Goal: Task Accomplishment & Management: Complete application form

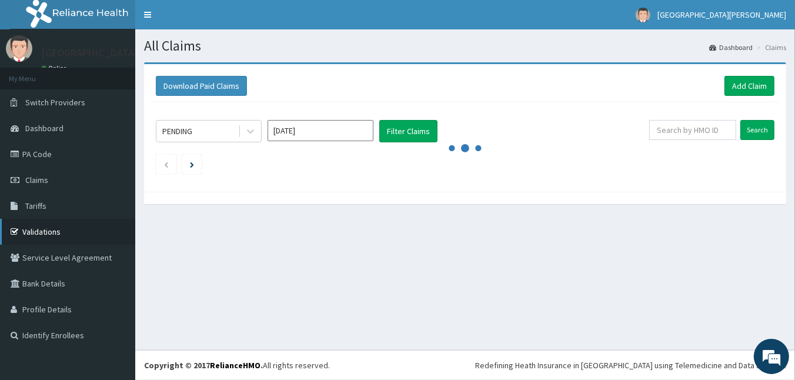
click at [57, 226] on link "Validations" at bounding box center [67, 232] width 135 height 26
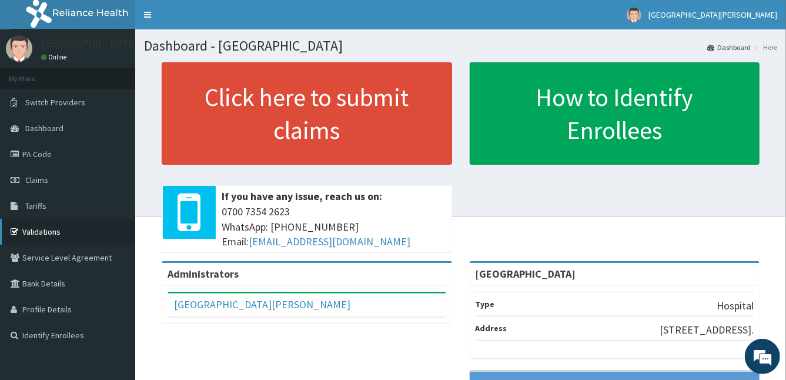
click at [87, 231] on link "Validations" at bounding box center [67, 232] width 135 height 26
click at [30, 149] on link "PA Code" at bounding box center [67, 154] width 135 height 26
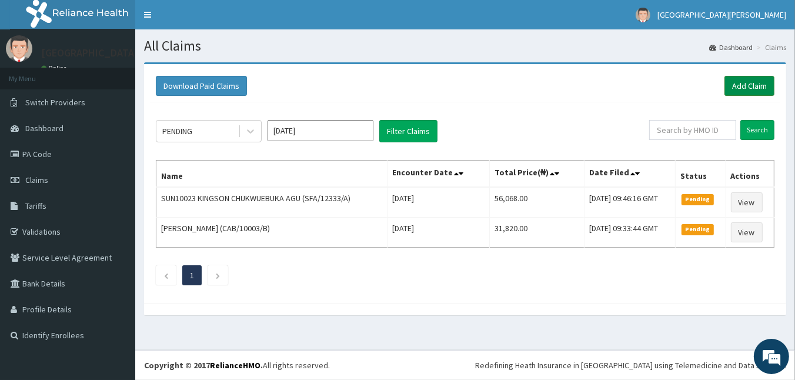
click at [743, 85] on link "Add Claim" at bounding box center [749, 86] width 50 height 20
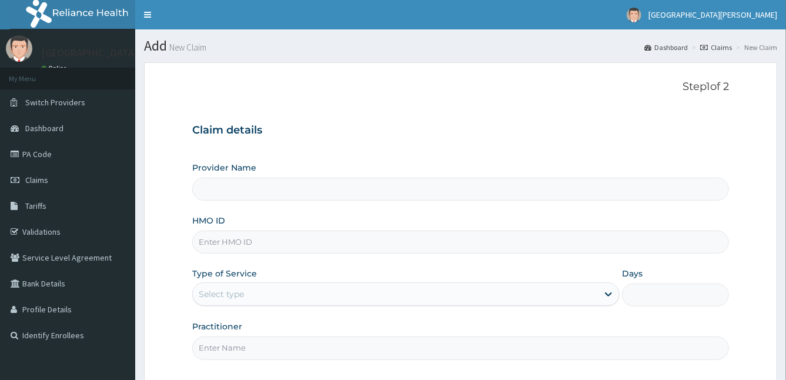
type input "[GEOGRAPHIC_DATA]"
click at [295, 247] on input "HMO ID" at bounding box center [460, 241] width 537 height 23
type input "SFA/12332/A"
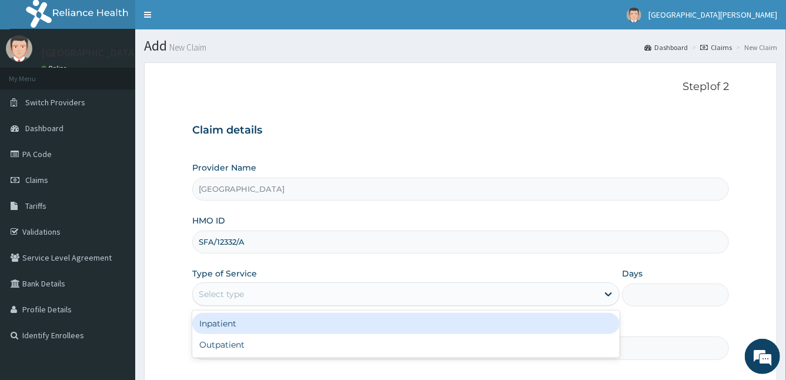
click at [258, 292] on div "Select type" at bounding box center [396, 293] width 406 height 19
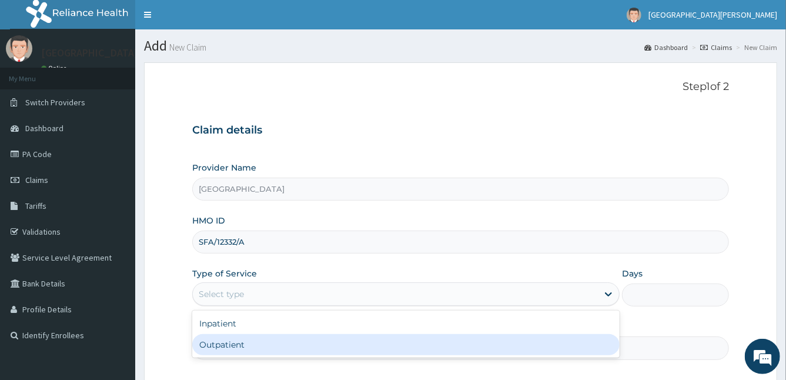
click at [251, 346] on div "Outpatient" at bounding box center [406, 344] width 428 height 21
type input "1"
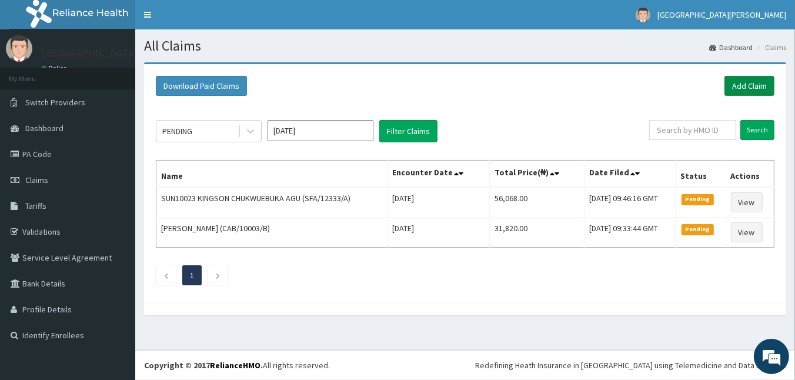
click at [734, 89] on link "Add Claim" at bounding box center [749, 86] width 50 height 20
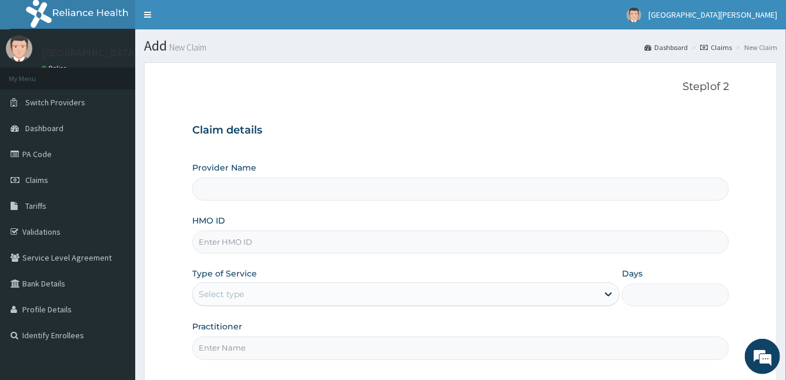
type input "[GEOGRAPHIC_DATA]"
click at [356, 251] on input "HMO ID" at bounding box center [460, 241] width 537 height 23
type input "SFA/12332/A"
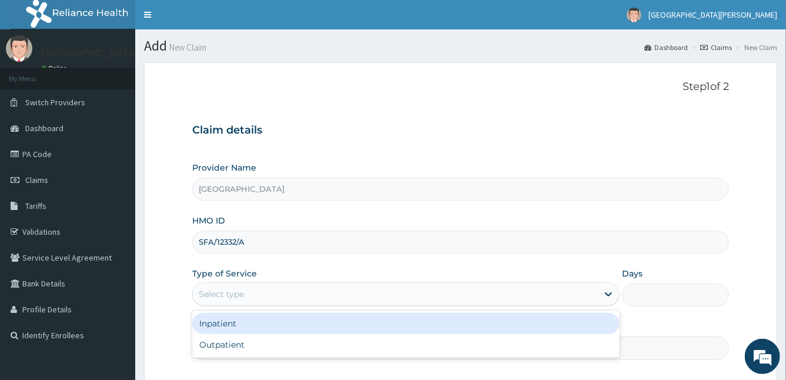
click at [334, 297] on div "Select type" at bounding box center [396, 293] width 406 height 19
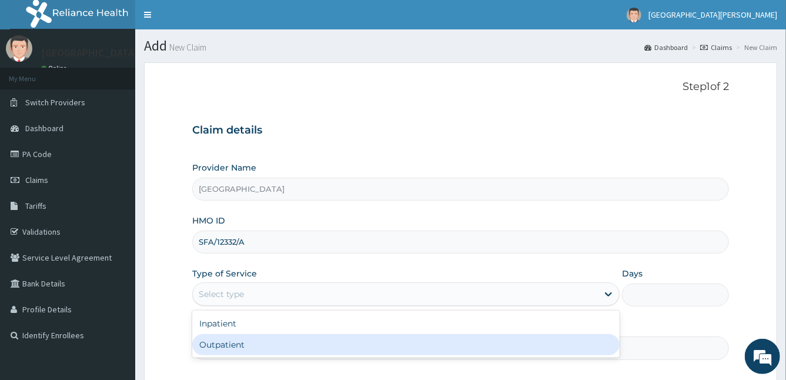
click at [330, 340] on div "Outpatient" at bounding box center [406, 344] width 428 height 21
type input "1"
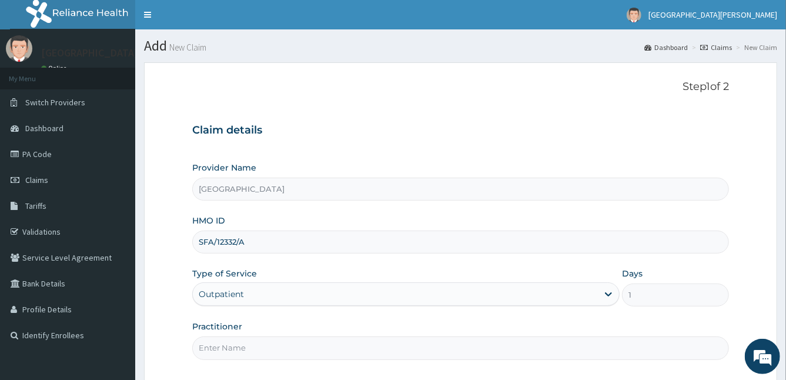
click at [297, 341] on input "Practitioner" at bounding box center [460, 347] width 537 height 23
type input "DR STANLEY"
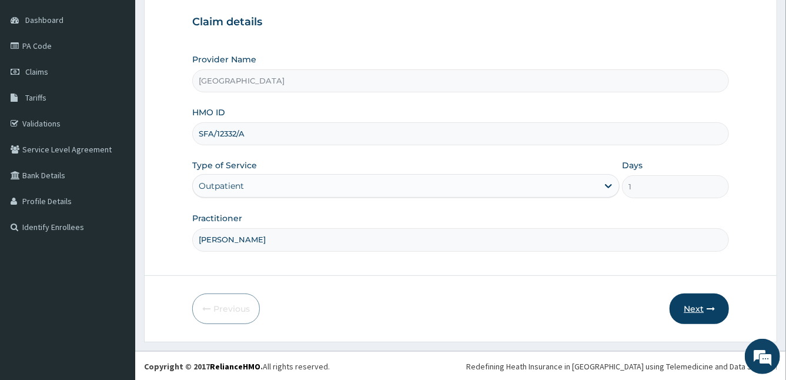
click at [704, 304] on button "Next" at bounding box center [698, 308] width 59 height 31
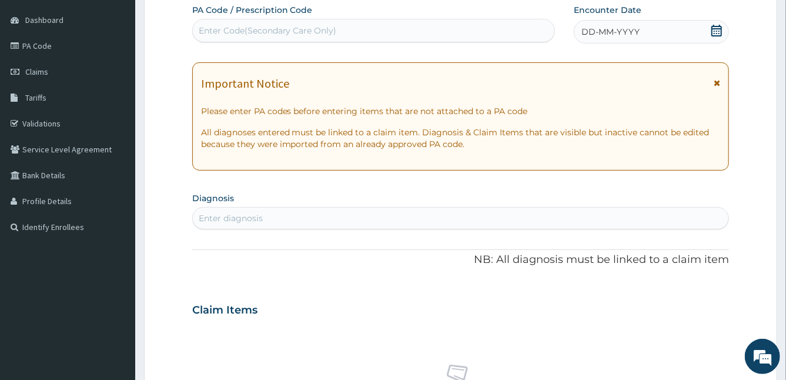
click at [704, 304] on div "Claim Items" at bounding box center [460, 307] width 537 height 31
click at [717, 83] on icon at bounding box center [717, 83] width 6 height 8
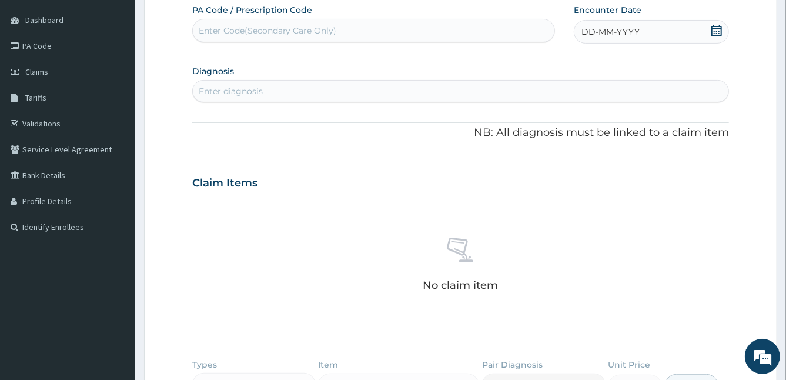
click at [656, 83] on div "Enter diagnosis" at bounding box center [461, 91] width 536 height 19
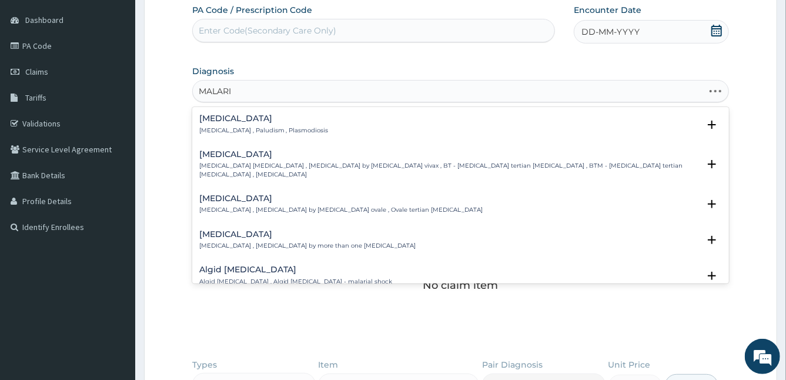
type input "MALARIA"
click at [219, 114] on h4 "[MEDICAL_DATA]" at bounding box center [263, 118] width 129 height 9
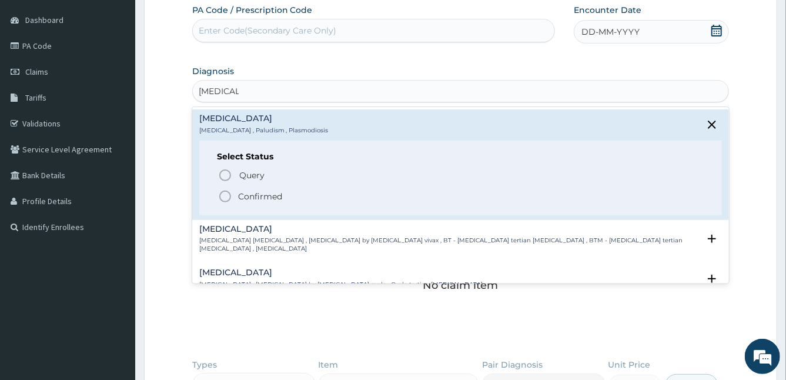
click at [225, 192] on icon "status option filled" at bounding box center [225, 196] width 14 height 14
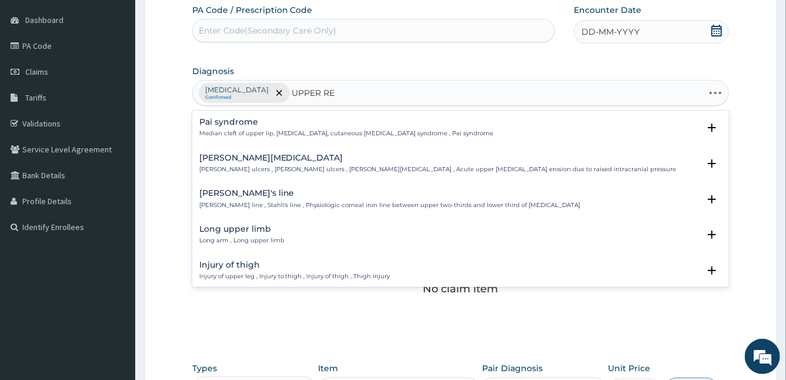
type input "UPPER RES"
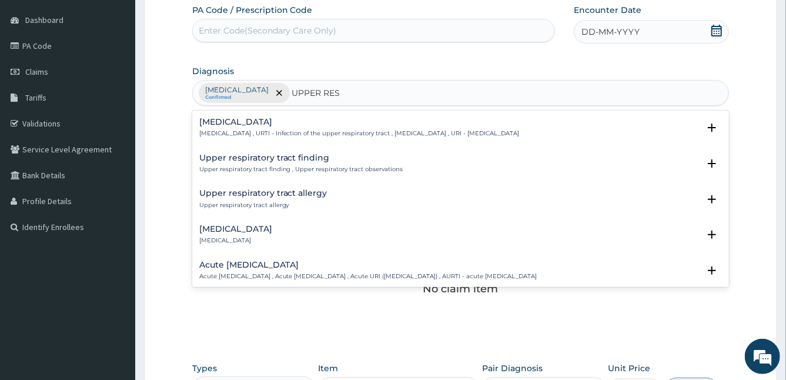
click at [233, 125] on h4 "[MEDICAL_DATA]" at bounding box center [359, 122] width 320 height 9
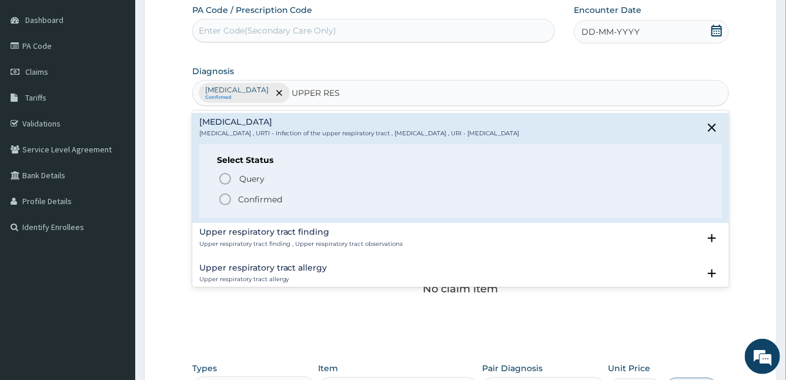
click at [222, 196] on icon "status option filled" at bounding box center [225, 199] width 14 height 14
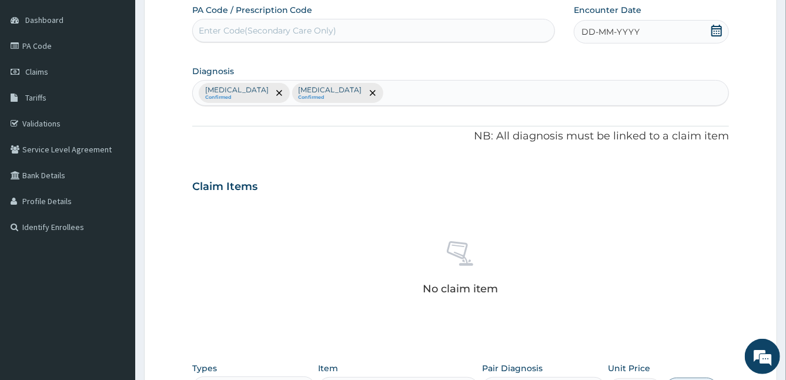
scroll to position [339, 0]
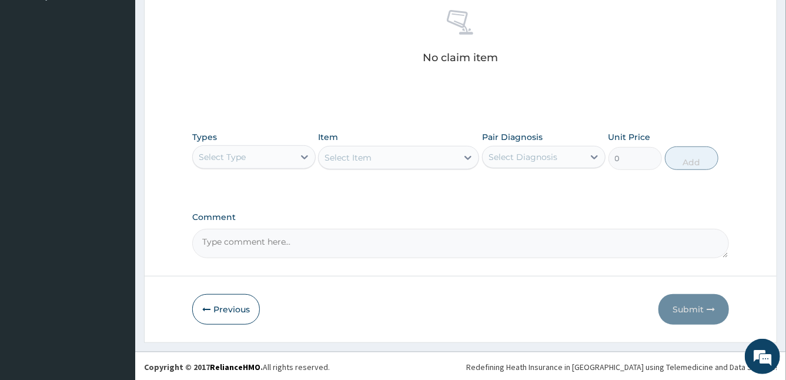
click at [216, 165] on div "Select Type" at bounding box center [253, 157] width 123 height 24
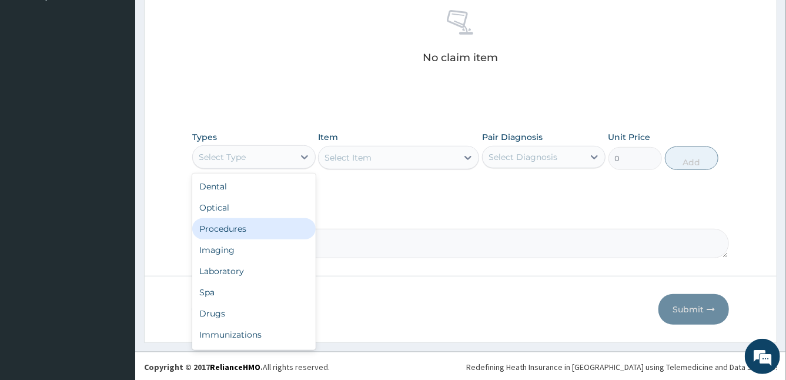
click at [242, 235] on div "Procedures" at bounding box center [253, 228] width 123 height 21
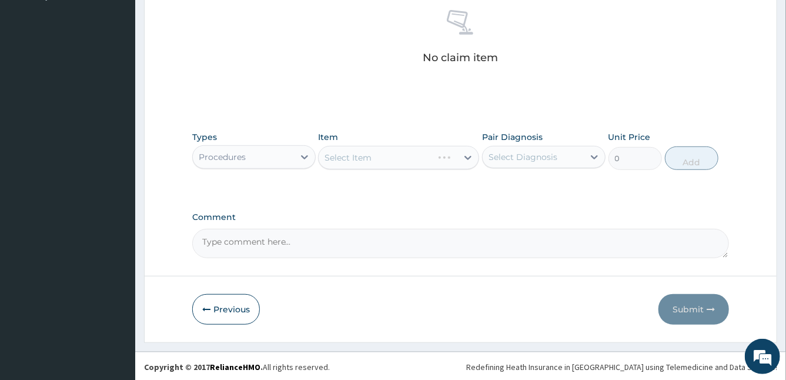
click at [440, 153] on div "Select Item" at bounding box center [398, 158] width 161 height 24
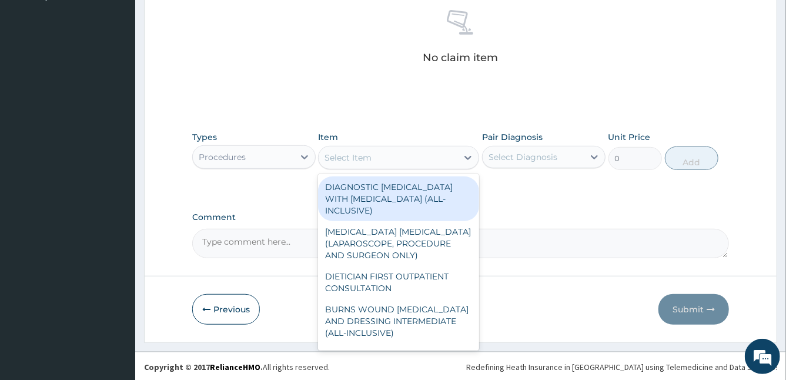
click at [440, 153] on div "Select Item" at bounding box center [388, 157] width 139 height 19
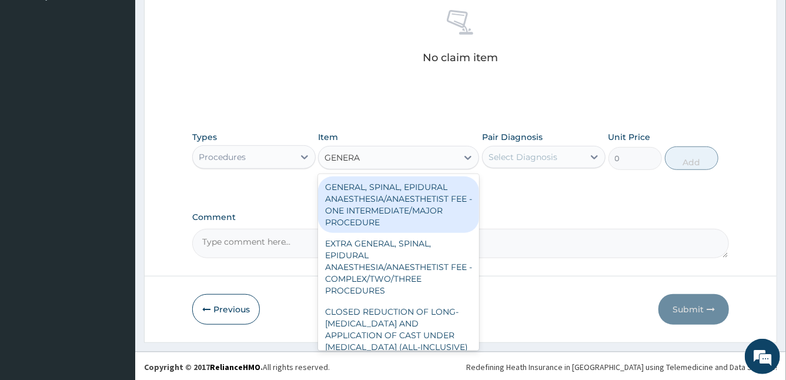
type input "GENERAL"
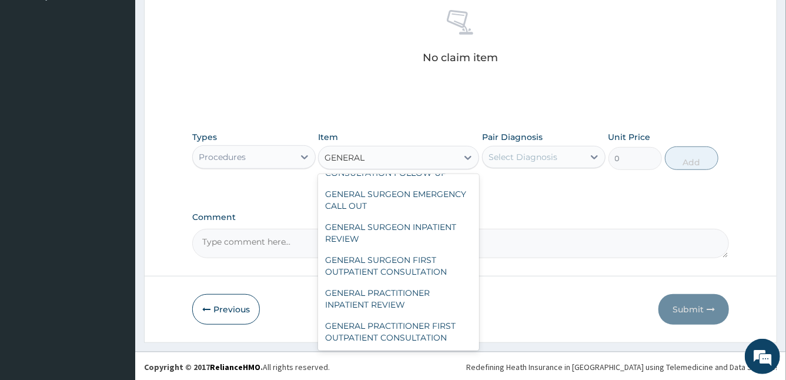
scroll to position [329, 0]
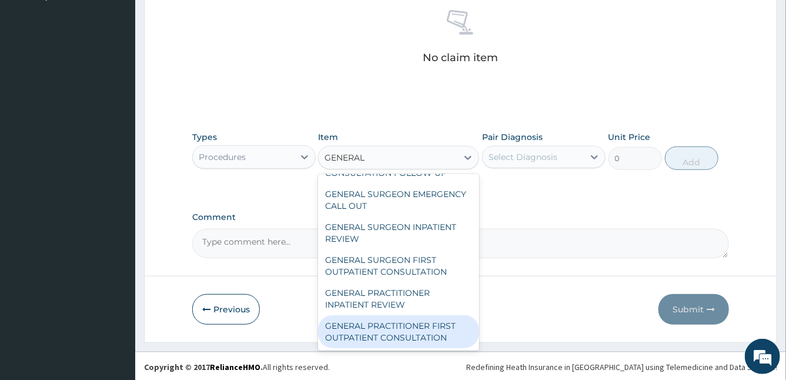
click at [440, 331] on div "GENERAL PRACTITIONER FIRST OUTPATIENT CONSULTATION" at bounding box center [398, 331] width 161 height 33
type input "3750"
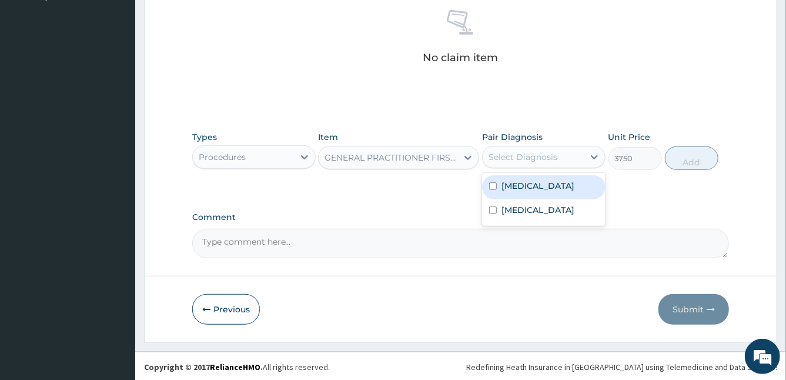
click at [527, 153] on div "Select Diagnosis" at bounding box center [522, 157] width 69 height 12
click at [495, 187] on input "checkbox" at bounding box center [493, 186] width 8 height 8
checkbox input "true"
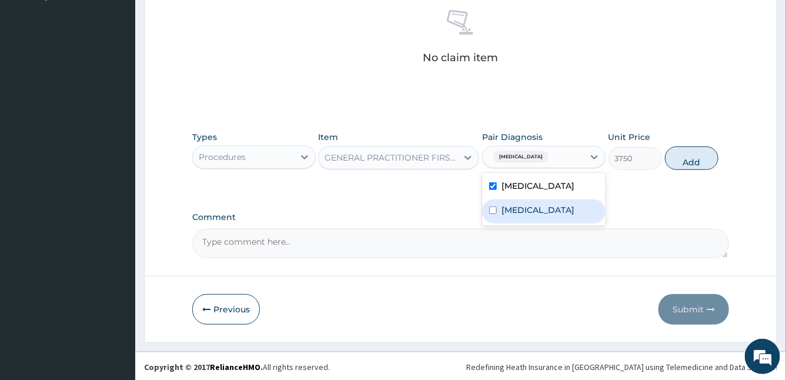
click at [501, 215] on label "Upper respiratory infection" at bounding box center [537, 210] width 73 height 12
checkbox input "true"
click at [682, 164] on button "Add" at bounding box center [691, 158] width 53 height 24
type input "0"
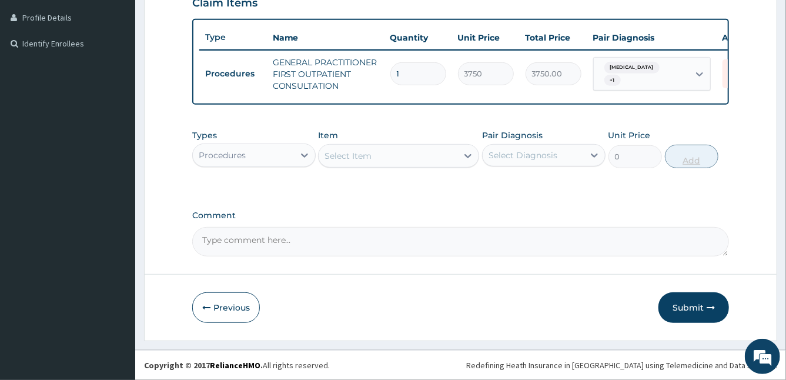
scroll to position [297, 0]
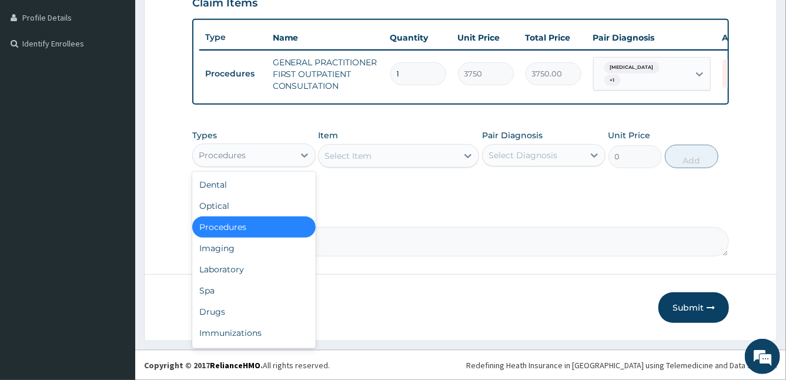
click at [255, 159] on div "Procedures" at bounding box center [243, 155] width 101 height 19
click at [244, 268] on div "Laboratory" at bounding box center [253, 269] width 123 height 21
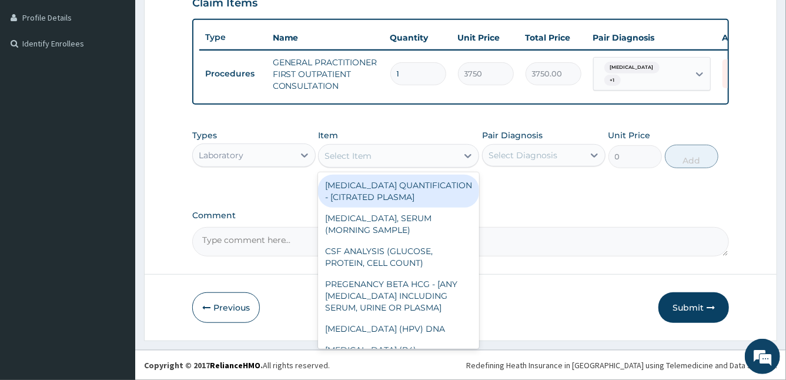
click at [420, 164] on div "Select Item" at bounding box center [388, 155] width 139 height 19
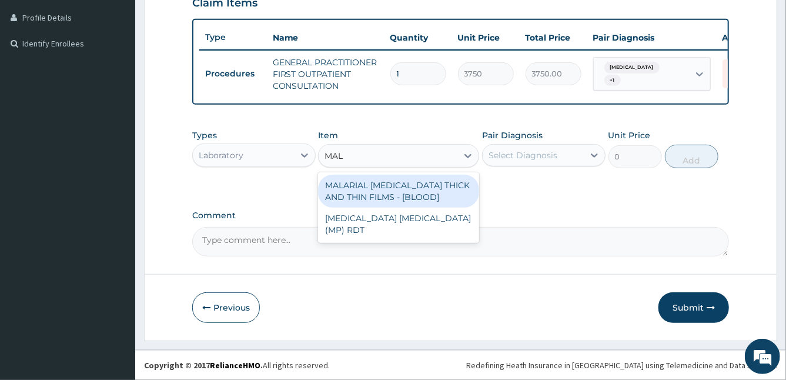
type input "MALA"
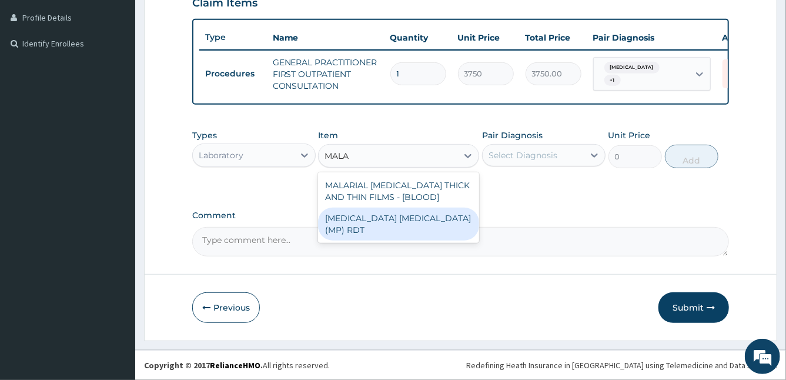
click at [430, 219] on div "MALARIA PARASITE (MP) RDT" at bounding box center [398, 223] width 161 height 33
type input "2000"
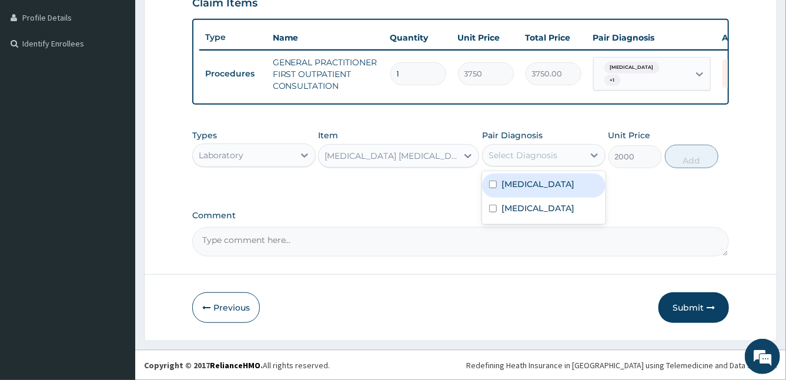
click at [572, 153] on div "Select Diagnosis" at bounding box center [533, 155] width 101 height 19
click at [524, 183] on label "Malaria" at bounding box center [537, 184] width 73 height 12
checkbox input "true"
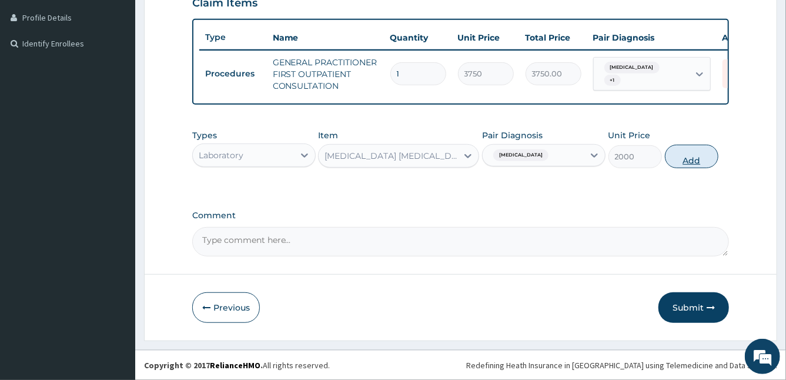
click at [675, 157] on button "Add" at bounding box center [691, 157] width 53 height 24
type input "0"
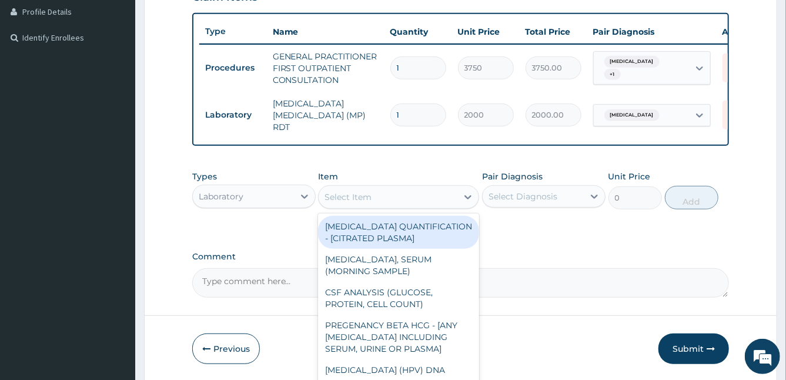
click at [425, 195] on div "Select Item" at bounding box center [388, 196] width 139 height 19
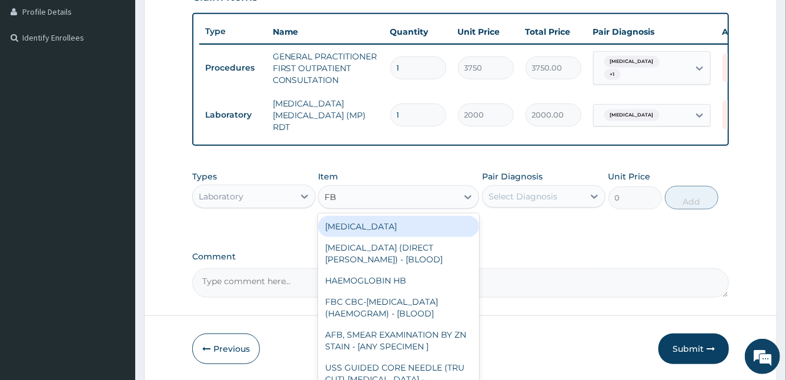
type input "FBC"
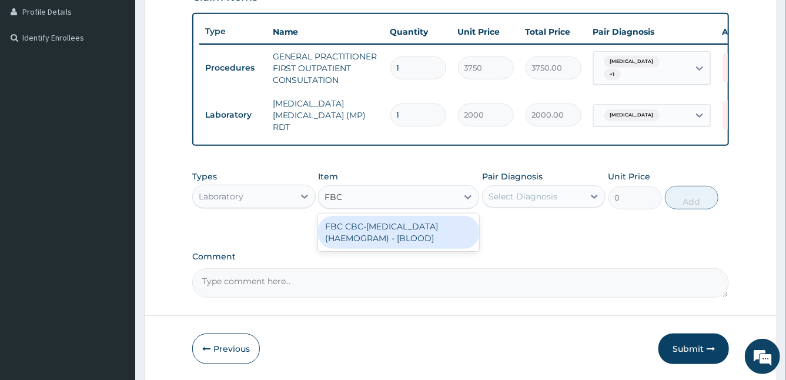
click at [418, 240] on div "FBC CBC-COMPLETE BLOOD COUNT (HAEMOGRAM) - [BLOOD]" at bounding box center [398, 232] width 161 height 33
type input "5000"
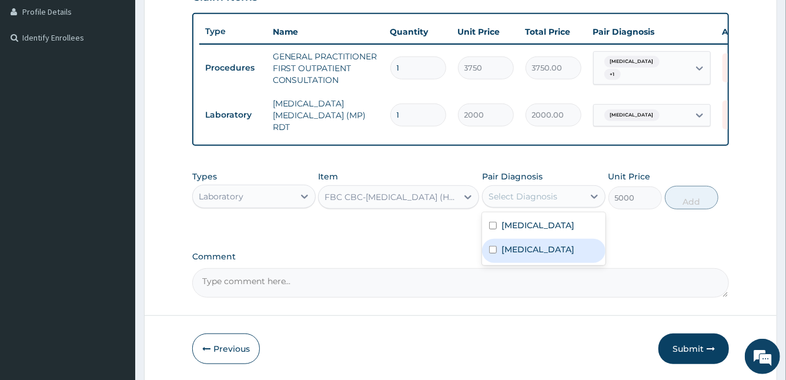
drag, startPoint x: 527, startPoint y: 194, endPoint x: 505, endPoint y: 250, distance: 60.7
click at [505, 207] on div "option Malaria, selected. option Upper respiratory infection focused, 2 of 2. 2…" at bounding box center [543, 196] width 123 height 22
click at [505, 250] on label "Upper respiratory infection" at bounding box center [537, 249] width 73 height 12
checkbox input "true"
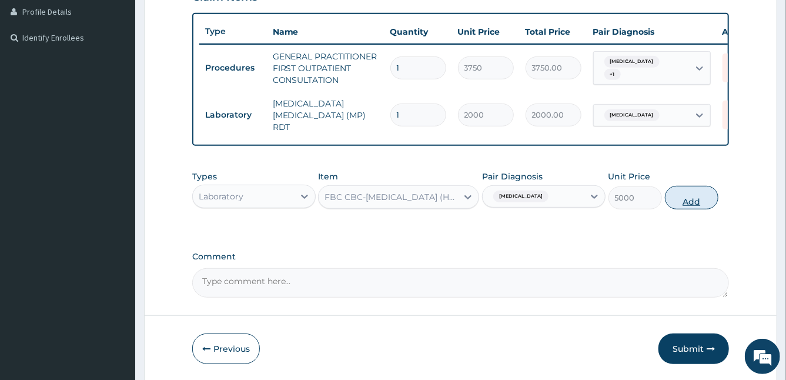
click at [697, 202] on button "Add" at bounding box center [691, 198] width 53 height 24
type input "0"
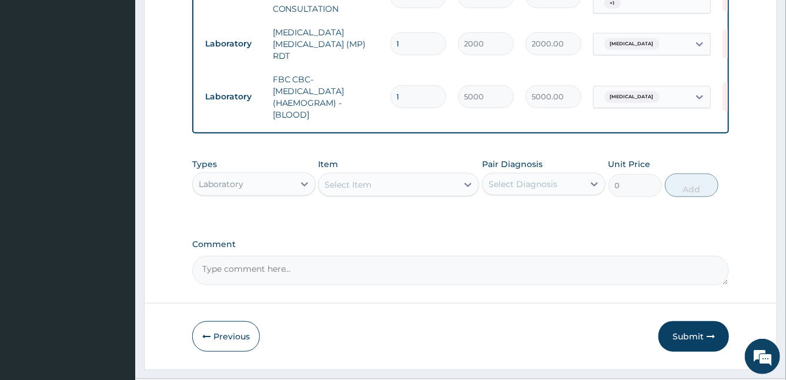
scroll to position [397, 0]
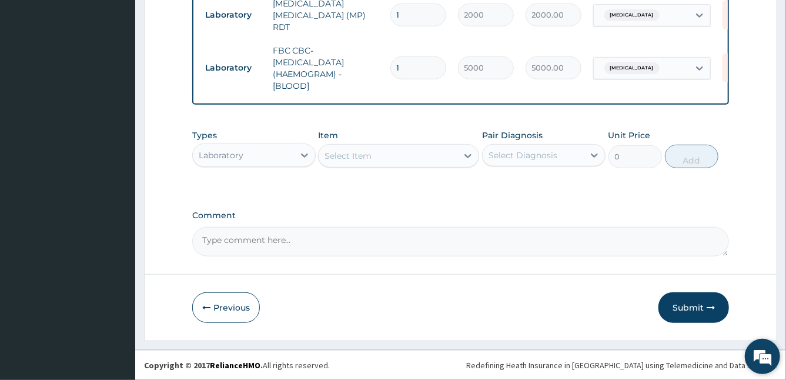
click at [777, 361] on em at bounding box center [762, 356] width 32 height 32
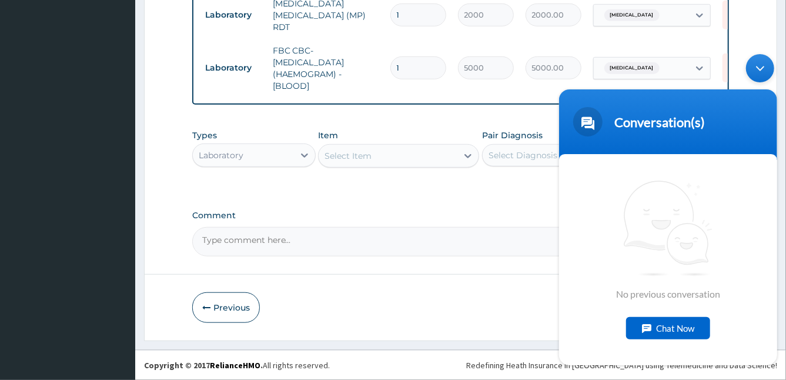
click at [756, 127] on div "Conversation(s)" at bounding box center [667, 120] width 204 height 29
click at [764, 73] on div "Minimize live chat window" at bounding box center [759, 67] width 28 height 28
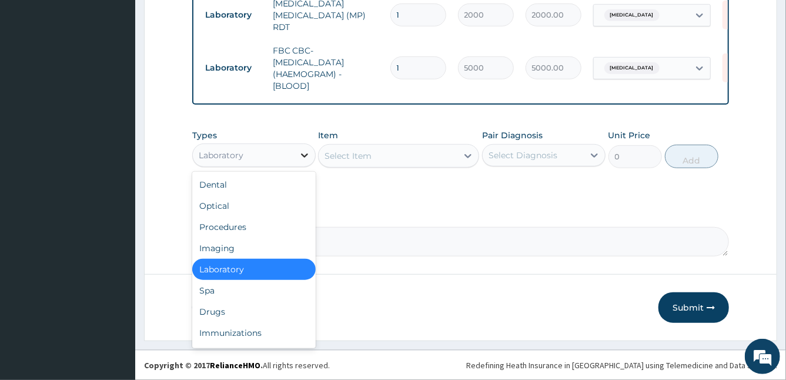
click at [297, 156] on div at bounding box center [304, 155] width 21 height 21
click at [222, 313] on div "Drugs" at bounding box center [253, 311] width 123 height 21
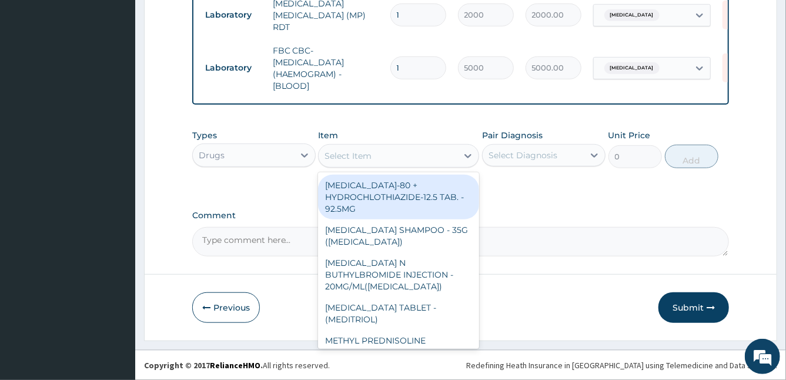
click at [359, 162] on div "Select Item" at bounding box center [347, 156] width 47 height 12
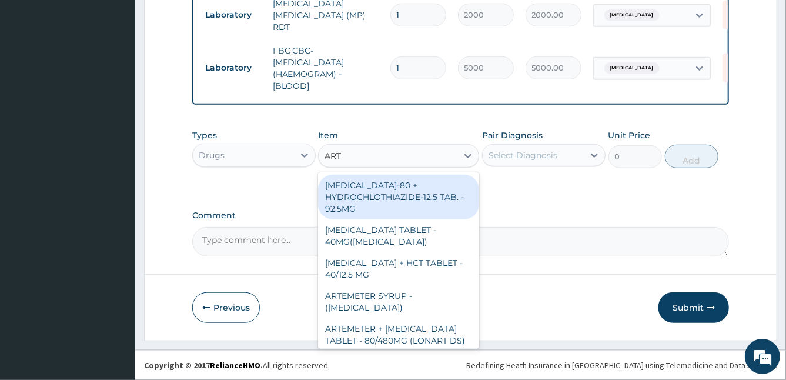
type input "ARTE"
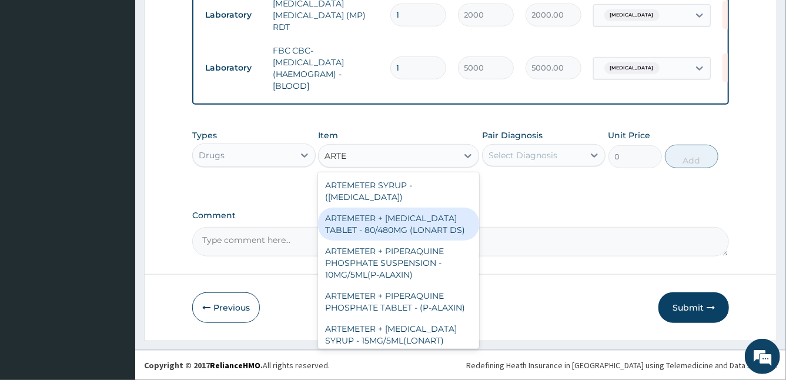
click at [427, 230] on div "ARTEMETER + LUMEFANTRINE TABLET - 80/480MG (LONART DS)" at bounding box center [398, 223] width 161 height 33
type input "588"
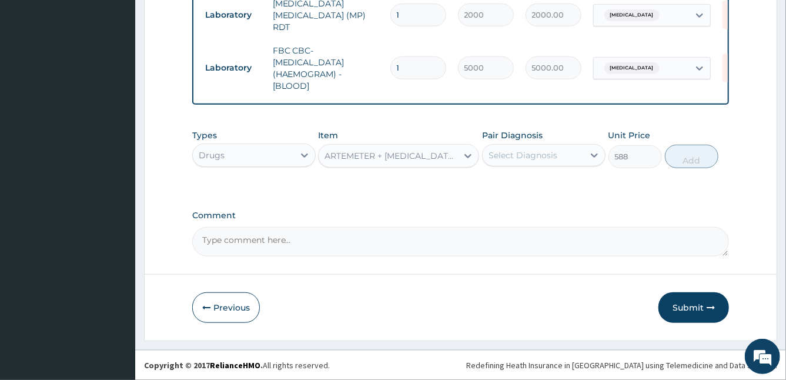
click at [570, 160] on div "Select Diagnosis" at bounding box center [533, 155] width 101 height 19
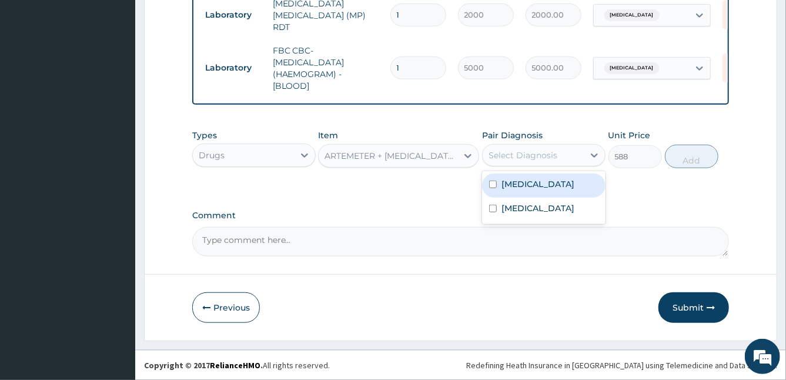
click at [528, 189] on label "Malaria" at bounding box center [537, 184] width 73 height 12
checkbox input "true"
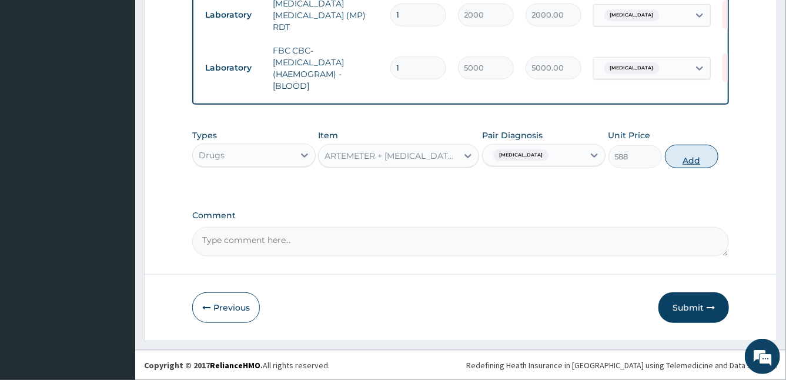
click at [689, 155] on button "Add" at bounding box center [691, 157] width 53 height 24
type input "0"
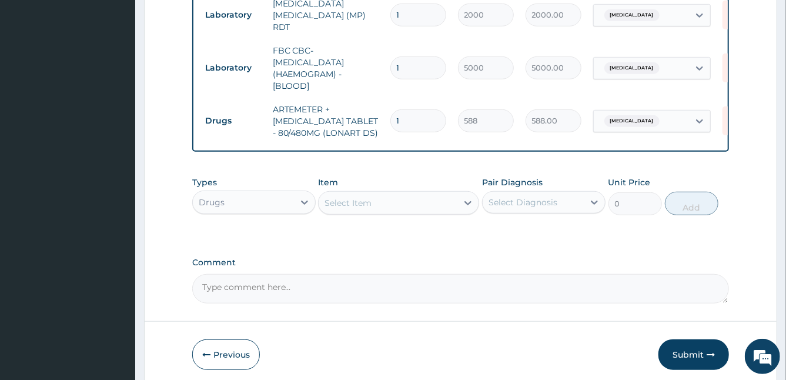
type input "0.00"
type input "6"
type input "3528.00"
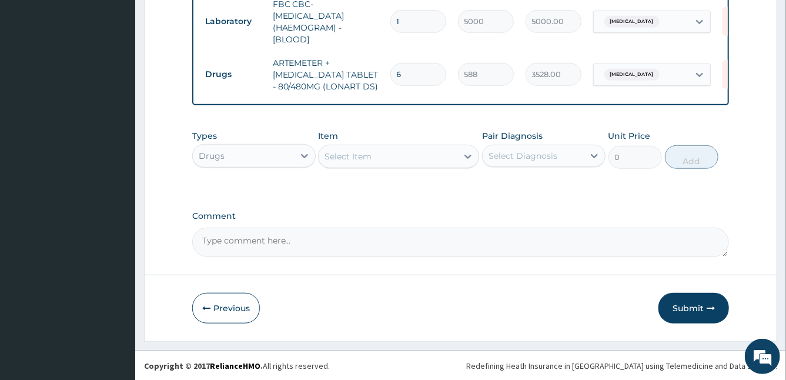
scroll to position [444, 0]
type input "6"
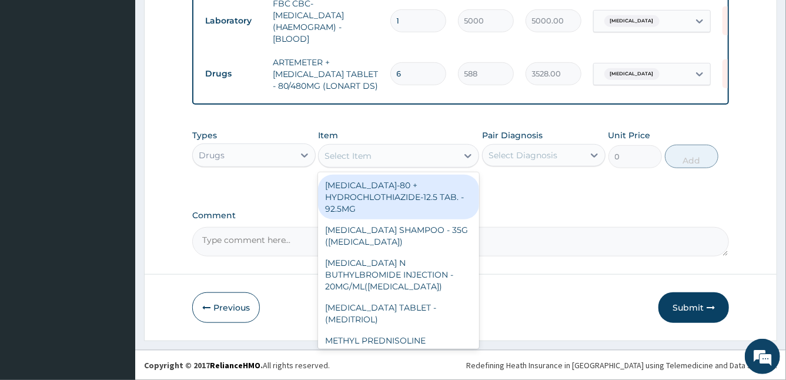
click at [364, 156] on div "Select Item" at bounding box center [347, 156] width 47 height 12
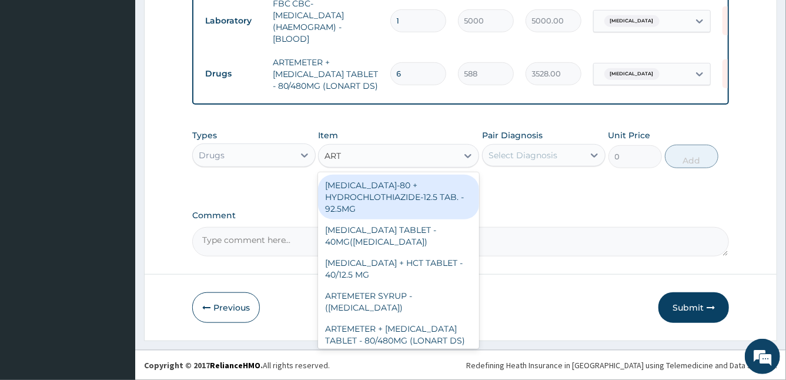
type input "ARTE"
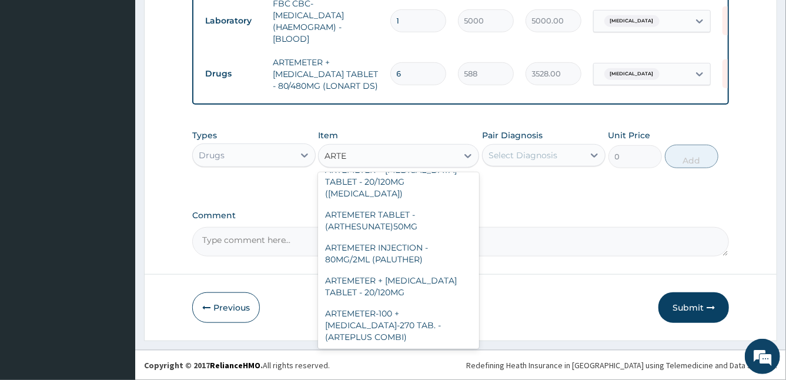
scroll to position [460, 0]
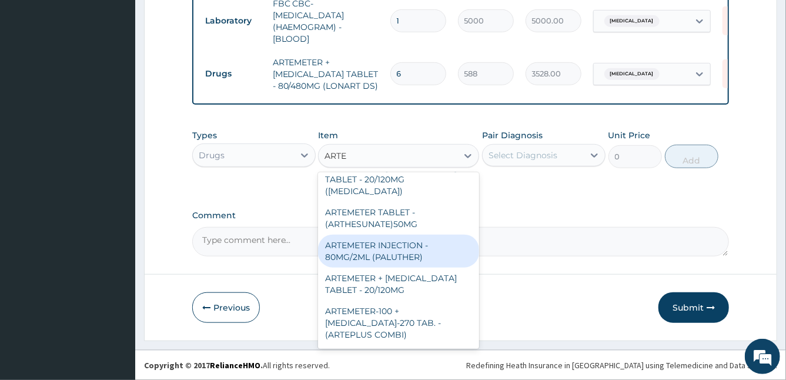
click at [437, 267] on div "ARTEMETER INJECTION - 80MG/2ML (PALUTHER)" at bounding box center [398, 251] width 161 height 33
type input "700"
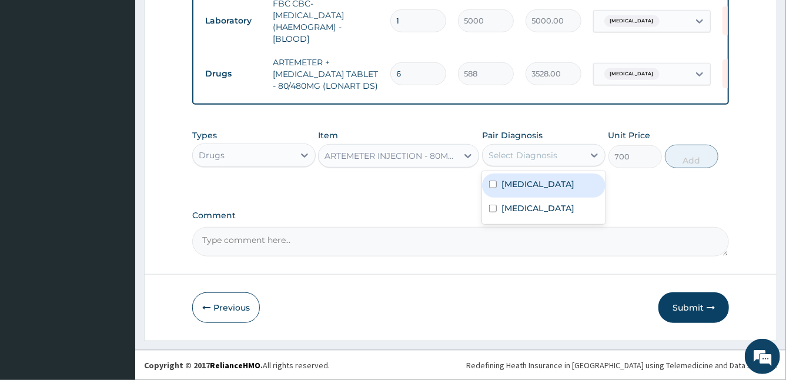
drag, startPoint x: 542, startPoint y: 158, endPoint x: 512, endPoint y: 187, distance: 42.0
click at [512, 166] on div "option Malaria, selected. option Malaria focused, 1 of 2. 2 results available. …" at bounding box center [543, 155] width 123 height 22
click at [512, 187] on label "Malaria" at bounding box center [537, 184] width 73 height 12
checkbox input "true"
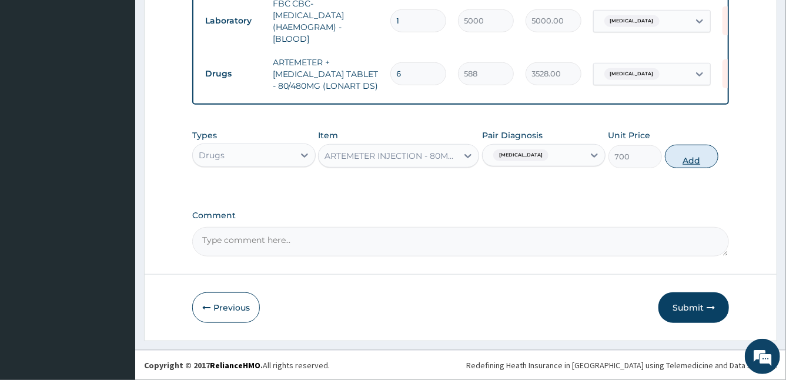
click at [675, 162] on button "Add" at bounding box center [691, 157] width 53 height 24
type input "0"
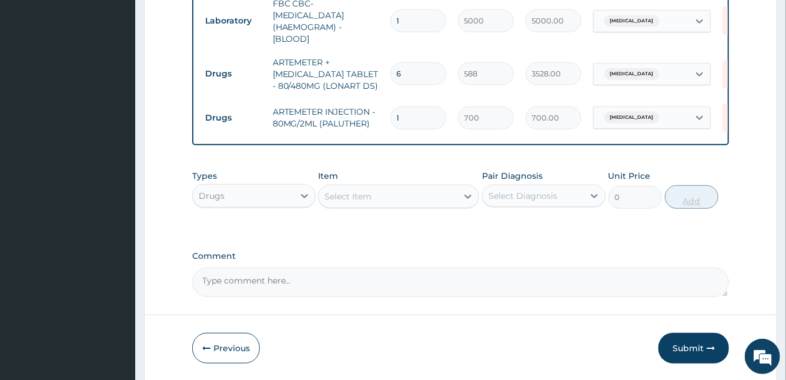
type input "0.00"
type input "3"
type input "2100.00"
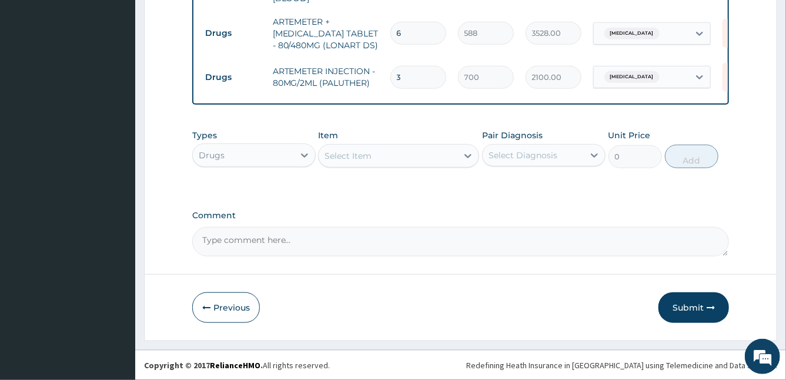
type input "3"
click at [366, 157] on div "Select Item" at bounding box center [347, 156] width 47 height 12
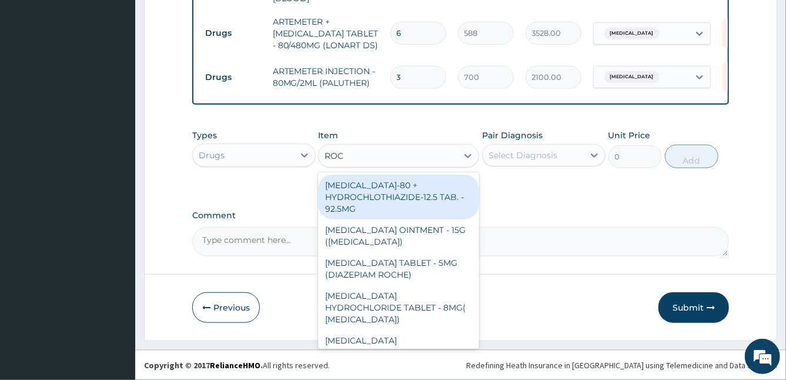
type input "ROCE"
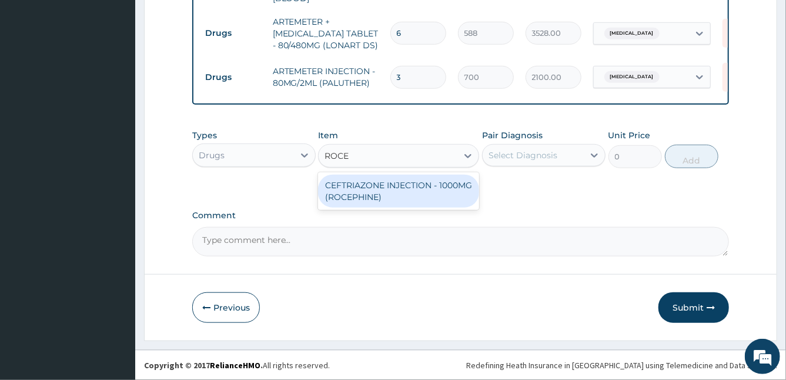
click at [402, 184] on div "CEFTRIAZONE INJECTION - 1000MG (ROCEPHINE)" at bounding box center [398, 191] width 161 height 33
type input "9520"
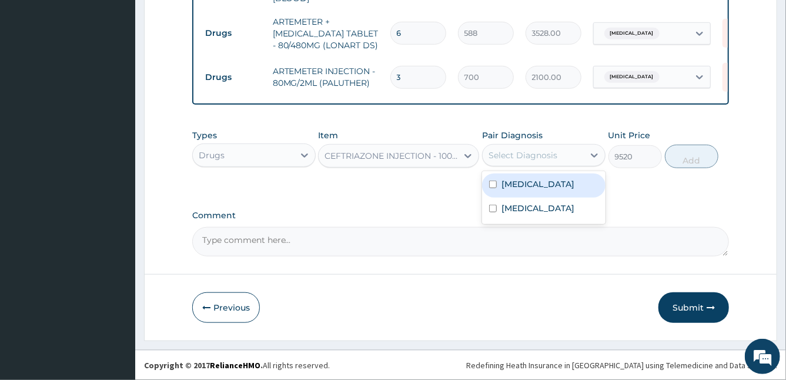
click at [570, 146] on div "Select Diagnosis" at bounding box center [533, 155] width 101 height 19
click at [528, 177] on div "Malaria" at bounding box center [543, 185] width 123 height 24
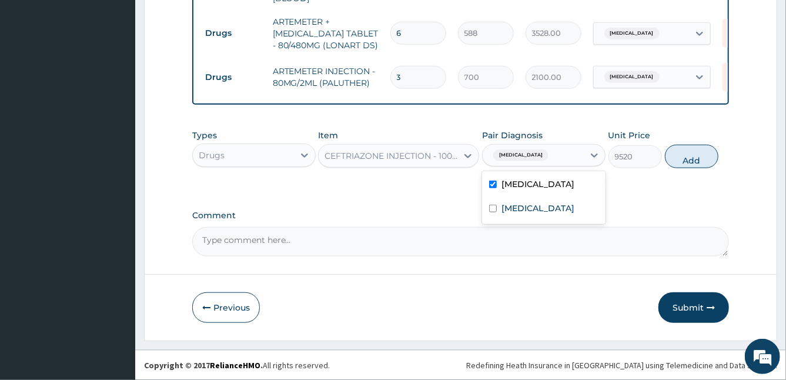
click at [528, 177] on div "Malaria" at bounding box center [543, 185] width 123 height 24
checkbox input "false"
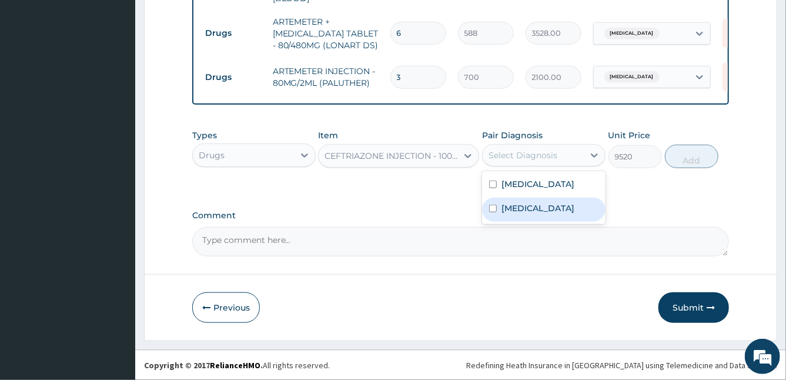
click at [520, 206] on label "Upper respiratory infection" at bounding box center [537, 208] width 73 height 12
checkbox input "true"
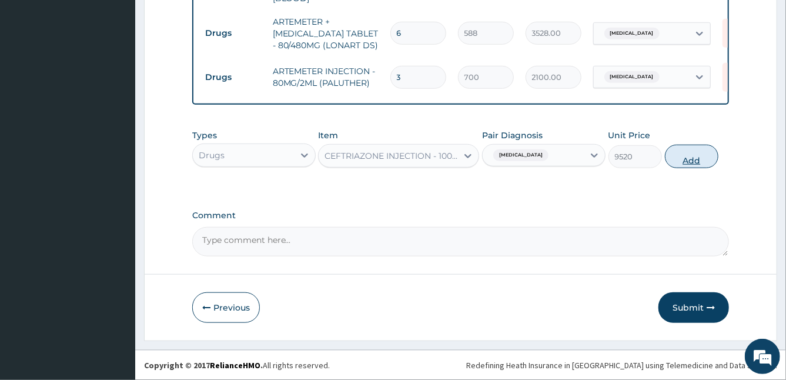
click at [697, 155] on button "Add" at bounding box center [691, 157] width 53 height 24
type input "0"
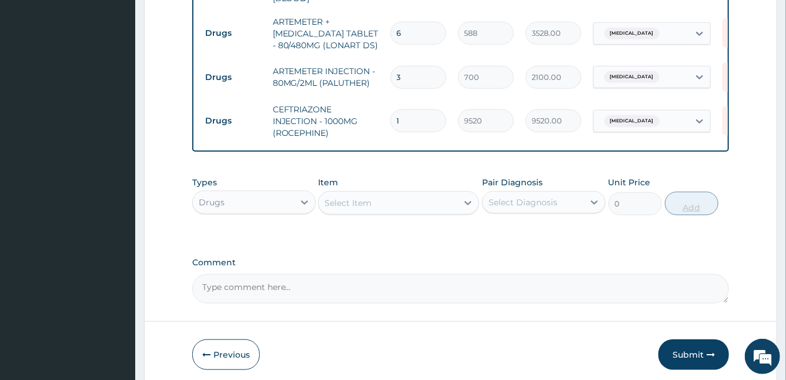
type input "0.00"
type input "2"
type input "19040.00"
type input "0.00"
type input "3"
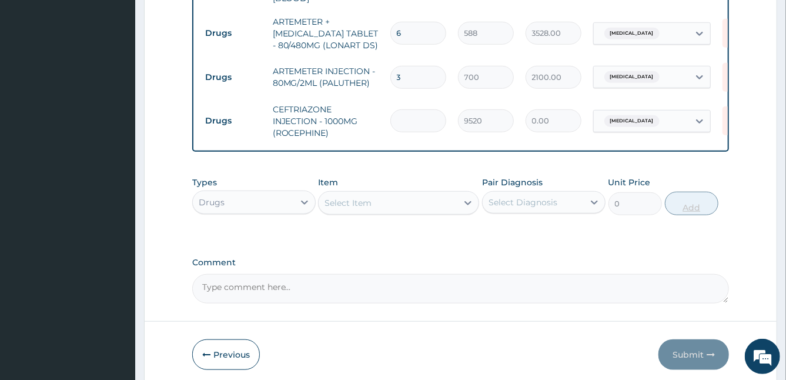
type input "28560.00"
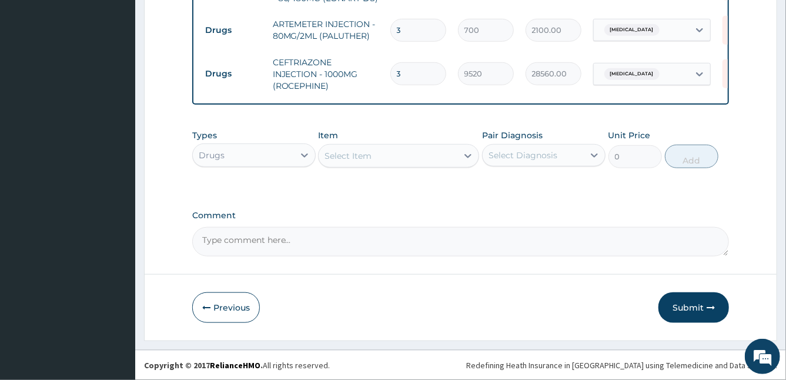
type input "3"
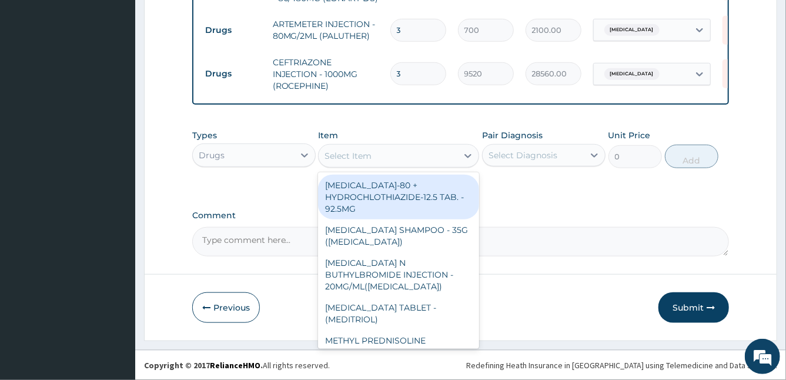
click at [361, 158] on div "Select Item" at bounding box center [347, 156] width 47 height 12
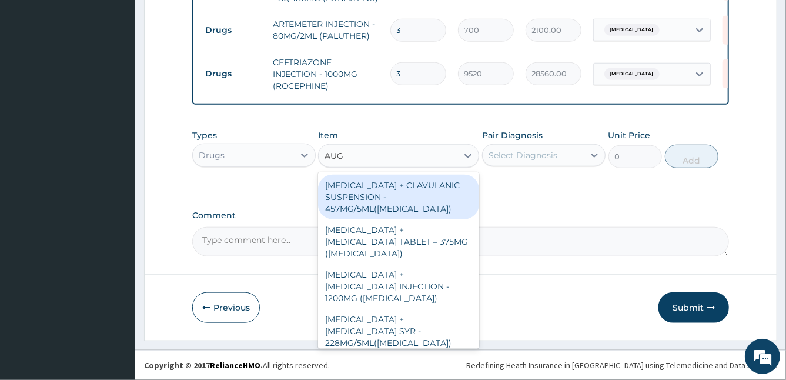
type input "AUGM"
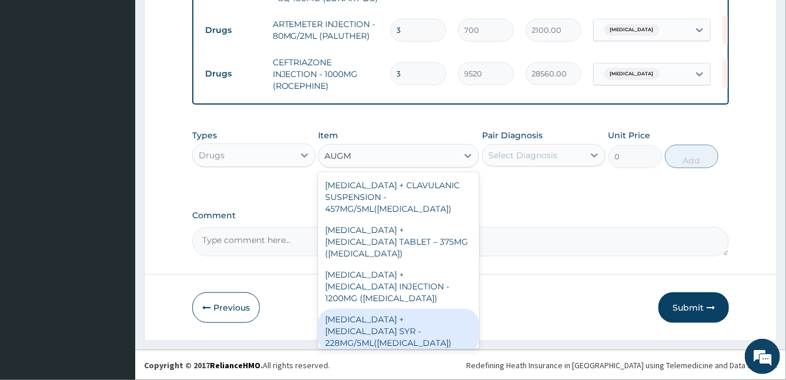
scroll to position [51, 0]
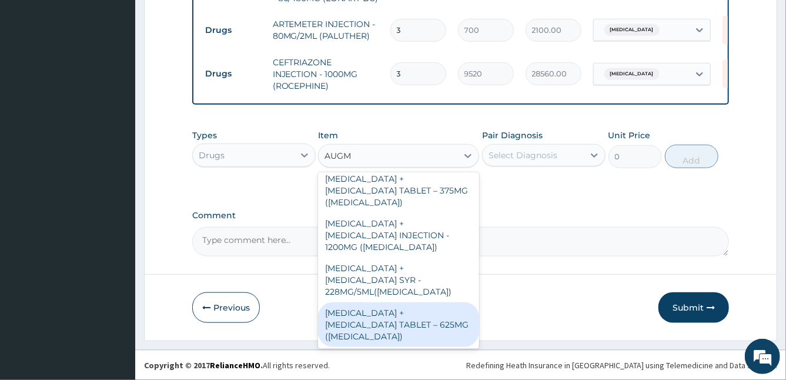
click at [418, 314] on div "AMOXICILLIN + CLAVULANIC ACID TABLET – 625MG (AUGMENTIN)" at bounding box center [398, 324] width 161 height 45
type input "672"
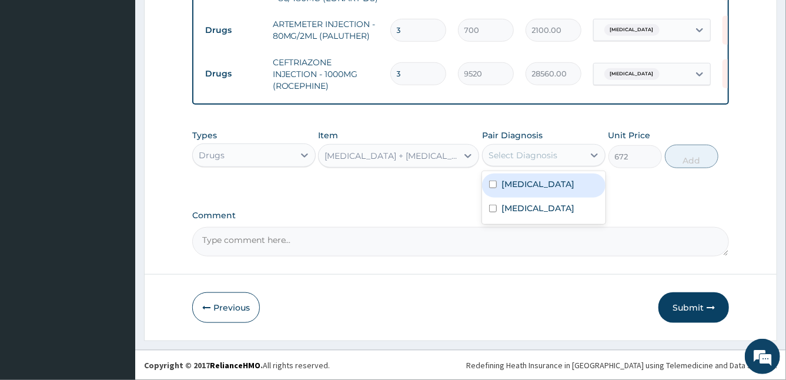
click at [578, 159] on div "Select Diagnosis" at bounding box center [533, 155] width 101 height 19
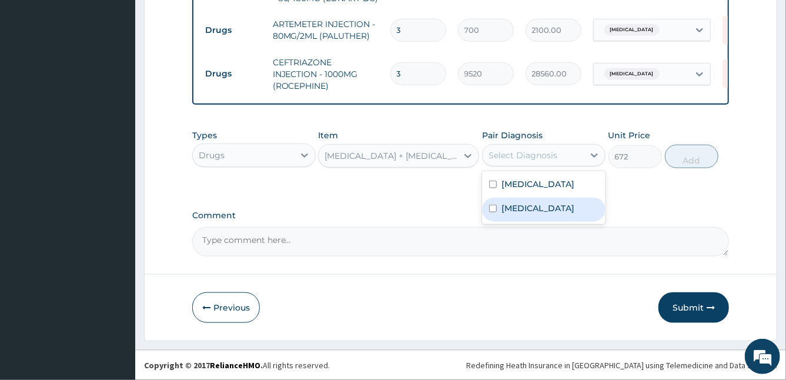
click at [521, 206] on label "Upper respiratory infection" at bounding box center [537, 208] width 73 height 12
checkbox input "true"
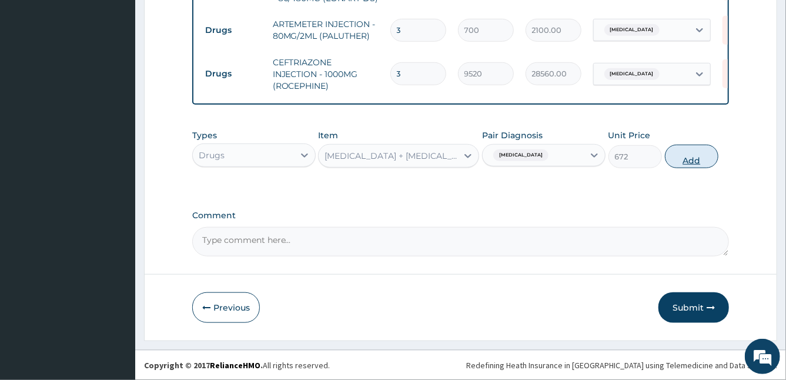
click at [691, 153] on button "Add" at bounding box center [691, 157] width 53 height 24
type input "0"
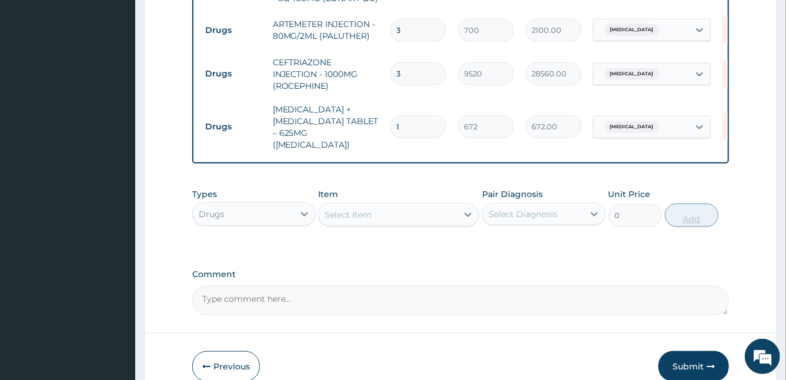
type input "10"
type input "6720.00"
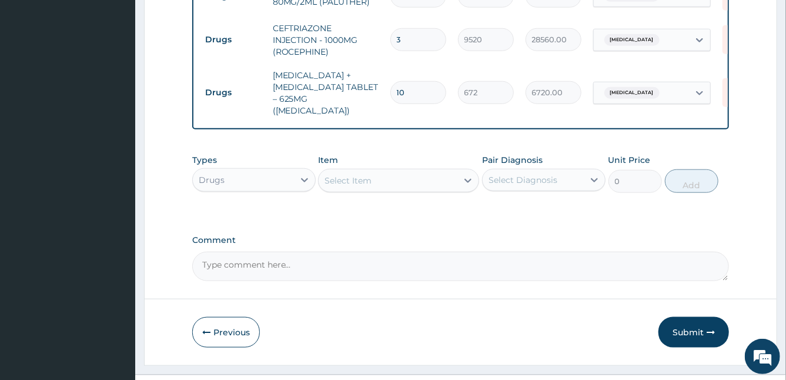
scroll to position [591, 0]
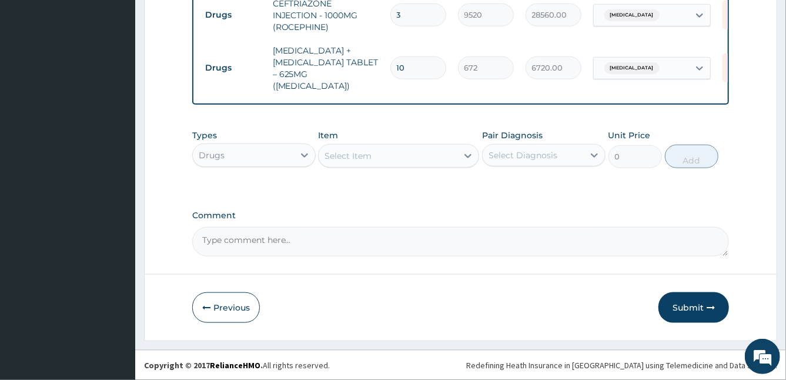
type input "10"
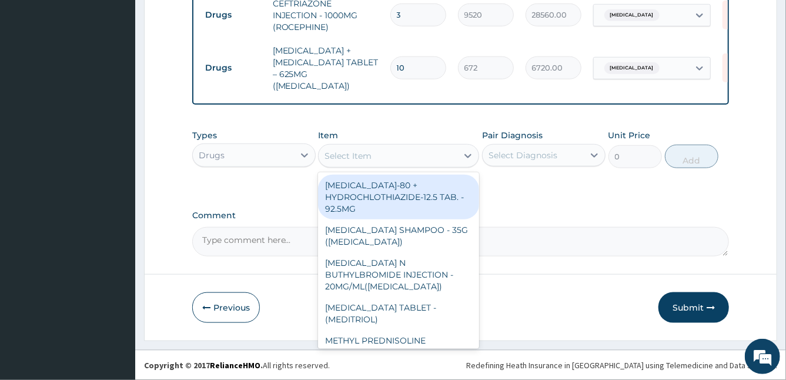
click at [363, 150] on div "Select Item" at bounding box center [347, 156] width 47 height 12
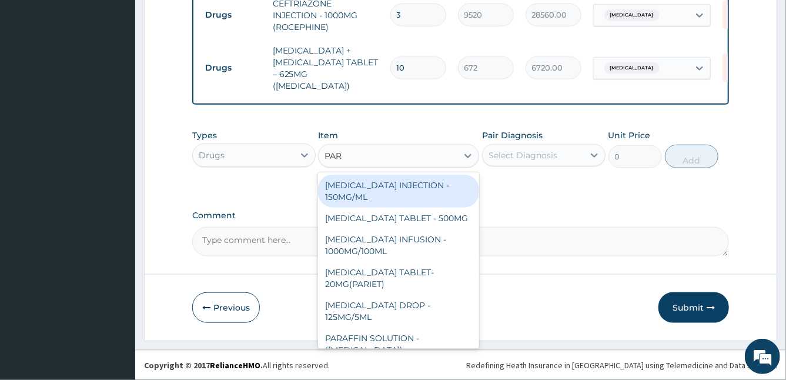
type input "PARA"
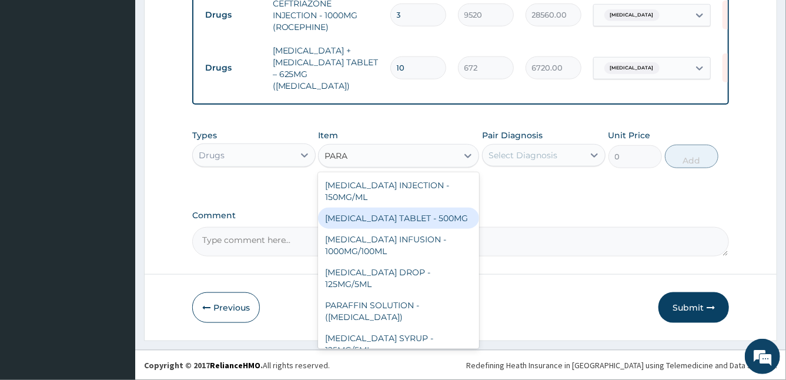
click at [423, 225] on div "PARACETAMOL TABLET - 500MG" at bounding box center [398, 217] width 161 height 21
type input "33.599999999999994"
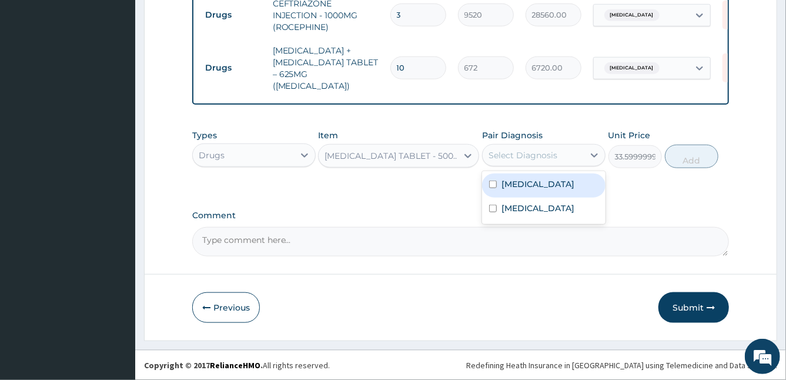
click at [582, 150] on div "Select Diagnosis" at bounding box center [533, 155] width 101 height 19
click at [519, 188] on label "Malaria" at bounding box center [537, 184] width 73 height 12
checkbox input "true"
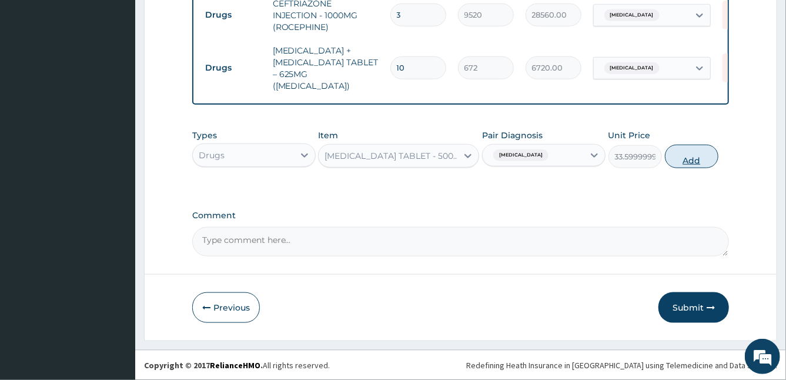
click at [685, 153] on button "Add" at bounding box center [691, 157] width 53 height 24
type input "0"
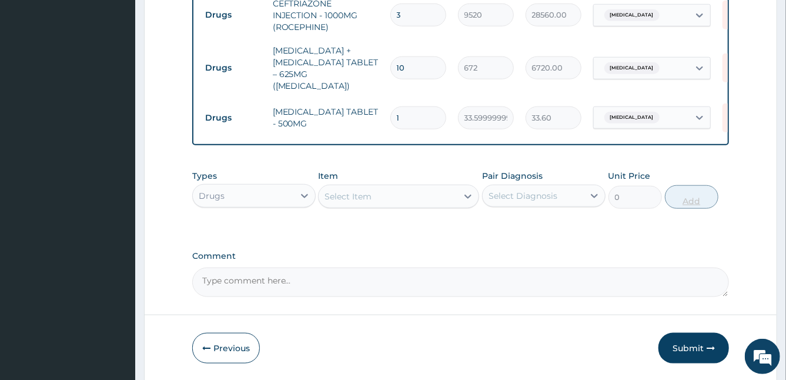
type input "10"
type input "336.00"
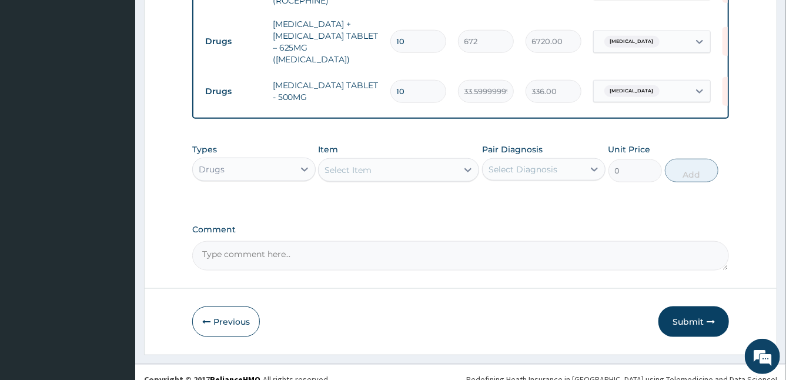
scroll to position [631, 0]
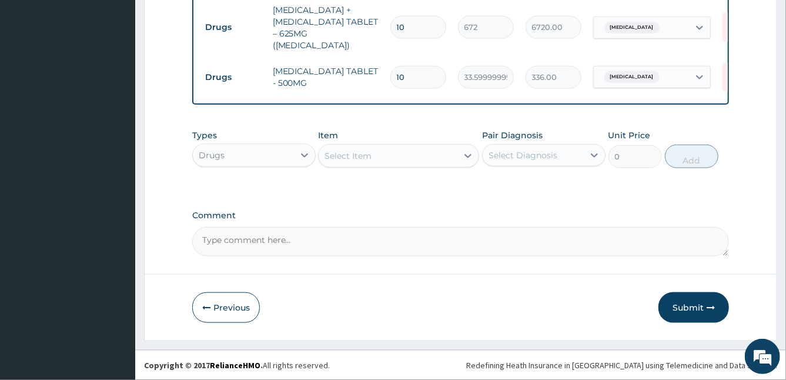
type input "10"
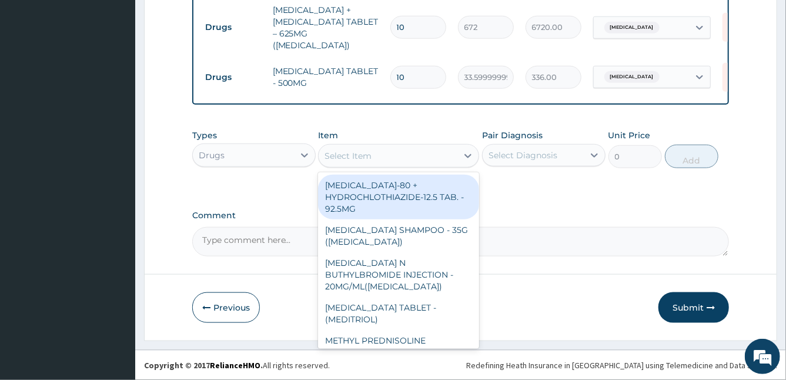
click at [409, 160] on div "Select Item" at bounding box center [388, 155] width 139 height 19
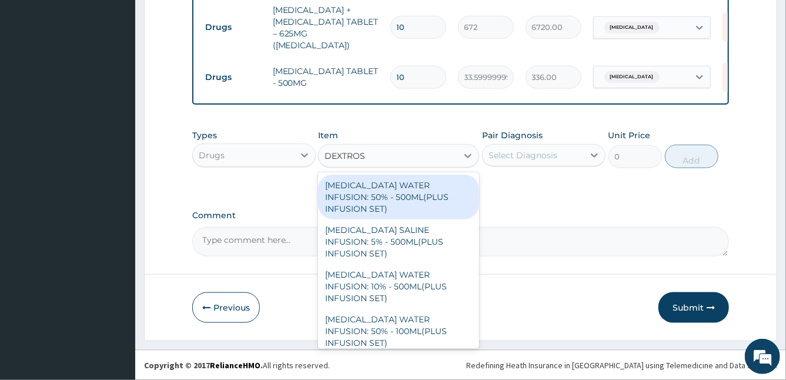
type input "DEXTROSE"
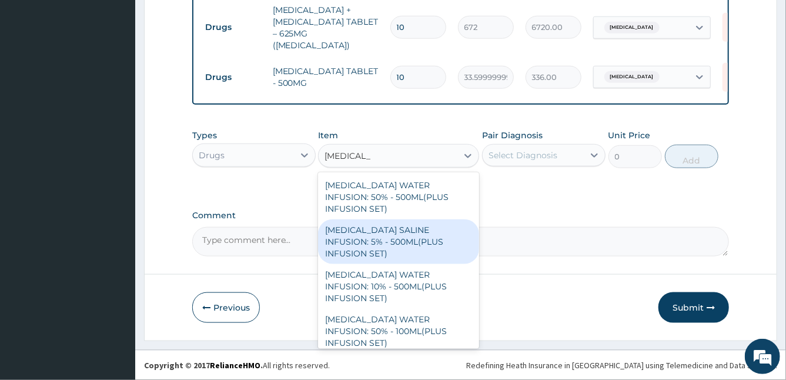
click at [433, 236] on div "DEXTROSE SALINE INFUSION: 5% - 500ML(PLUS INFUSION SET)" at bounding box center [398, 241] width 161 height 45
type input "1092"
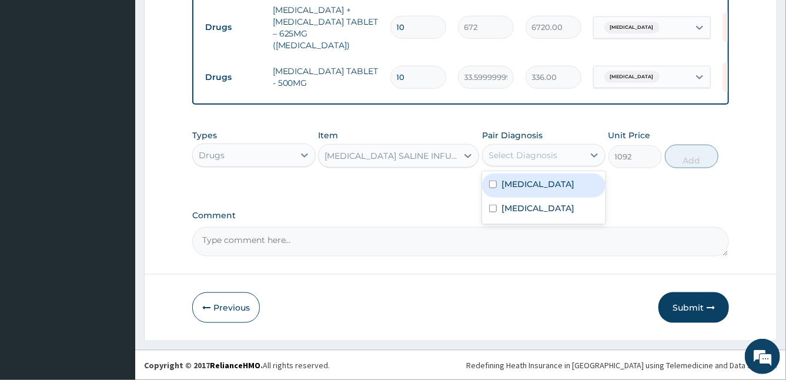
click at [556, 163] on div "Select Diagnosis" at bounding box center [533, 155] width 101 height 19
click at [514, 190] on label "Malaria" at bounding box center [537, 184] width 73 height 12
checkbox input "true"
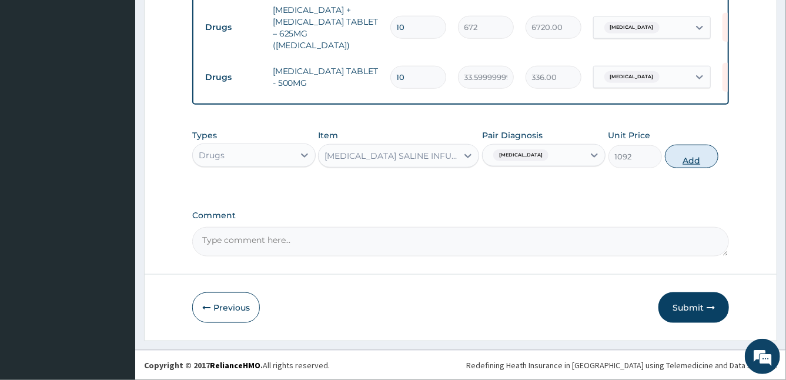
click at [697, 154] on button "Add" at bounding box center [691, 157] width 53 height 24
type input "0"
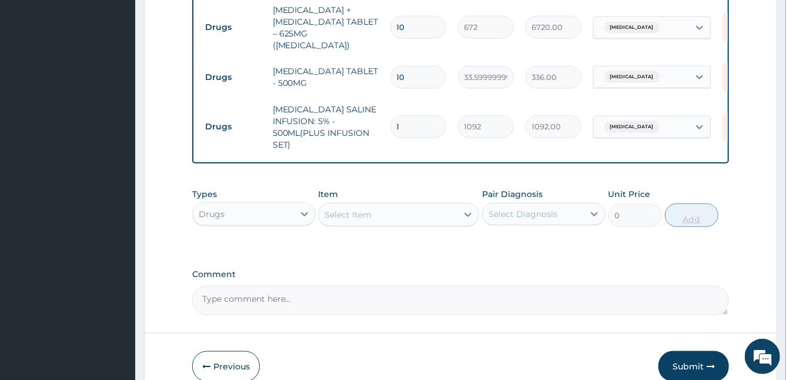
type input "0.00"
type input "2"
type input "2184.00"
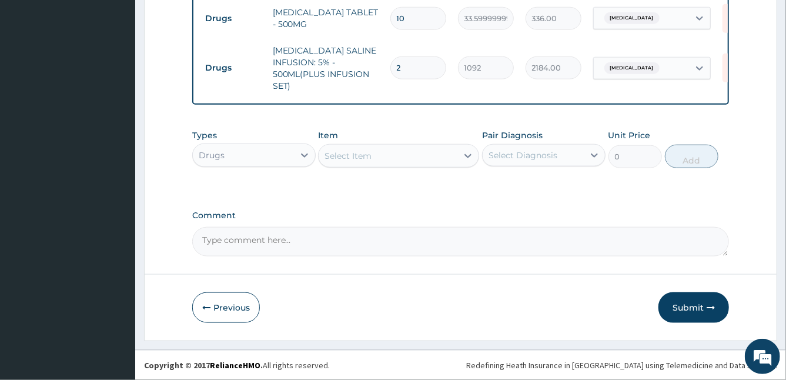
type input "2"
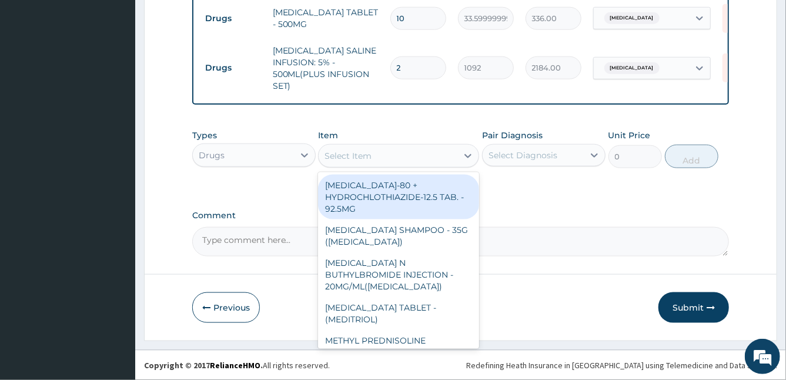
click at [340, 160] on div "Select Item" at bounding box center [347, 156] width 47 height 12
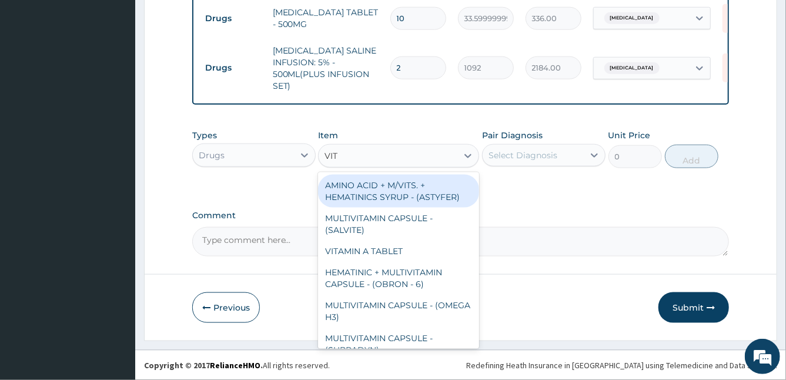
type input "VIT B"
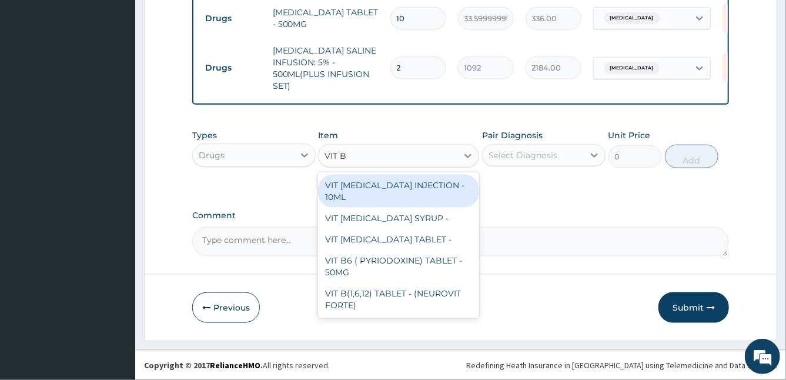
click at [426, 179] on div "VIT B- COMPLEX INJECTION - 10ML" at bounding box center [398, 191] width 161 height 33
type input "154"
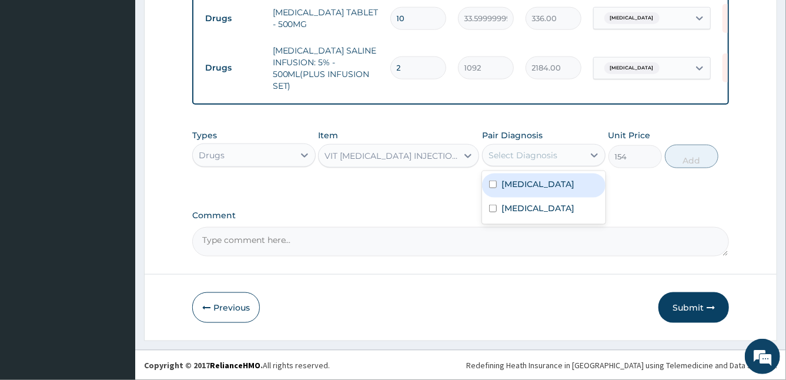
click at [540, 155] on div "Select Diagnosis" at bounding box center [522, 155] width 69 height 12
click at [502, 192] on div "Malaria" at bounding box center [543, 185] width 123 height 24
checkbox input "true"
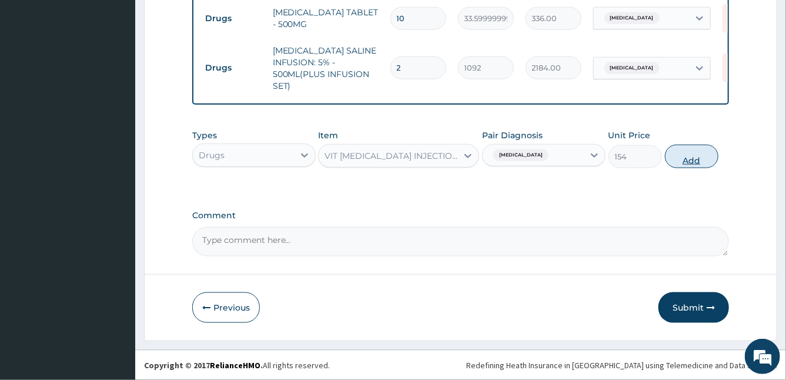
click at [697, 160] on button "Add" at bounding box center [691, 157] width 53 height 24
type input "0"
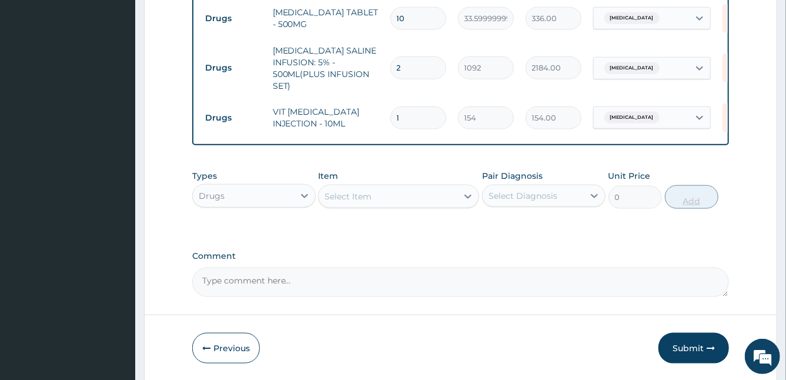
type input "0.00"
type input "2"
type input "308.00"
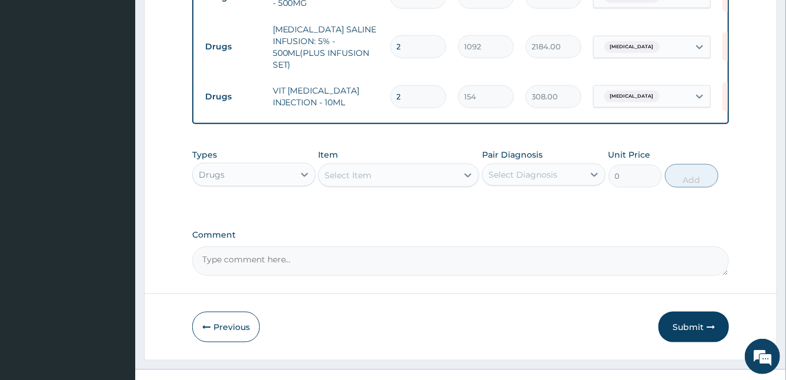
scroll to position [731, 0]
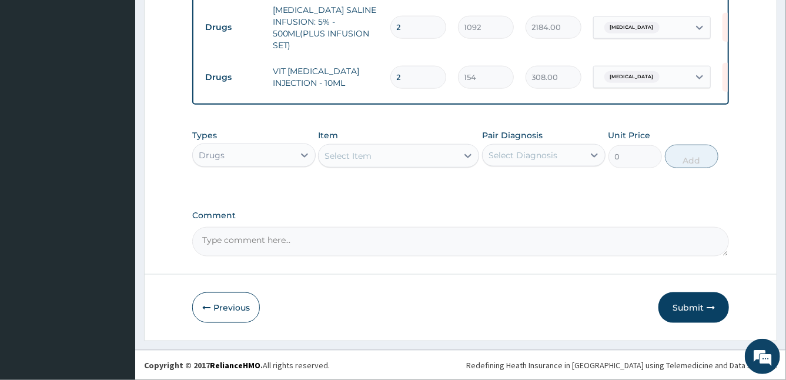
type input "2"
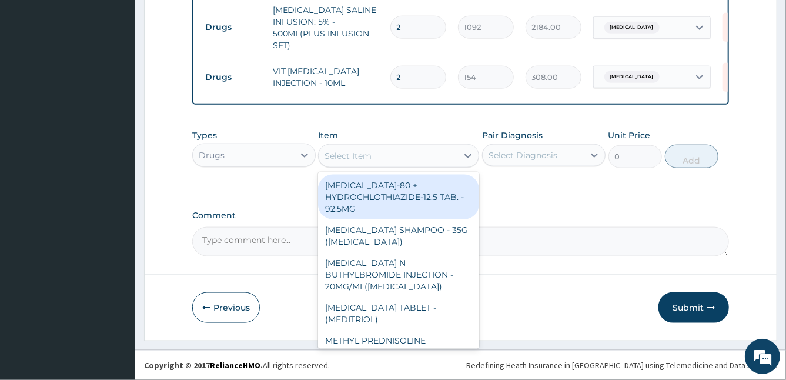
click at [369, 159] on div "Select Item" at bounding box center [347, 156] width 47 height 12
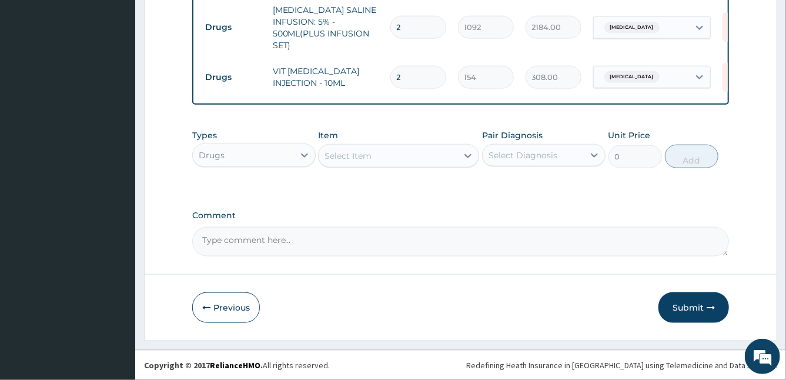
click at [527, 217] on label "Comment" at bounding box center [460, 215] width 537 height 10
click at [527, 227] on textarea "Comment" at bounding box center [460, 241] width 537 height 29
click at [691, 310] on button "Submit" at bounding box center [693, 307] width 71 height 31
click at [690, 305] on button "Submit" at bounding box center [693, 307] width 71 height 31
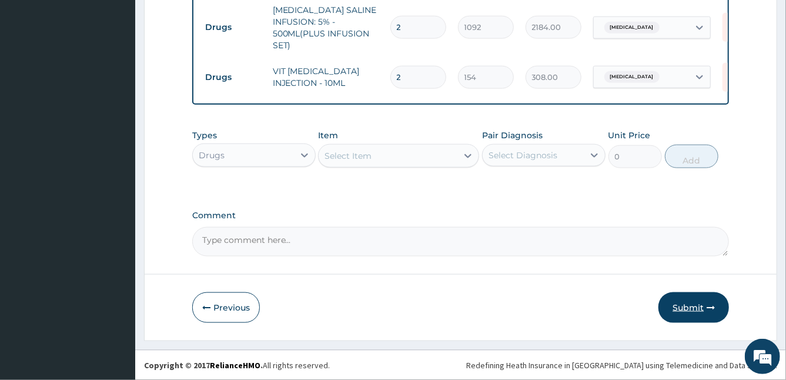
click at [690, 305] on button "Submit" at bounding box center [693, 307] width 71 height 31
click at [679, 306] on button "Submit" at bounding box center [693, 307] width 71 height 31
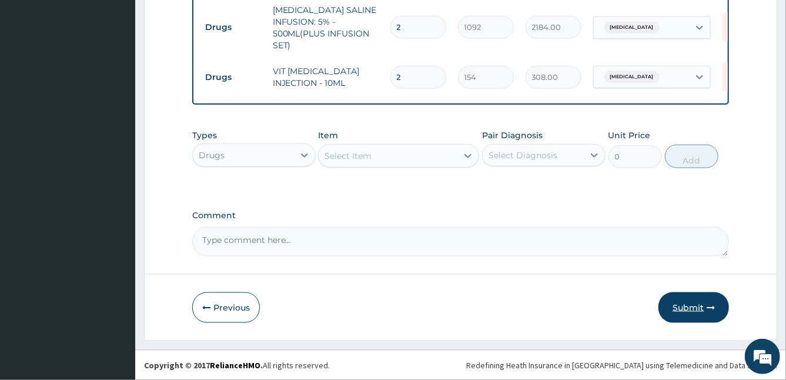
click at [679, 306] on button "Submit" at bounding box center [693, 307] width 71 height 31
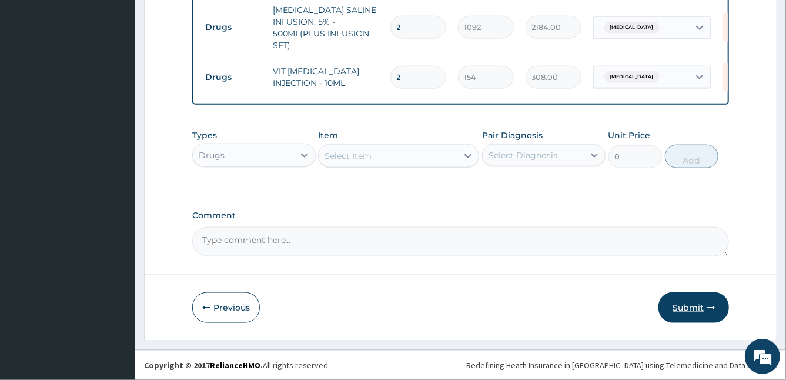
click at [679, 306] on button "Submit" at bounding box center [693, 307] width 71 height 31
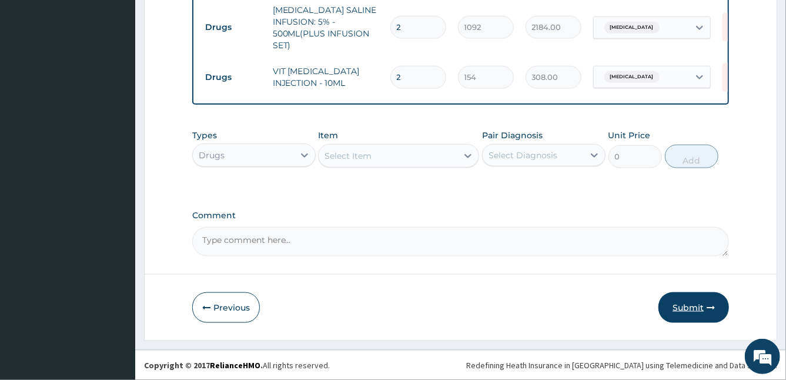
click at [707, 305] on icon "button" at bounding box center [710, 307] width 8 height 8
drag, startPoint x: 707, startPoint y: 305, endPoint x: 570, endPoint y: 283, distance: 139.3
click at [689, 305] on button "Submit" at bounding box center [693, 307] width 71 height 31
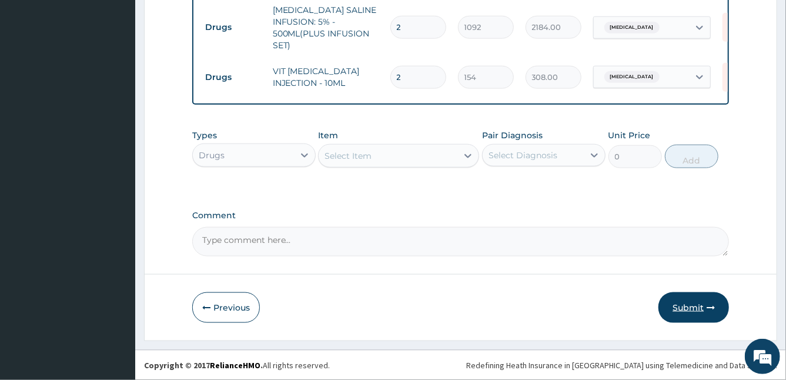
click at [681, 300] on button "Submit" at bounding box center [693, 307] width 71 height 31
click at [697, 313] on button "Submit" at bounding box center [693, 307] width 71 height 31
click at [701, 299] on button "Submit" at bounding box center [693, 307] width 71 height 31
drag, startPoint x: 681, startPoint y: 308, endPoint x: 581, endPoint y: 230, distance: 126.5
click at [581, 230] on textarea "Comment" at bounding box center [460, 241] width 537 height 29
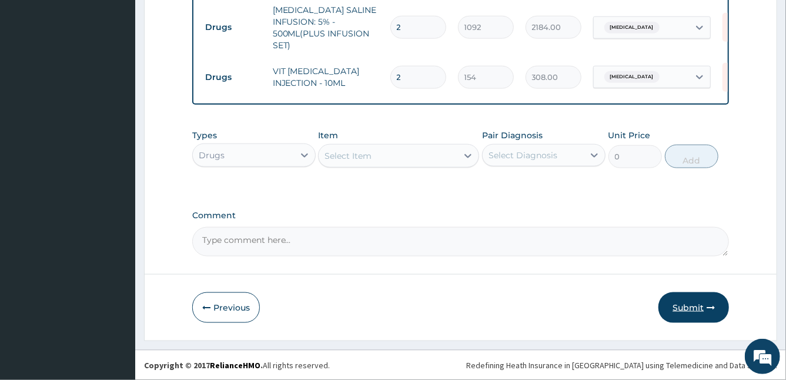
click at [691, 300] on button "Submit" at bounding box center [693, 307] width 71 height 31
drag, startPoint x: 691, startPoint y: 300, endPoint x: 676, endPoint y: 309, distance: 17.6
click at [676, 309] on button "Submit" at bounding box center [693, 307] width 71 height 31
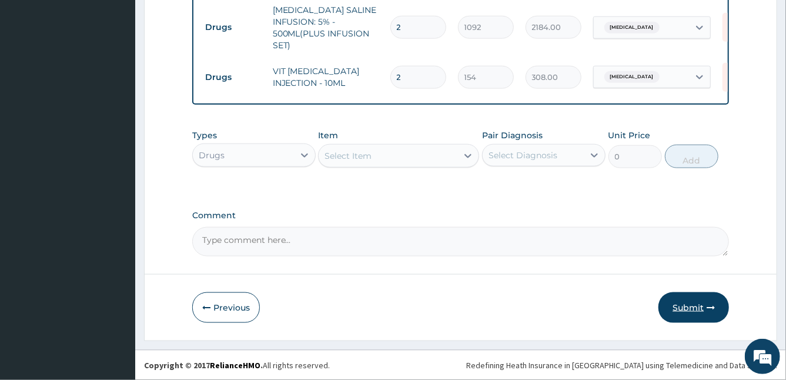
click at [676, 309] on button "Submit" at bounding box center [693, 307] width 71 height 31
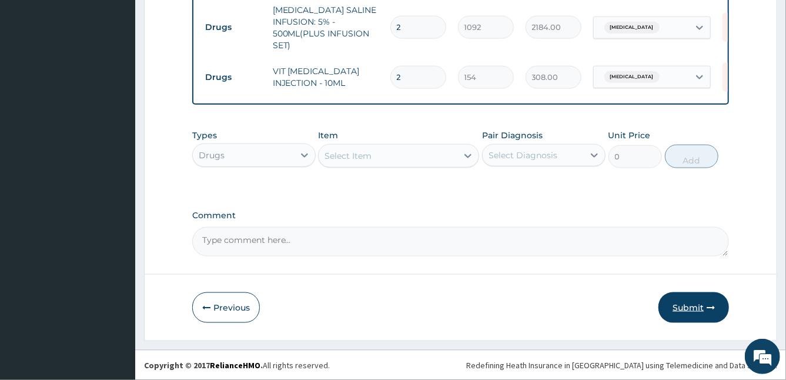
click at [691, 307] on button "Submit" at bounding box center [693, 307] width 71 height 31
click at [691, 306] on button "Submit" at bounding box center [693, 307] width 71 height 31
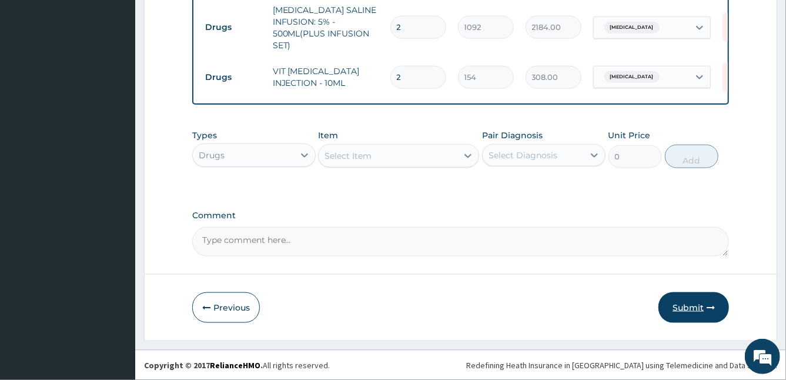
click at [688, 302] on button "Submit" at bounding box center [693, 307] width 71 height 31
click at [715, 304] on button "Submit" at bounding box center [693, 307] width 71 height 31
click at [681, 314] on button "Submit" at bounding box center [693, 307] width 71 height 31
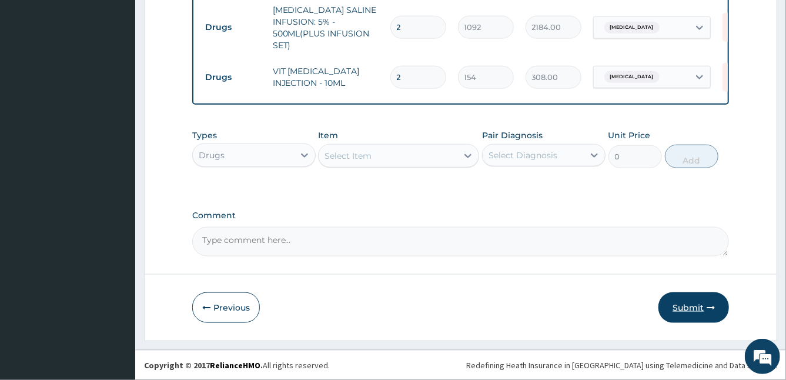
click at [681, 314] on button "Submit" at bounding box center [693, 307] width 71 height 31
click at [675, 308] on button "Submit" at bounding box center [693, 307] width 71 height 31
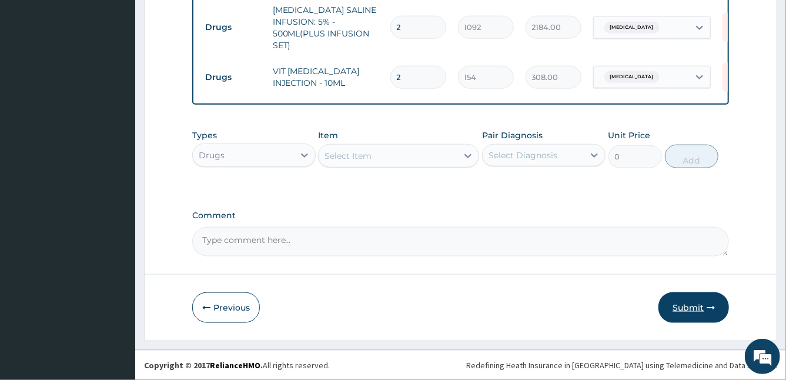
click at [675, 308] on button "Submit" at bounding box center [693, 307] width 71 height 31
drag, startPoint x: 675, startPoint y: 308, endPoint x: 681, endPoint y: 304, distance: 7.7
click at [681, 304] on button "Submit" at bounding box center [693, 307] width 71 height 31
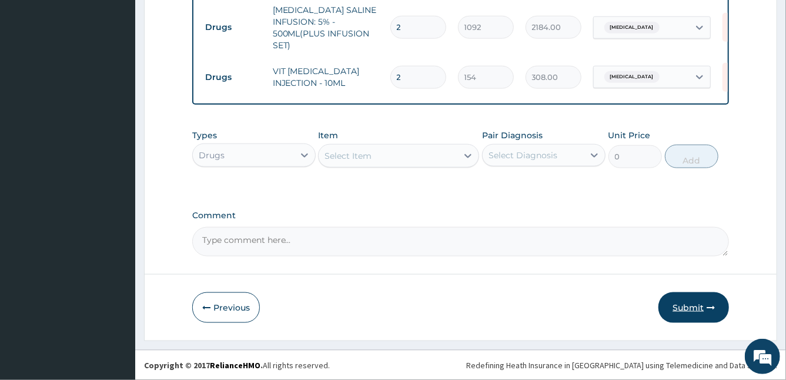
click at [681, 304] on button "Submit" at bounding box center [693, 307] width 71 height 31
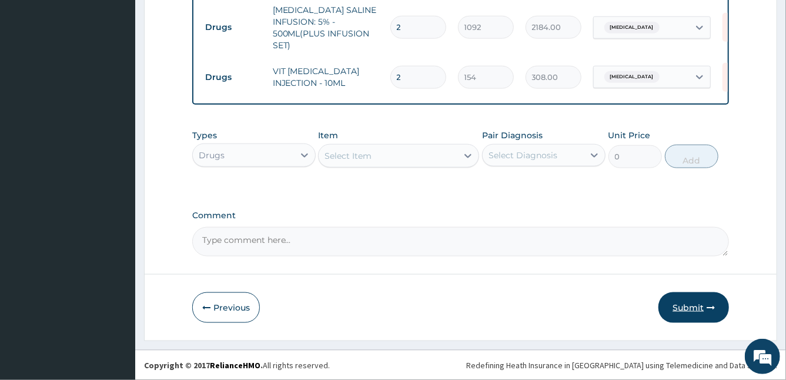
click at [681, 304] on button "Submit" at bounding box center [693, 307] width 71 height 31
click at [690, 302] on button "Submit" at bounding box center [693, 307] width 71 height 31
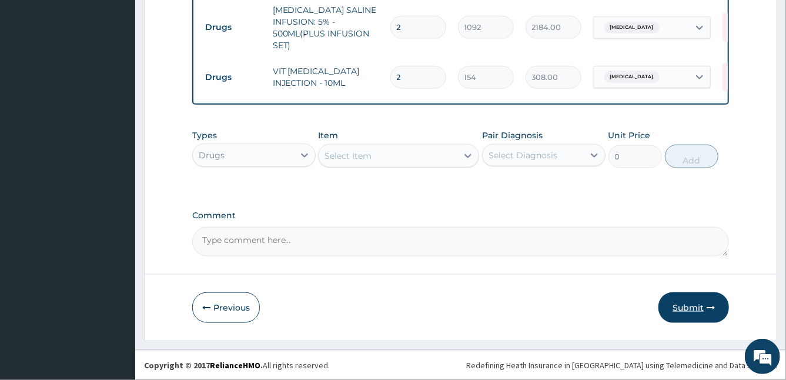
click at [681, 304] on button "Submit" at bounding box center [693, 307] width 71 height 31
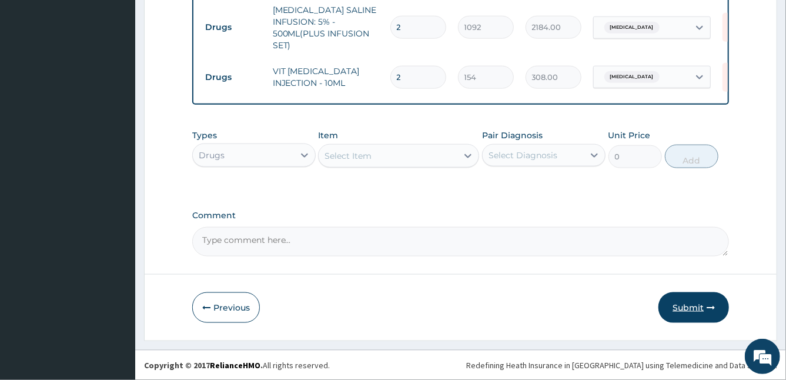
click at [716, 300] on button "Submit" at bounding box center [693, 307] width 71 height 31
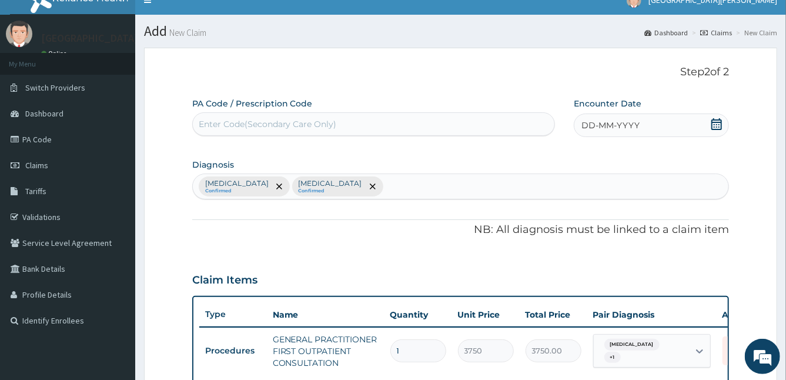
scroll to position [0, 0]
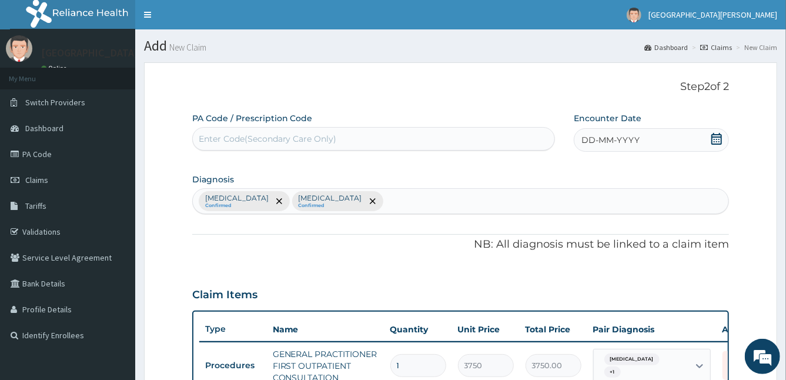
click at [710, 132] on div "DD-MM-YYYY" at bounding box center [652, 140] width 156 height 24
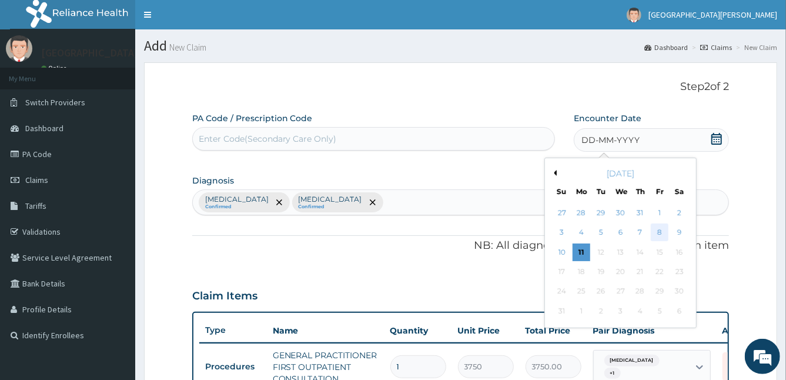
click at [660, 228] on div "8" at bounding box center [660, 233] width 18 height 18
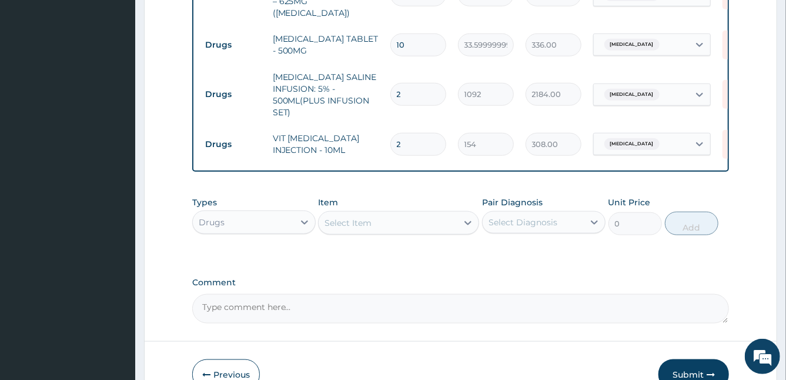
scroll to position [731, 0]
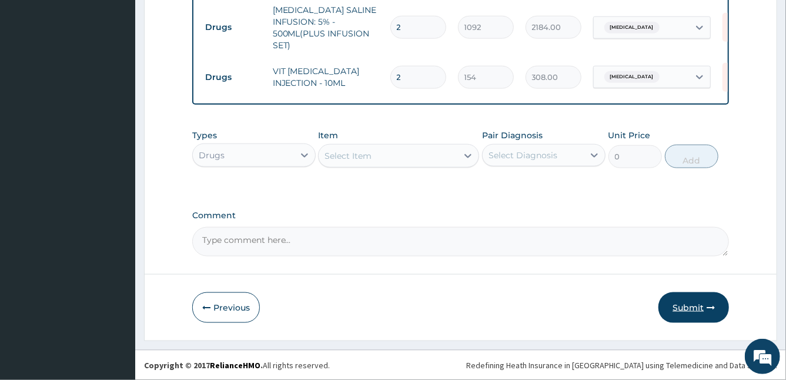
click at [688, 299] on button "Submit" at bounding box center [693, 307] width 71 height 31
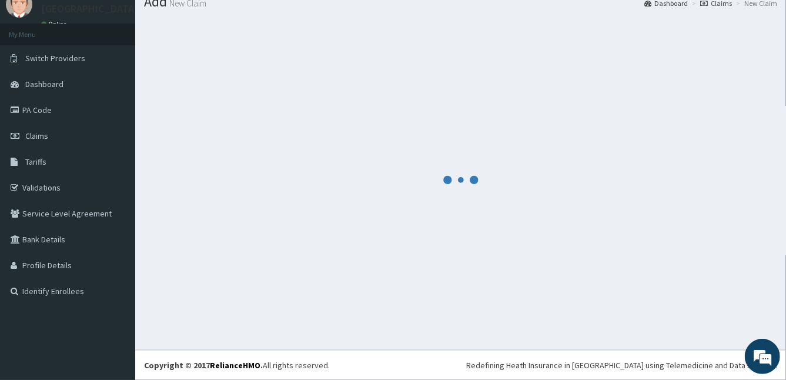
scroll to position [44, 0]
click at [729, 92] on div at bounding box center [460, 179] width 633 height 323
click at [17, 124] on link "Claims" at bounding box center [67, 136] width 135 height 26
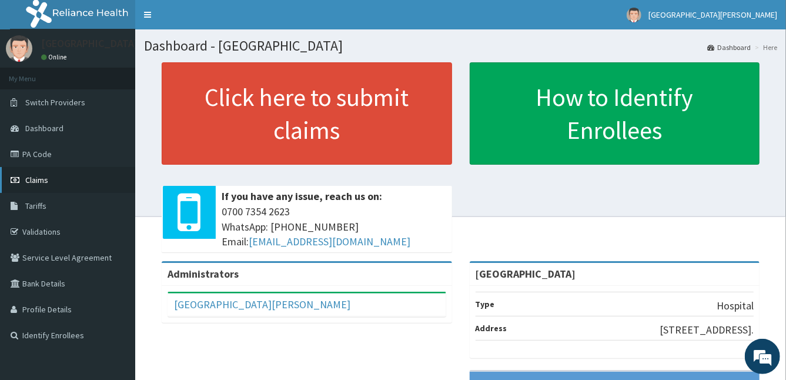
click at [52, 177] on link "Claims" at bounding box center [67, 180] width 135 height 26
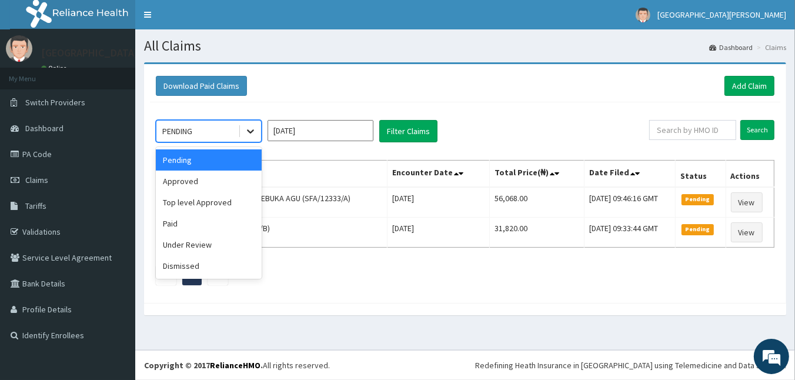
click at [257, 136] on div at bounding box center [250, 130] width 21 height 21
click at [238, 178] on div "Approved" at bounding box center [209, 180] width 106 height 21
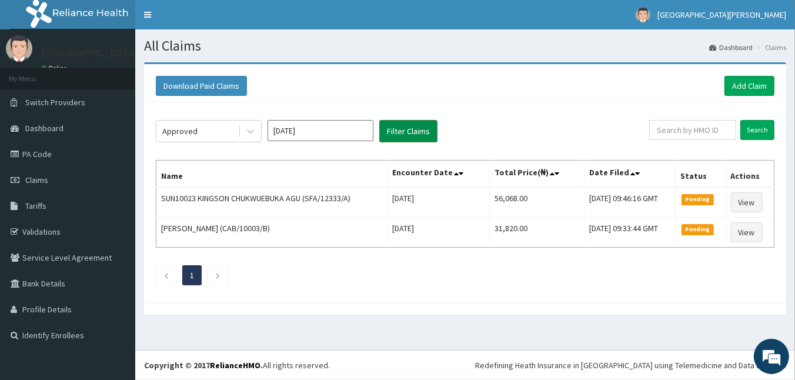
click at [421, 132] on button "Filter Claims" at bounding box center [408, 131] width 58 height 22
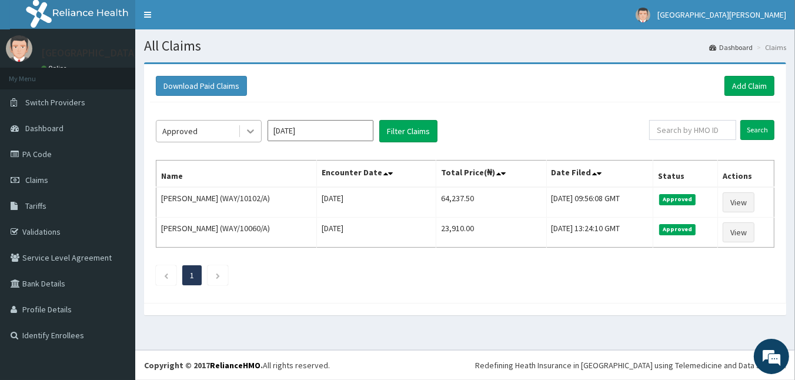
click at [252, 125] on icon at bounding box center [250, 131] width 12 height 12
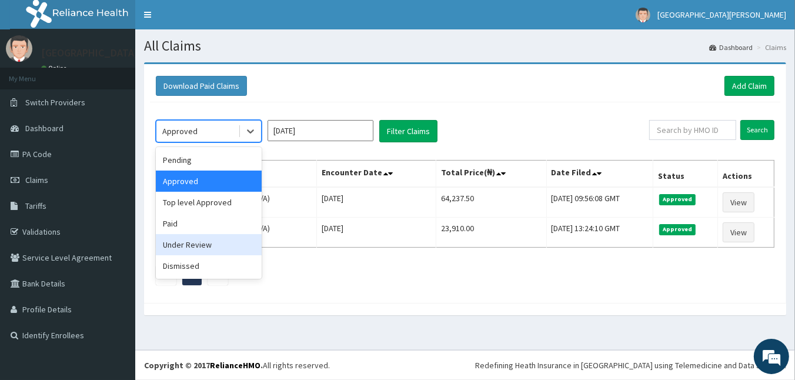
click at [223, 243] on div "Under Review" at bounding box center [209, 244] width 106 height 21
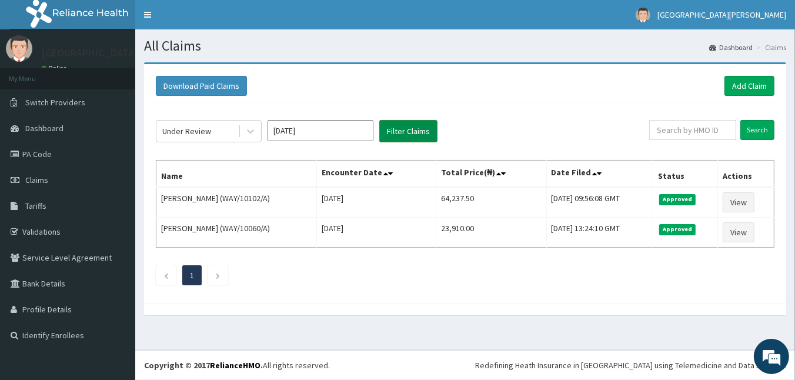
click at [406, 129] on button "Filter Claims" at bounding box center [408, 131] width 58 height 22
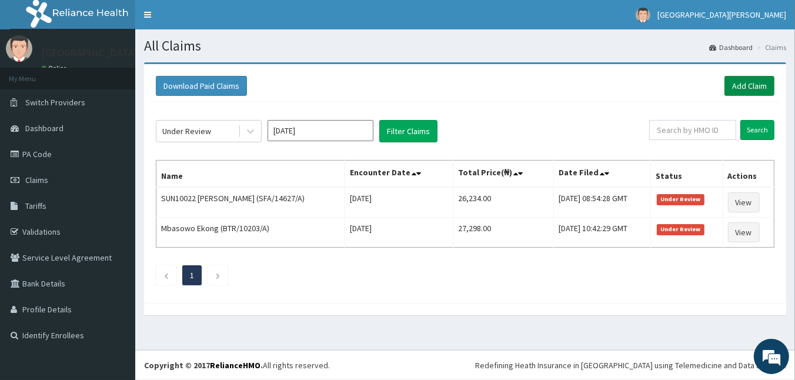
click at [738, 88] on link "Add Claim" at bounding box center [749, 86] width 50 height 20
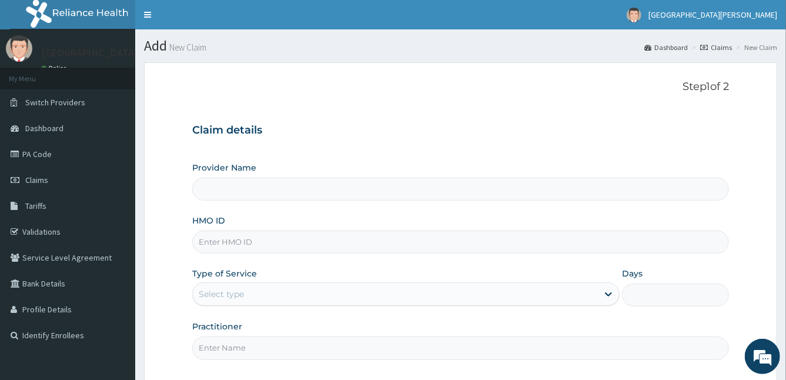
type input "[GEOGRAPHIC_DATA]"
click at [400, 238] on input "HMO ID" at bounding box center [460, 241] width 537 height 23
type input "SFA/12332/A"
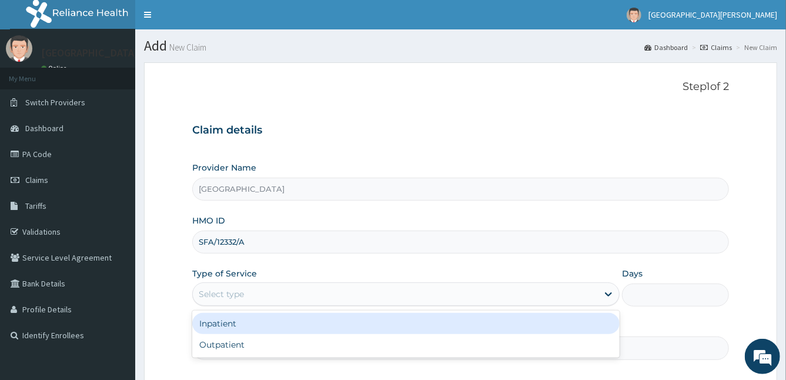
click at [378, 295] on div "Select type" at bounding box center [396, 293] width 406 height 19
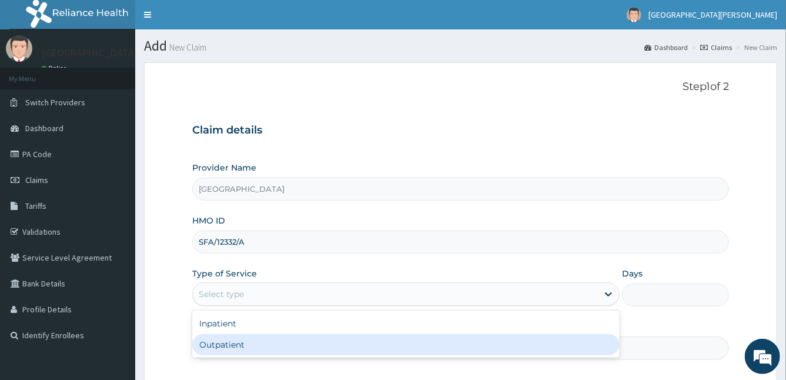
click at [306, 347] on div "Outpatient" at bounding box center [406, 344] width 428 height 21
type input "1"
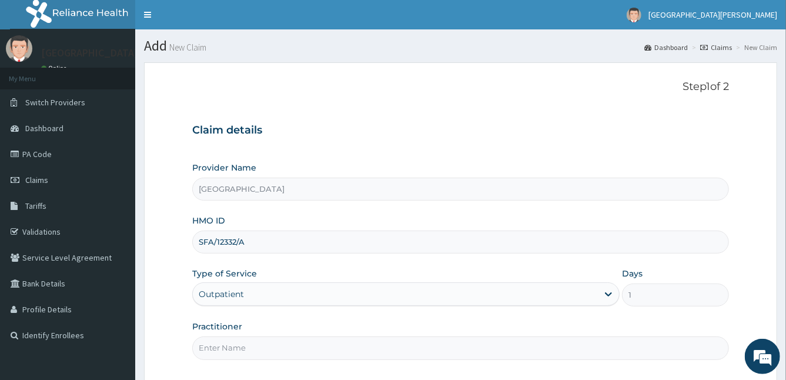
click at [306, 347] on input "Practitioner" at bounding box center [460, 347] width 537 height 23
type input "[PERSON_NAME]"
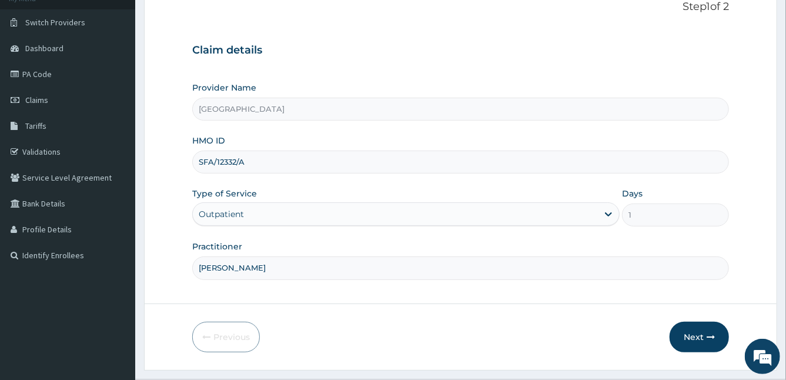
scroll to position [108, 0]
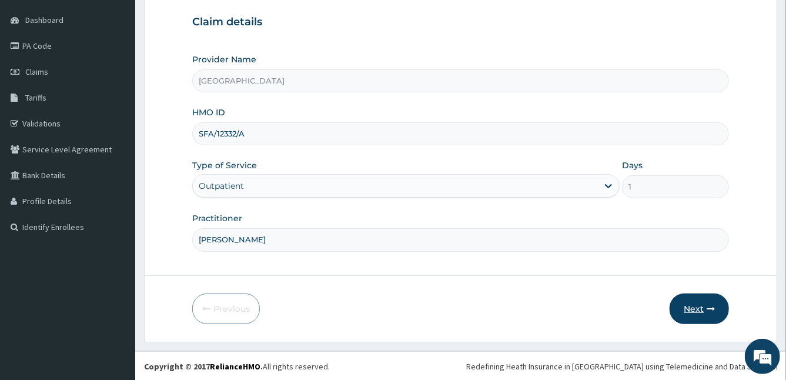
click at [698, 312] on button "Next" at bounding box center [698, 308] width 59 height 31
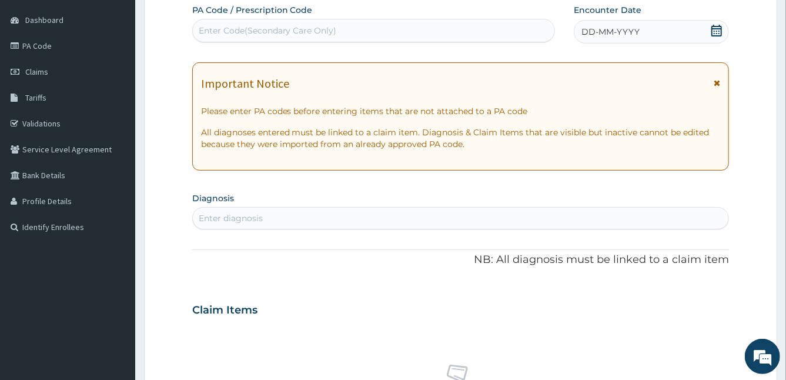
click at [719, 82] on icon at bounding box center [717, 83] width 6 height 8
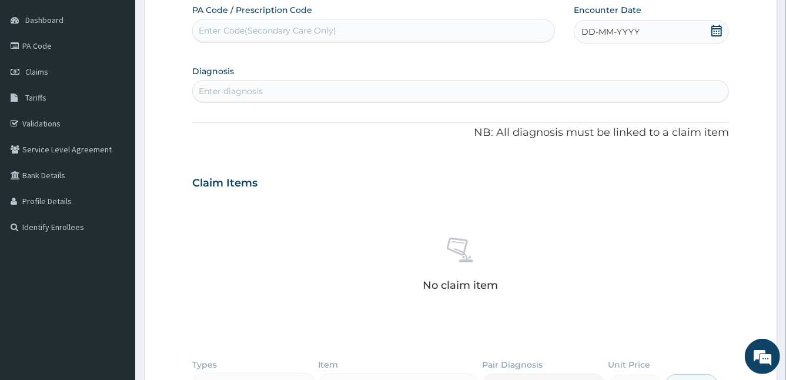
click at [648, 41] on div "DD-MM-YYYY" at bounding box center [652, 32] width 156 height 24
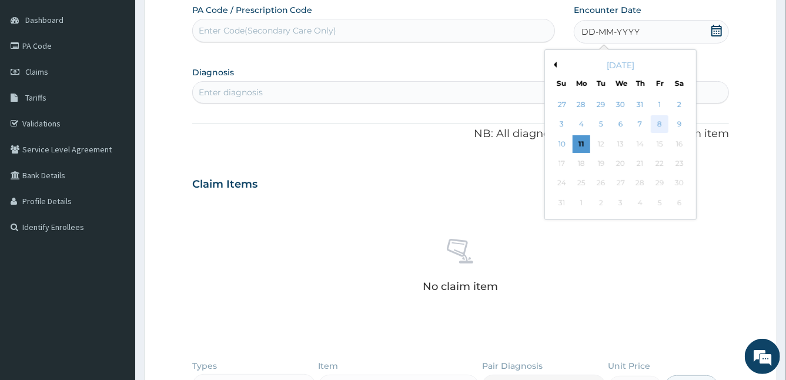
click at [659, 123] on div "8" at bounding box center [660, 125] width 18 height 18
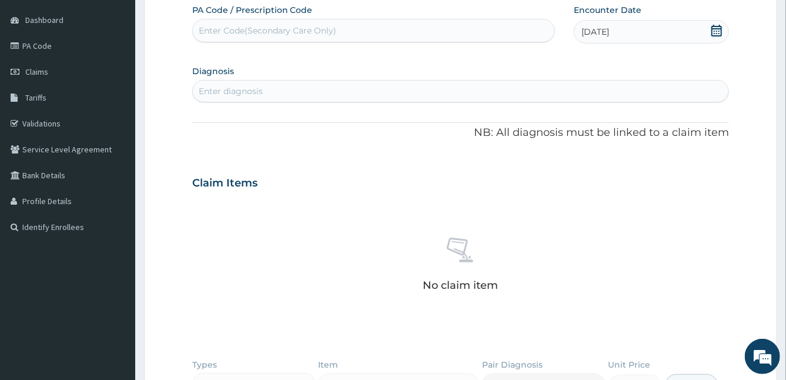
click at [449, 91] on div "Enter diagnosis" at bounding box center [461, 91] width 536 height 19
type input "MALARIA"
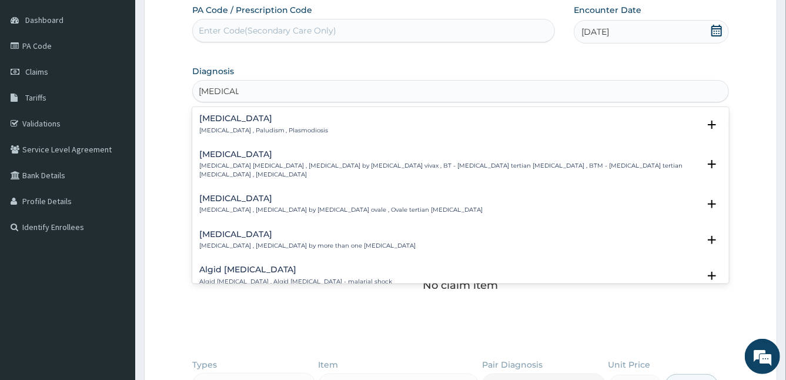
click at [250, 116] on h4 "Malaria" at bounding box center [263, 118] width 129 height 9
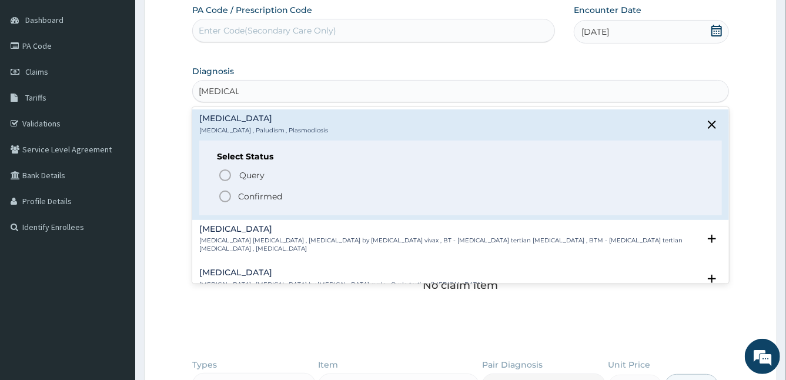
click at [220, 193] on icon "status option filled" at bounding box center [225, 196] width 14 height 14
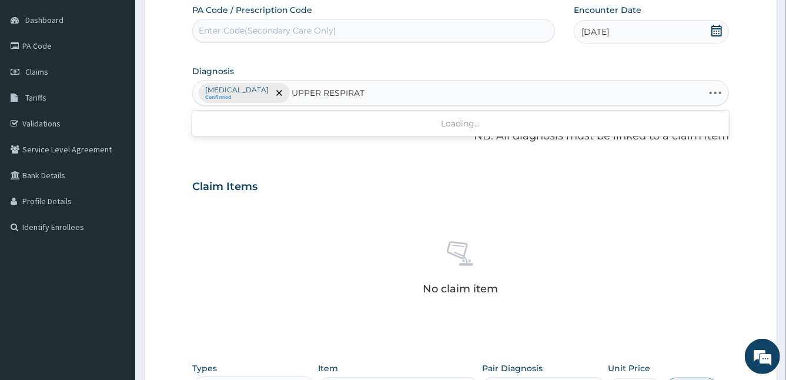
type input "UPPER RESPIRATO"
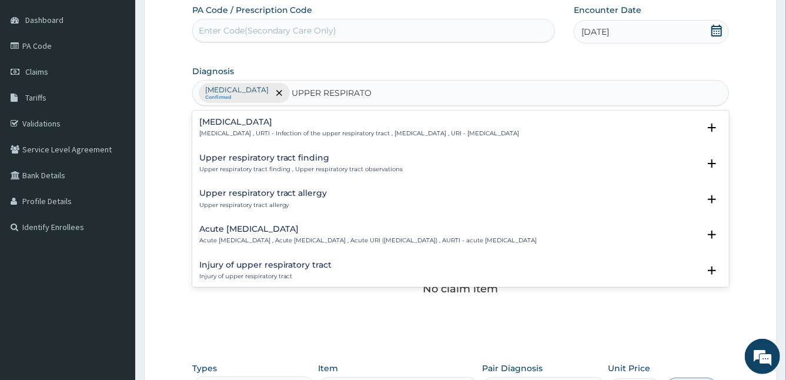
click at [215, 129] on p "Upper respiratory infection , URTI - Infection of the upper respiratory tract ,…" at bounding box center [359, 133] width 320 height 8
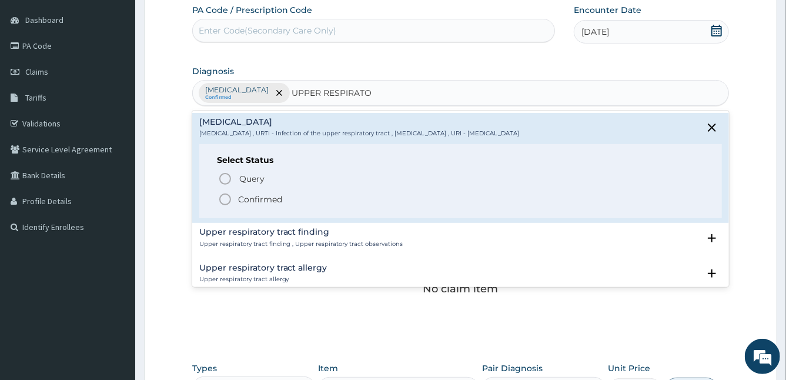
click at [227, 196] on icon "status option filled" at bounding box center [225, 199] width 14 height 14
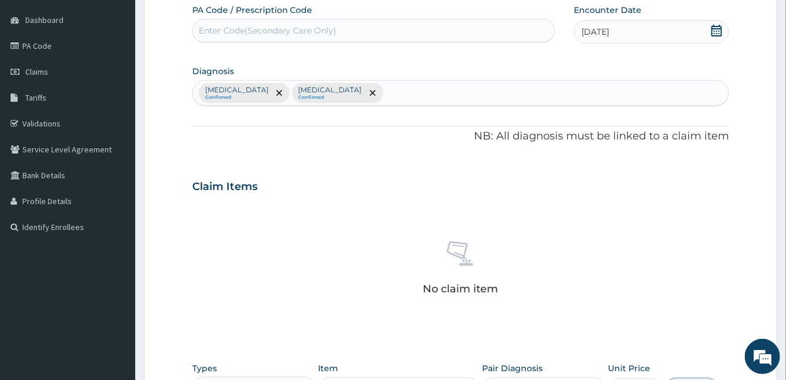
scroll to position [339, 0]
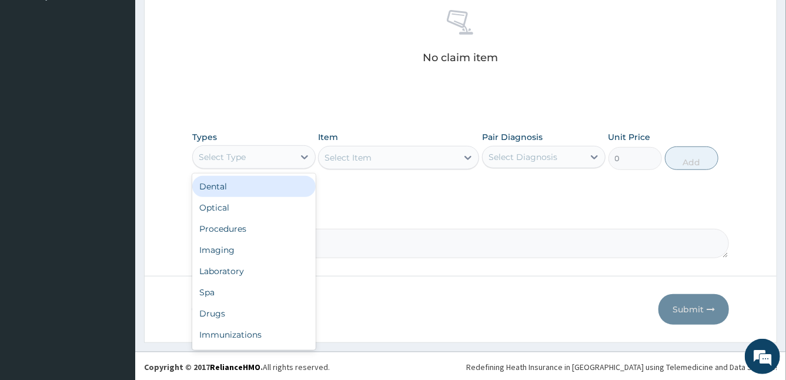
click at [284, 166] on div "Select Type" at bounding box center [253, 157] width 123 height 24
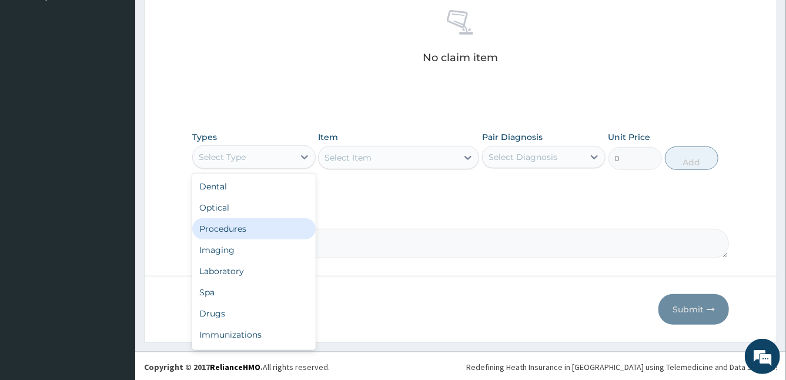
click at [262, 230] on div "Procedures" at bounding box center [253, 228] width 123 height 21
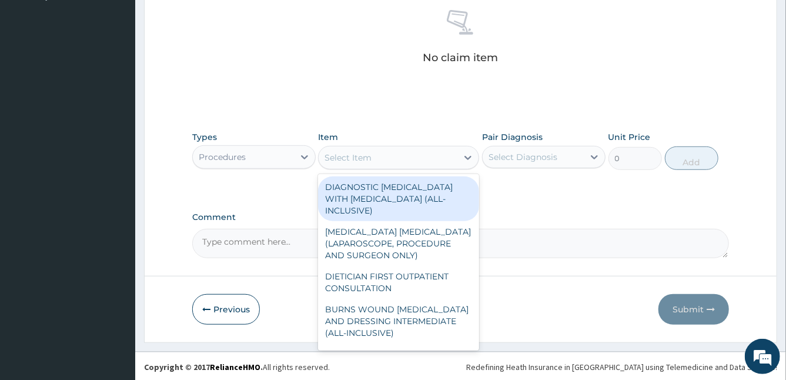
click at [401, 164] on div "Select Item" at bounding box center [388, 157] width 139 height 19
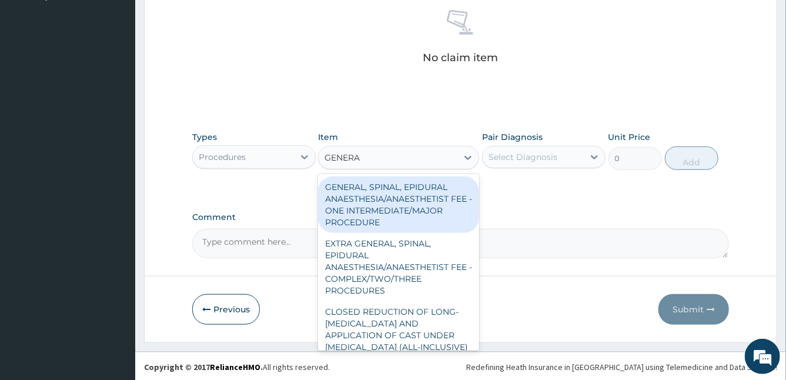
type input "GENERAL"
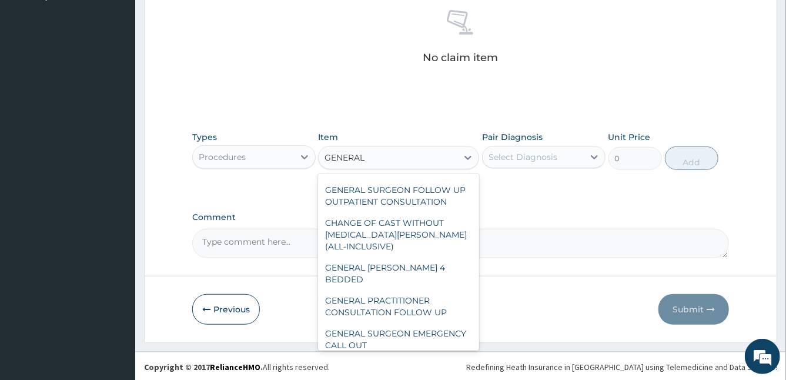
scroll to position [329, 0]
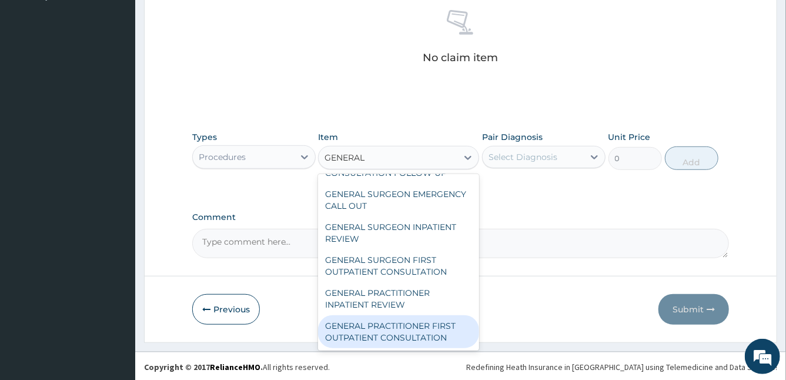
click at [422, 325] on div "GENERAL PRACTITIONER FIRST OUTPATIENT CONSULTATION" at bounding box center [398, 331] width 161 height 33
type input "3750"
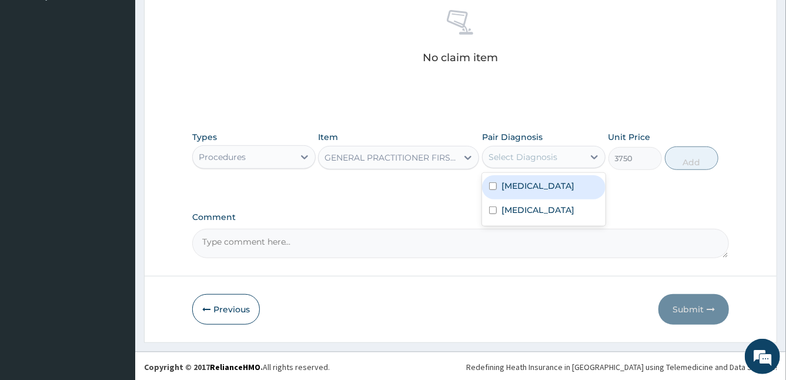
click at [562, 152] on div "Select Diagnosis" at bounding box center [533, 157] width 101 height 19
click at [488, 185] on div "Malaria" at bounding box center [543, 187] width 123 height 24
checkbox input "true"
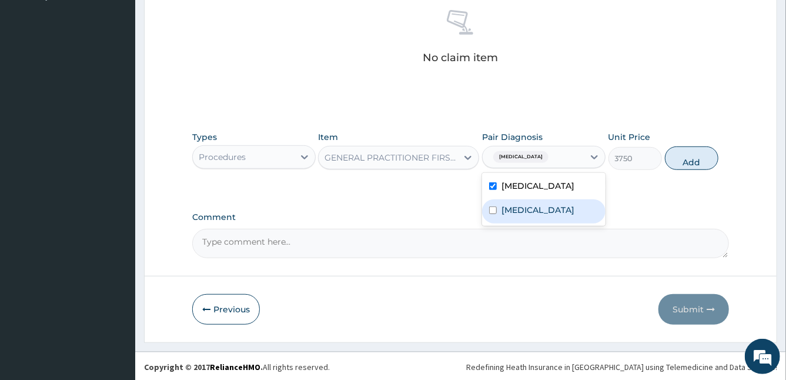
click at [500, 220] on div "Upper respiratory infection" at bounding box center [543, 211] width 123 height 24
checkbox input "true"
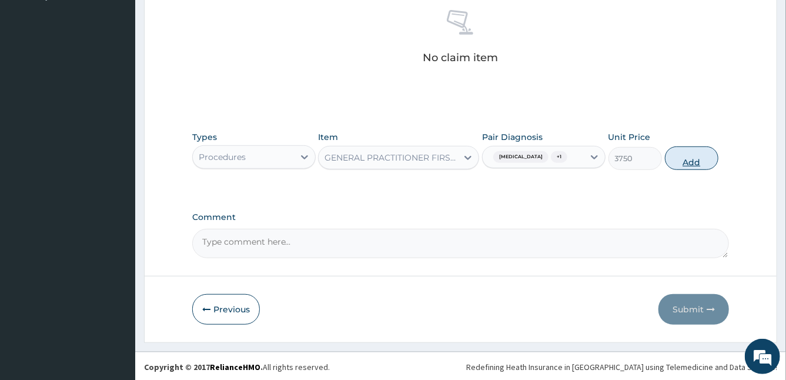
click at [694, 160] on button "Add" at bounding box center [691, 158] width 53 height 24
type input "0"
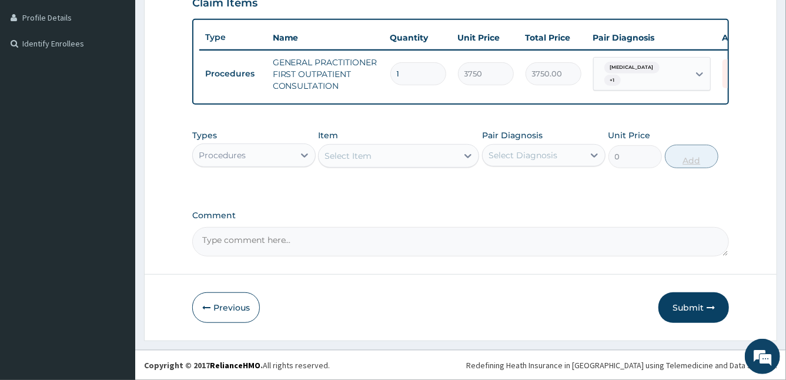
scroll to position [297, 0]
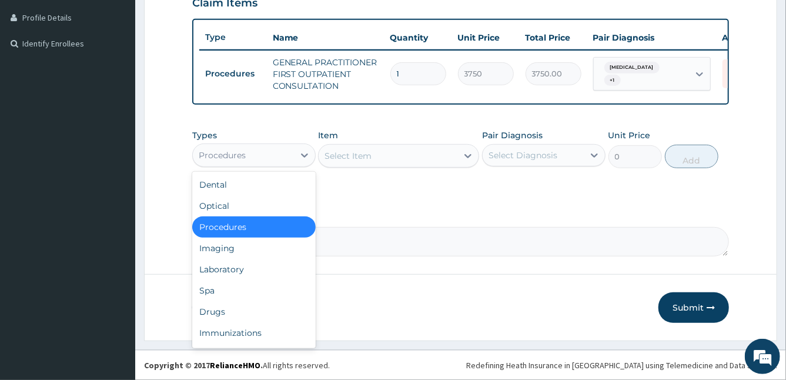
click at [252, 159] on div "Procedures" at bounding box center [243, 155] width 101 height 19
click at [266, 266] on div "Laboratory" at bounding box center [253, 269] width 123 height 21
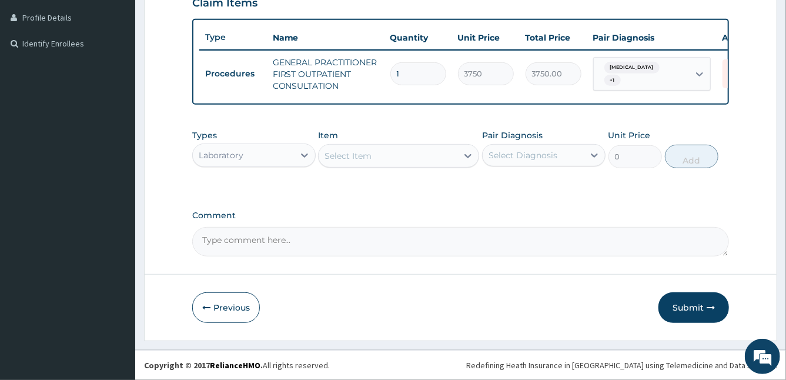
click at [379, 163] on div "Select Item" at bounding box center [388, 155] width 139 height 19
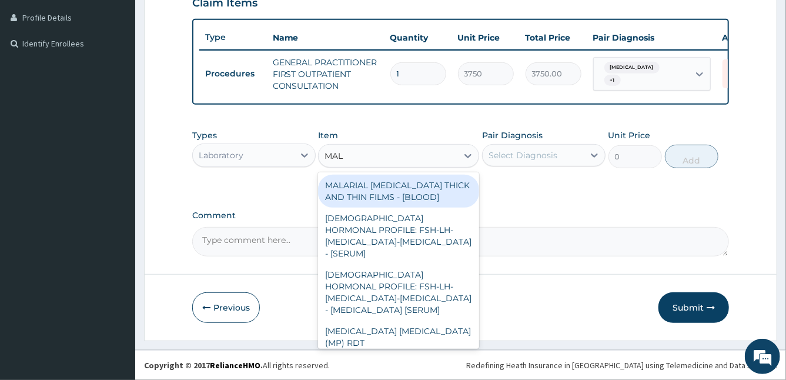
type input "MALA"
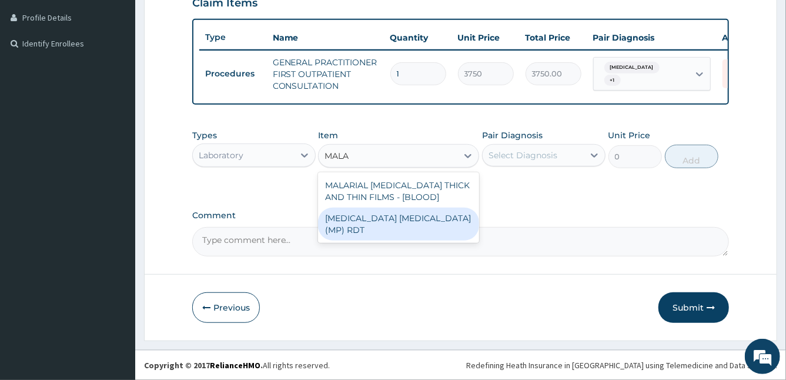
click at [403, 222] on div "MALARIA PARASITE (MP) RDT" at bounding box center [398, 223] width 161 height 33
type input "2000"
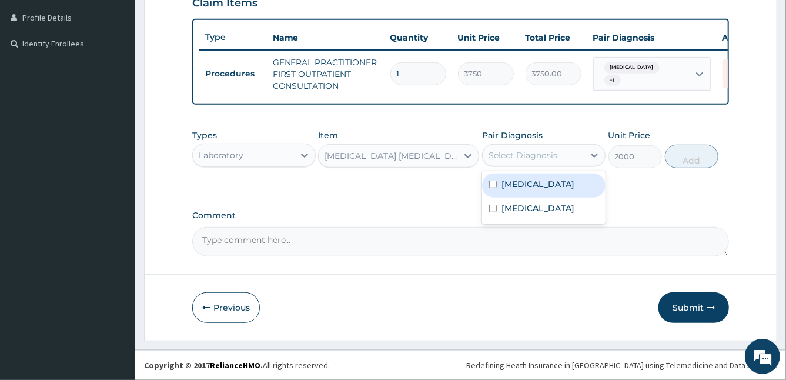
click at [532, 155] on div "Select Diagnosis" at bounding box center [522, 155] width 69 height 12
click at [514, 190] on label "Malaria" at bounding box center [537, 184] width 73 height 12
checkbox input "true"
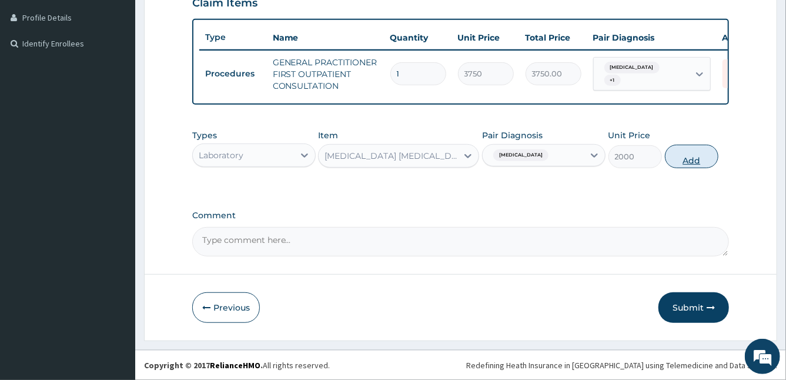
click at [706, 155] on button "Add" at bounding box center [691, 157] width 53 height 24
type input "0"
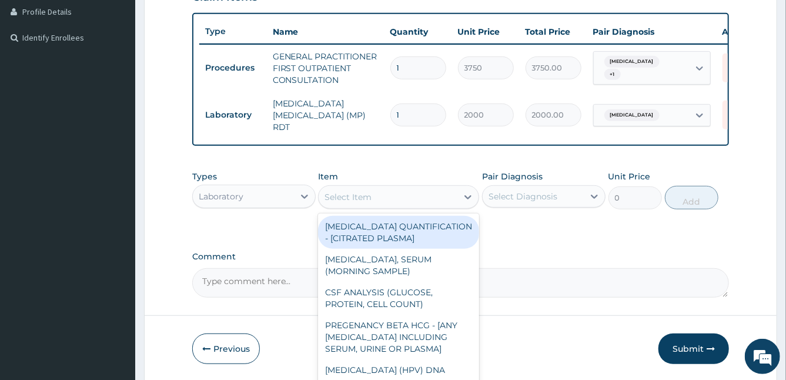
click at [401, 203] on div "Select Item" at bounding box center [388, 196] width 139 height 19
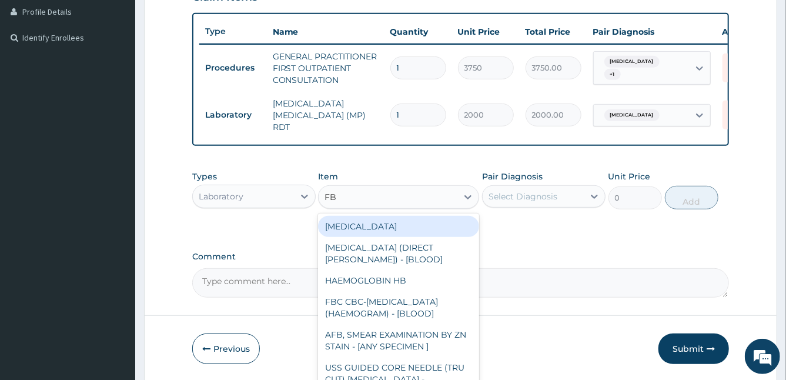
type input "FBC"
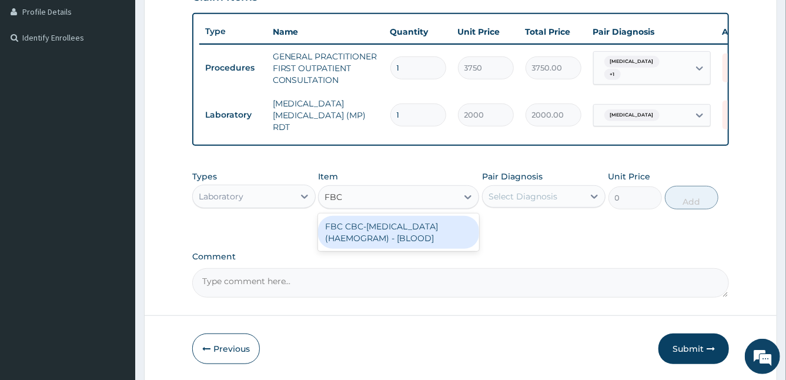
click at [423, 239] on div "FBC CBC-COMPLETE BLOOD COUNT (HAEMOGRAM) - [BLOOD]" at bounding box center [398, 232] width 161 height 33
type input "5000"
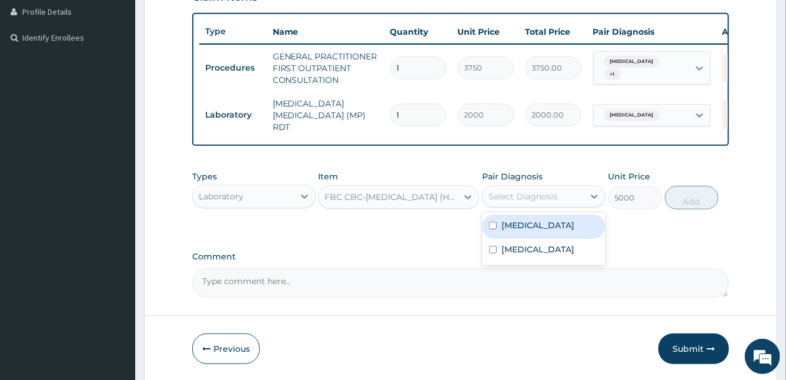
click at [557, 189] on div "Select Diagnosis" at bounding box center [533, 196] width 101 height 19
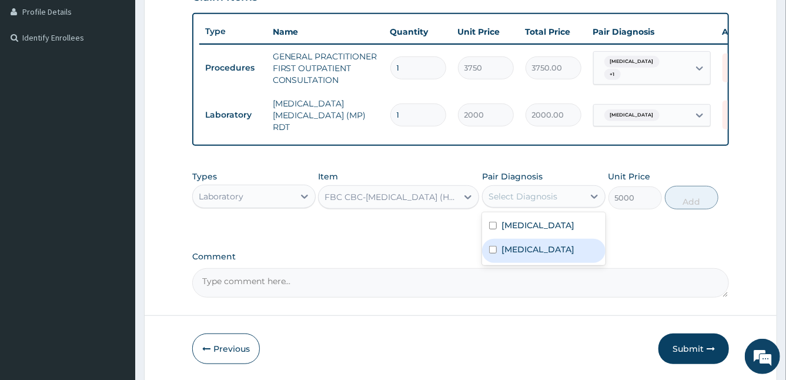
click at [500, 254] on div "Upper respiratory infection" at bounding box center [543, 251] width 123 height 24
checkbox input "true"
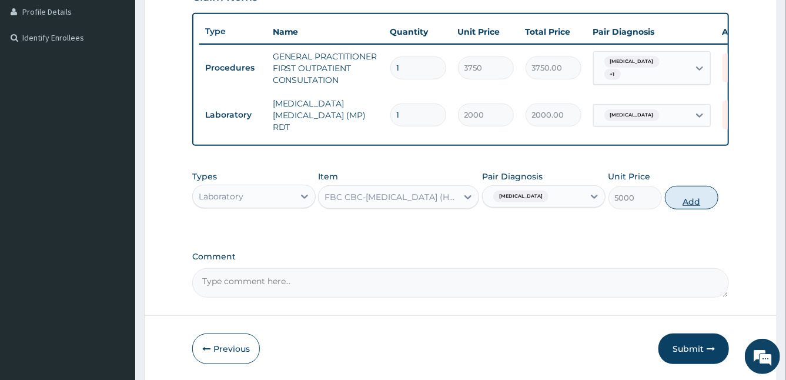
click at [698, 195] on button "Add" at bounding box center [691, 198] width 53 height 24
type input "0"
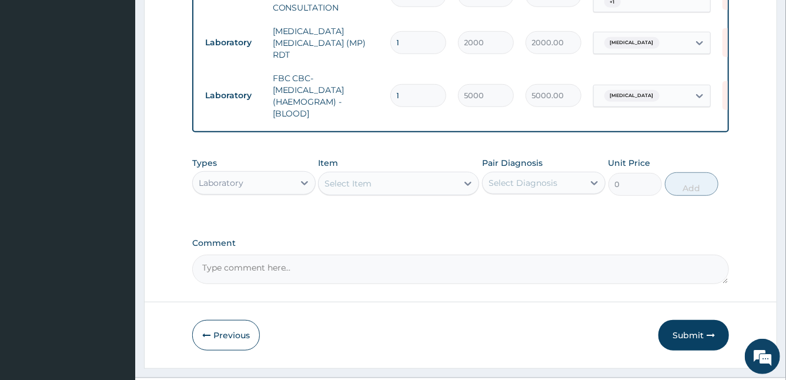
scroll to position [397, 0]
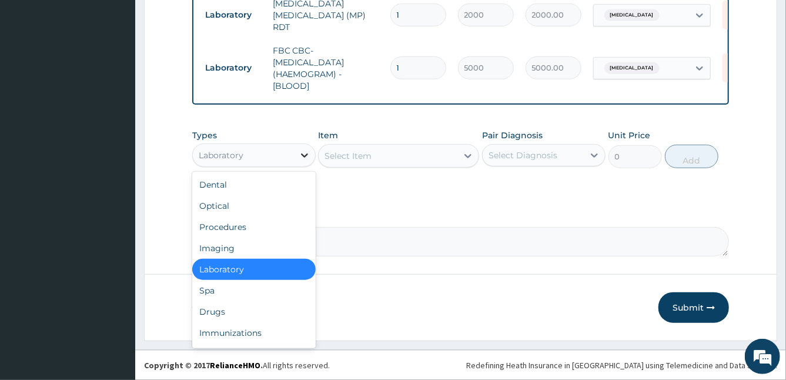
click at [295, 164] on div at bounding box center [304, 155] width 21 height 21
click at [254, 307] on div "Drugs" at bounding box center [253, 311] width 123 height 21
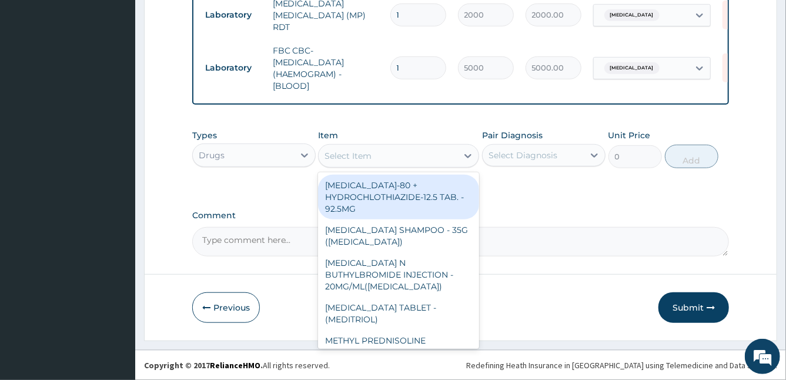
click at [348, 153] on div "Select Item" at bounding box center [347, 156] width 47 height 12
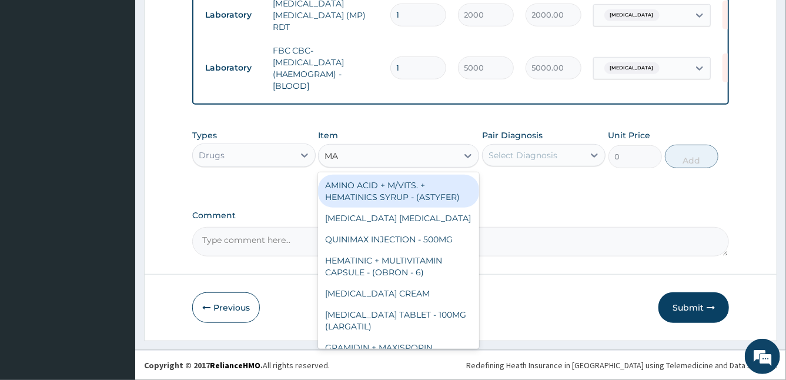
type input "M"
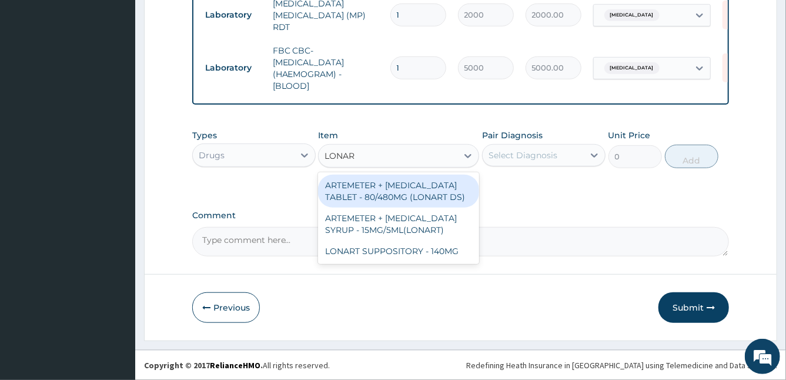
type input "LONART"
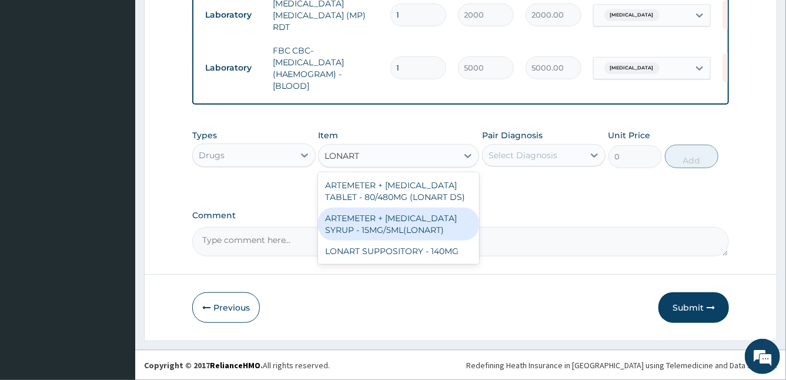
click at [393, 224] on div "ARTEMETER + LUMEFANTRINE SYRUP - 15MG/5ML(LONART)" at bounding box center [398, 223] width 161 height 33
type input "1680"
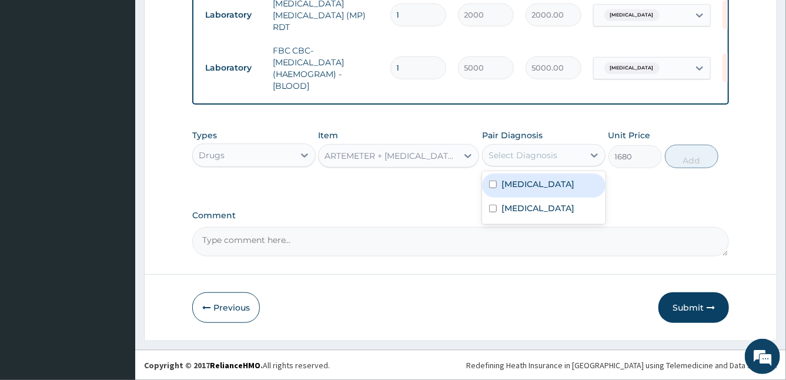
click at [537, 162] on div "Select Diagnosis" at bounding box center [533, 155] width 101 height 19
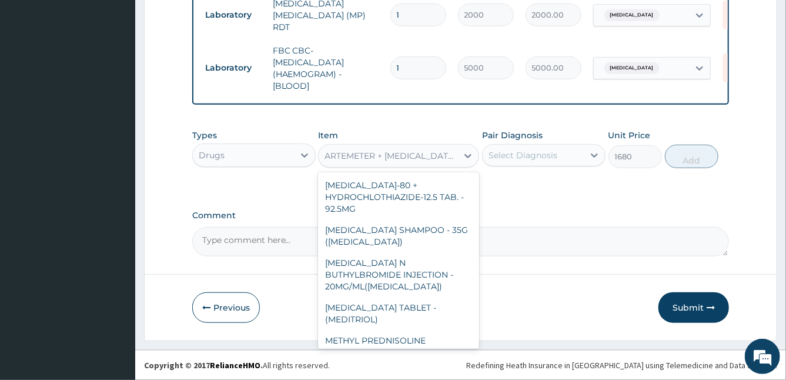
click at [457, 157] on div "ARTEMETER + LUMEFANTRINE SYRUP - 15MG/5ML(LONART)" at bounding box center [391, 156] width 134 height 12
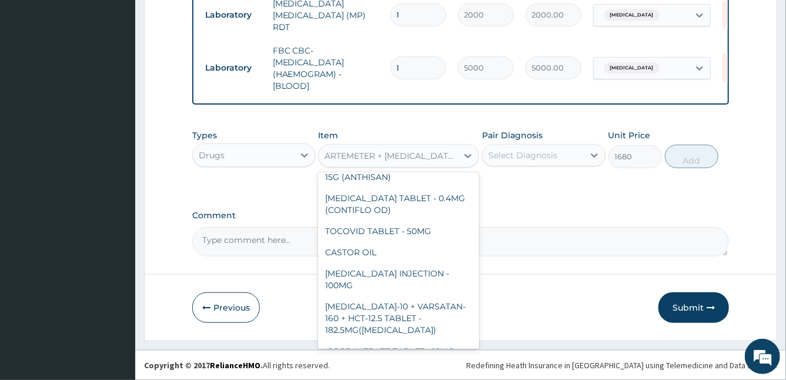
scroll to position [0, 0]
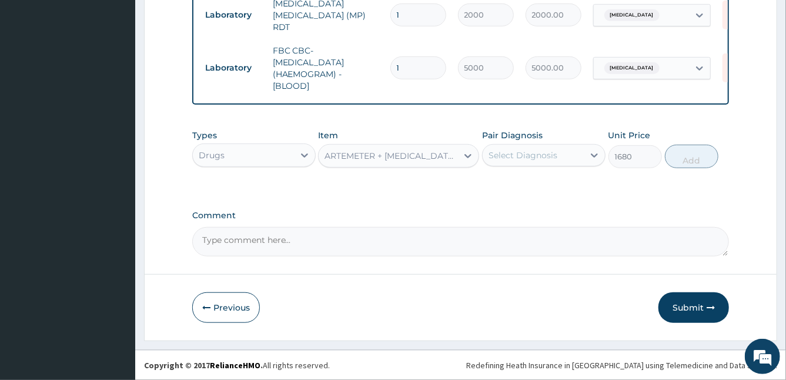
click at [421, 154] on div "ARTEMETER + LUMEFANTRINE SYRUP - 15MG/5ML(LONART)" at bounding box center [391, 156] width 134 height 12
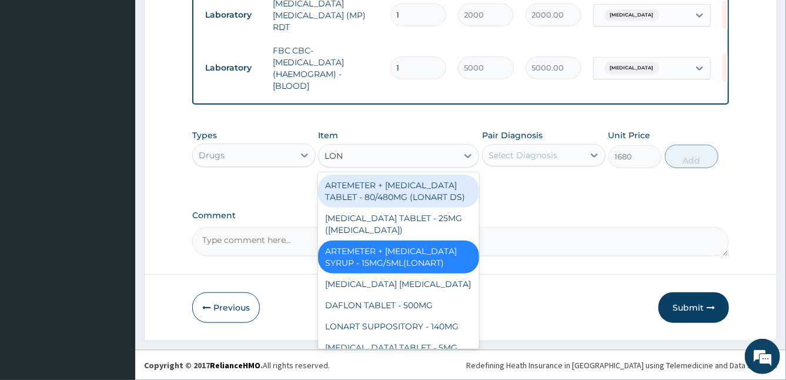
type input "LONA"
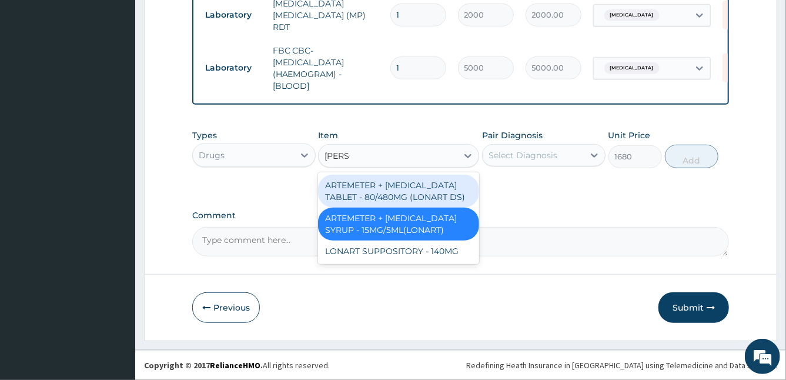
click at [407, 186] on div "ARTEMETER + LUMEFANTRINE TABLET - 80/480MG (LONART DS)" at bounding box center [398, 191] width 161 height 33
type input "588"
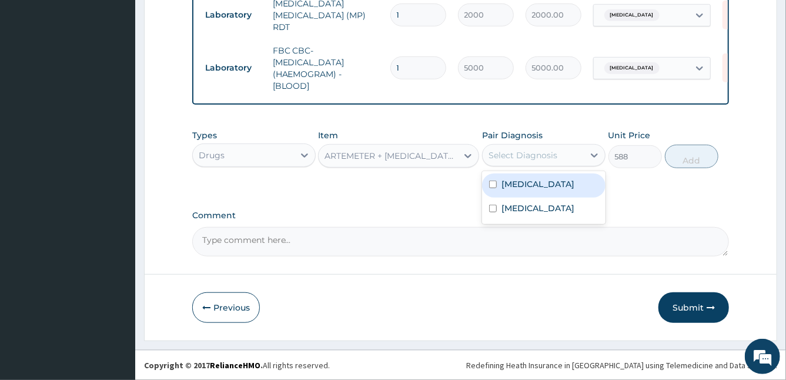
drag, startPoint x: 547, startPoint y: 152, endPoint x: 528, endPoint y: 179, distance: 32.9
click at [528, 166] on div "option Upper respiratory infection, selected. option Malaria focused, 1 of 2. 2…" at bounding box center [543, 155] width 123 height 22
click at [528, 179] on label "Malaria" at bounding box center [537, 184] width 73 height 12
checkbox input "true"
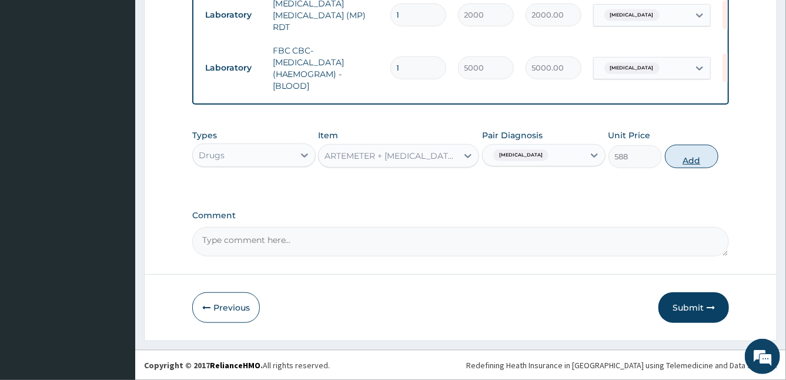
click at [678, 161] on button "Add" at bounding box center [691, 157] width 53 height 24
type input "0"
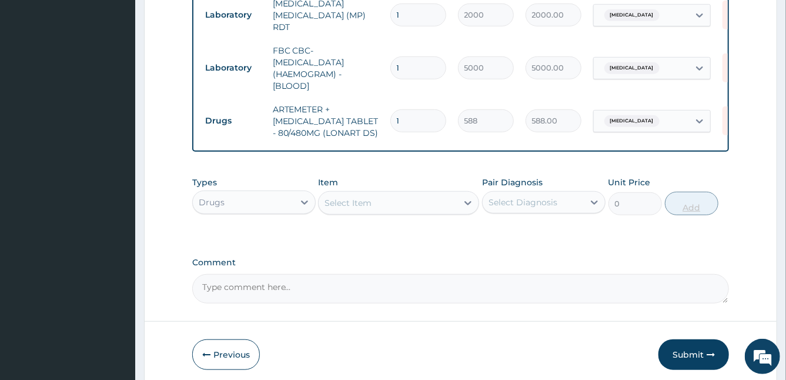
type input "0.00"
type input "6"
type input "3528.00"
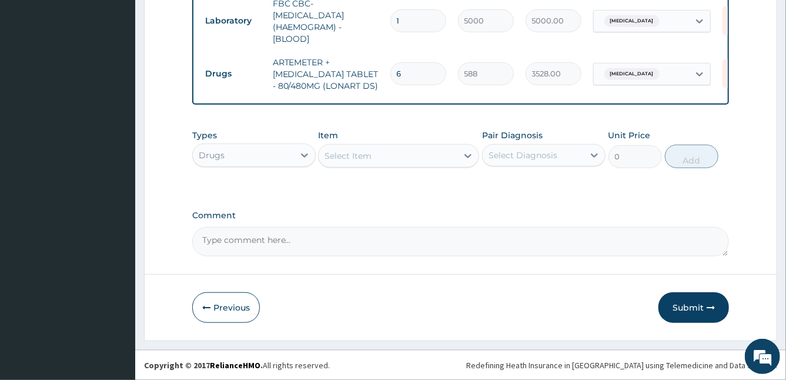
type input "6"
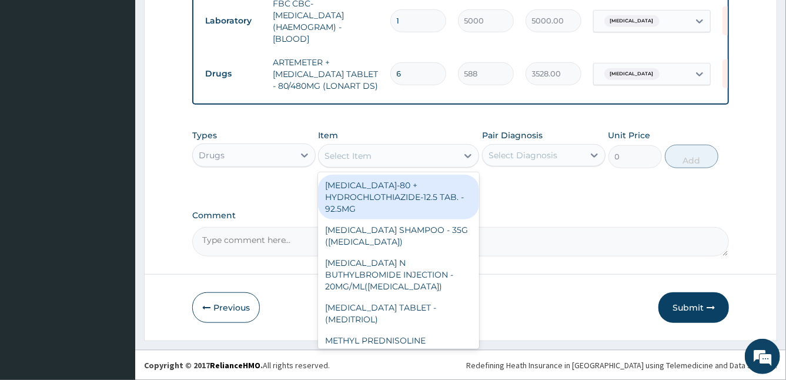
click at [428, 160] on div "Select Item" at bounding box center [388, 155] width 139 height 19
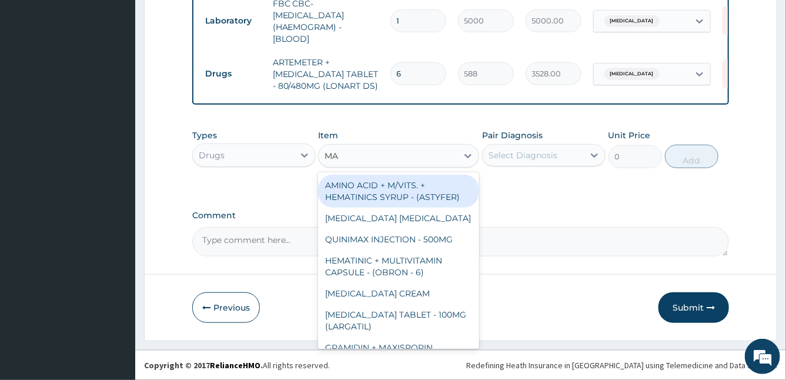
type input "M"
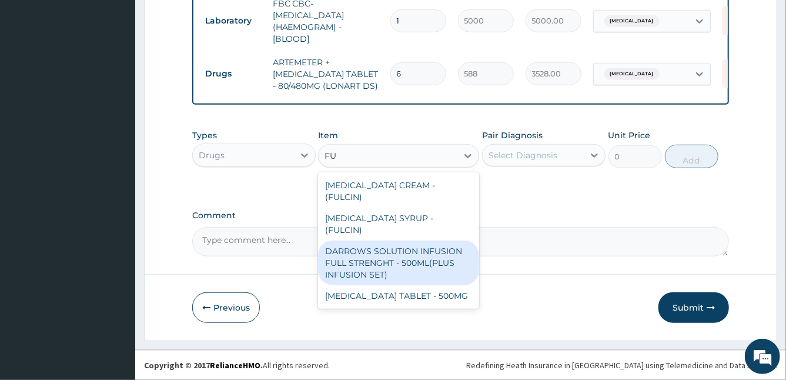
type input "F"
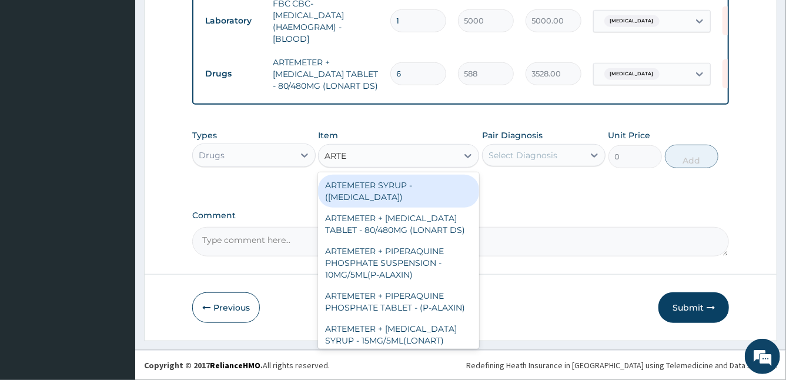
type input "ARTEM"
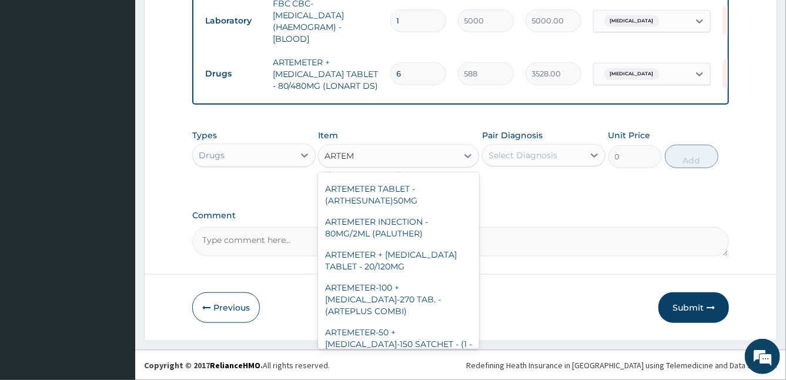
scroll to position [421, 0]
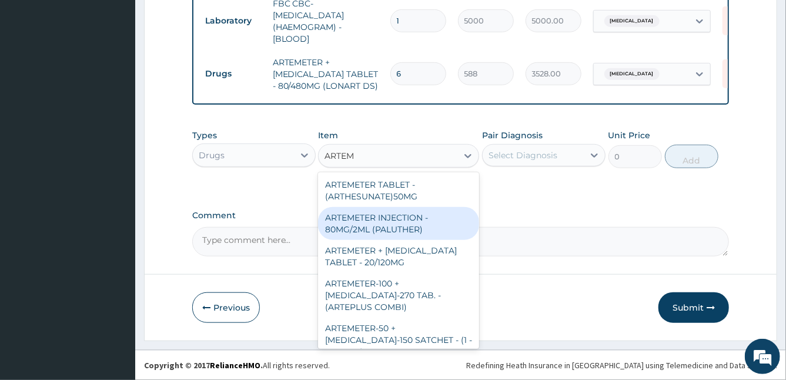
click at [421, 240] on div "ARTEMETER INJECTION - 80MG/2ML (PALUTHER)" at bounding box center [398, 223] width 161 height 33
type input "700"
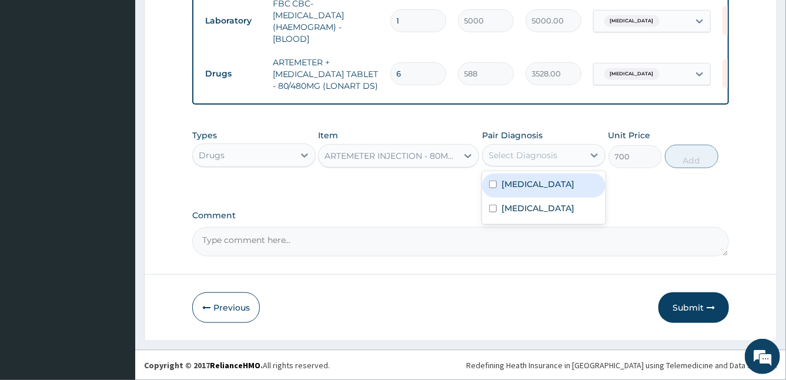
click at [547, 158] on div "Select Diagnosis" at bounding box center [522, 155] width 69 height 12
click at [516, 183] on label "Malaria" at bounding box center [537, 184] width 73 height 12
checkbox input "true"
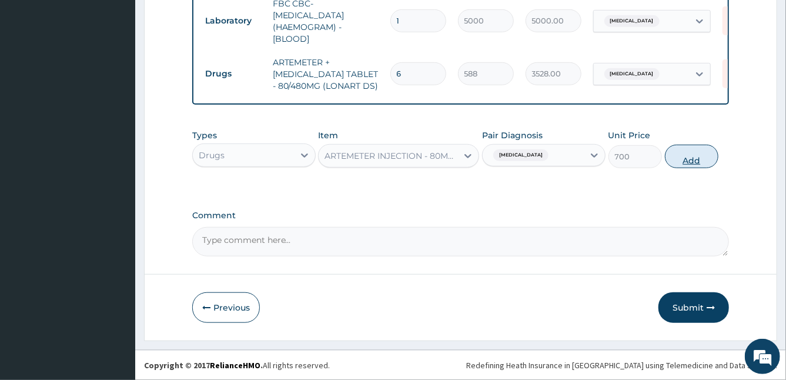
click at [688, 161] on button "Add" at bounding box center [691, 157] width 53 height 24
type input "0"
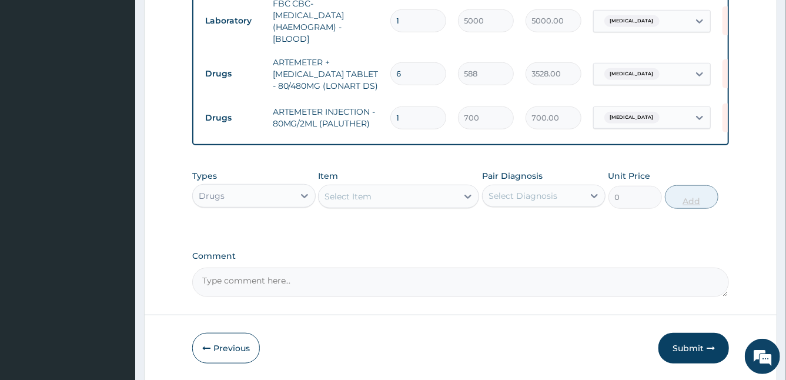
type input "0.00"
type input "3"
type input "2100.00"
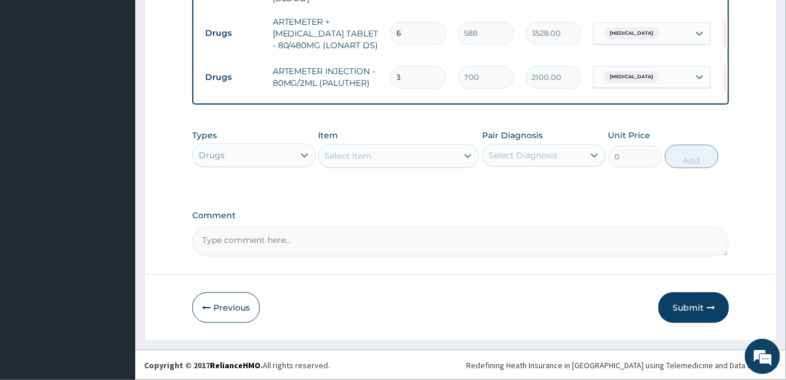
type input "3"
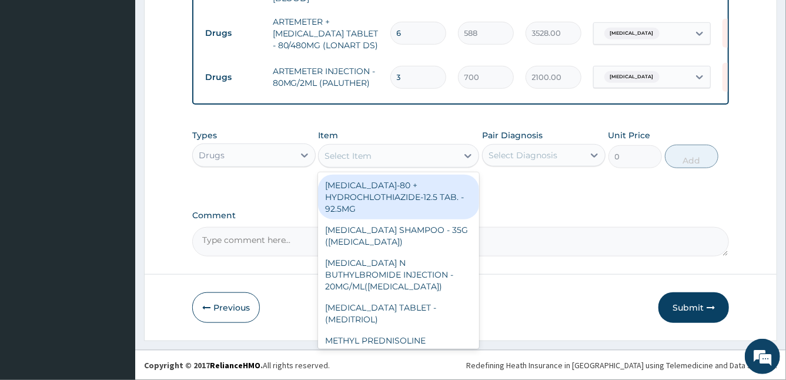
click at [391, 154] on div "Select Item" at bounding box center [388, 155] width 139 height 19
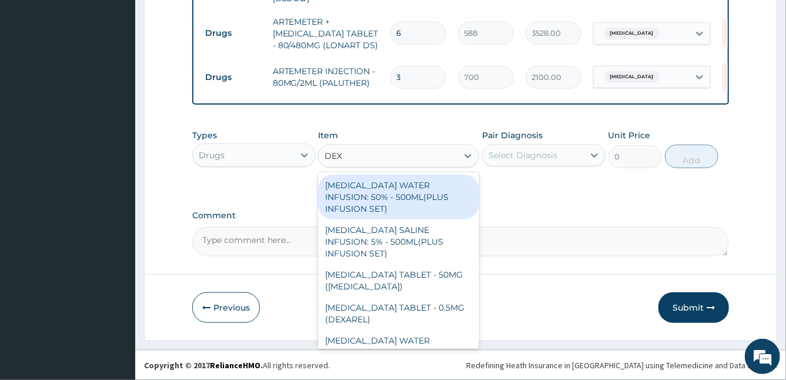
type input "DEXT"
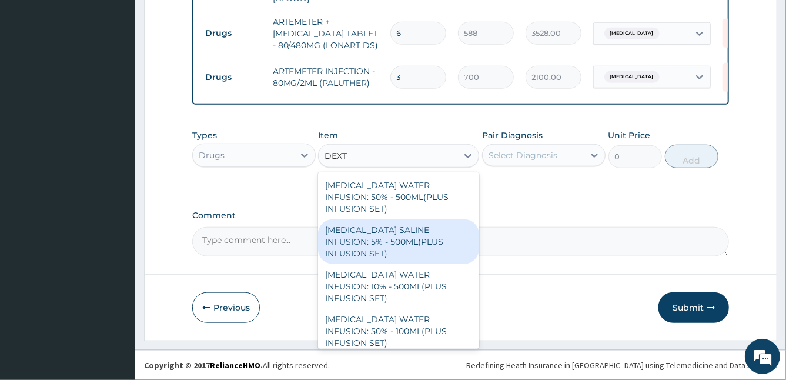
click at [400, 240] on div "DEXTROSE SALINE INFUSION: 5% - 500ML(PLUS INFUSION SET)" at bounding box center [398, 241] width 161 height 45
type input "1092"
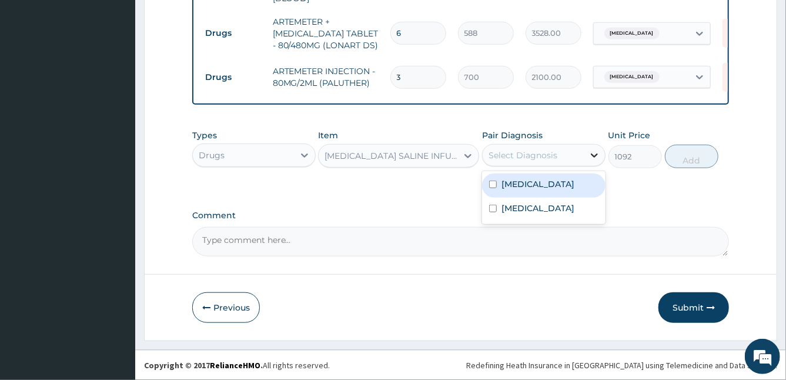
click at [588, 158] on icon at bounding box center [594, 155] width 12 height 12
click at [502, 187] on label "Malaria" at bounding box center [537, 184] width 73 height 12
checkbox input "true"
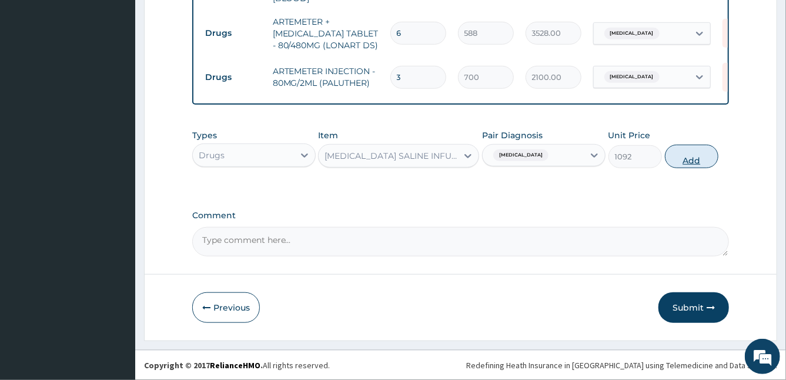
click at [694, 155] on button "Add" at bounding box center [691, 157] width 53 height 24
type input "0"
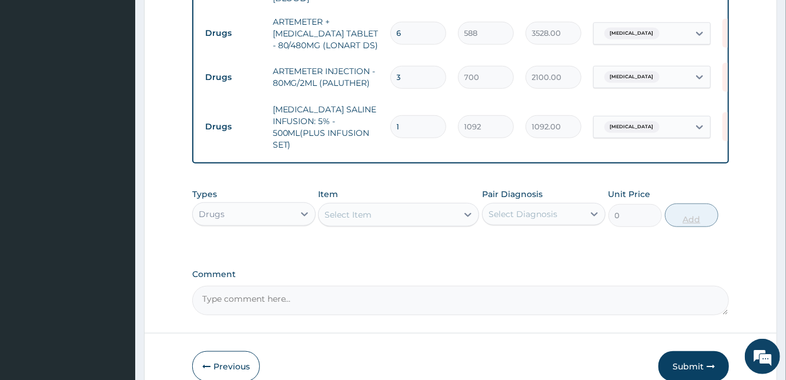
type input "0.00"
type input "2"
type input "2184.00"
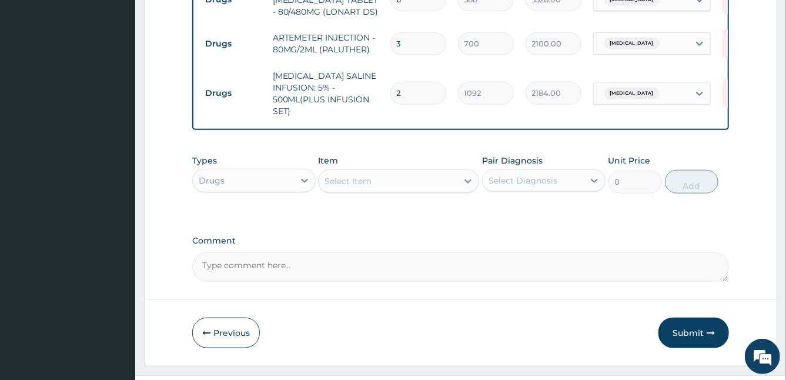
scroll to position [544, 0]
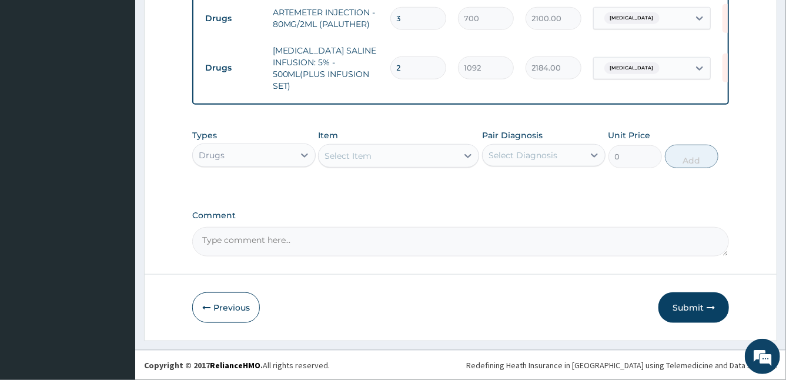
type input "2"
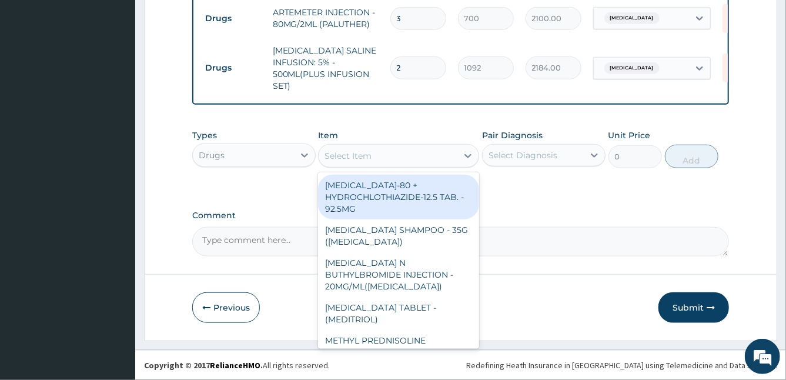
click at [402, 154] on div "Select Item" at bounding box center [388, 155] width 139 height 19
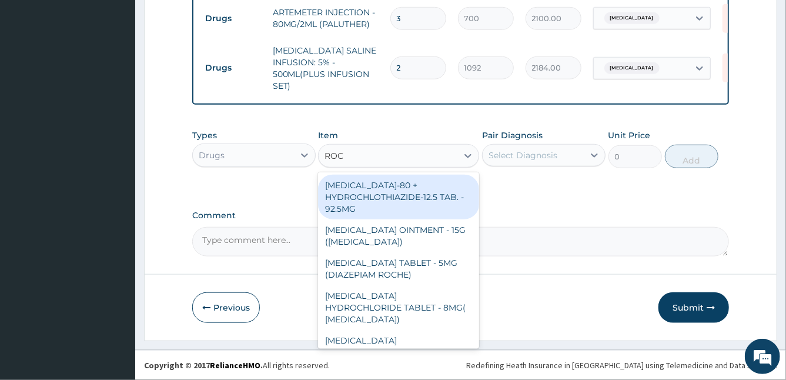
type input "ROCE"
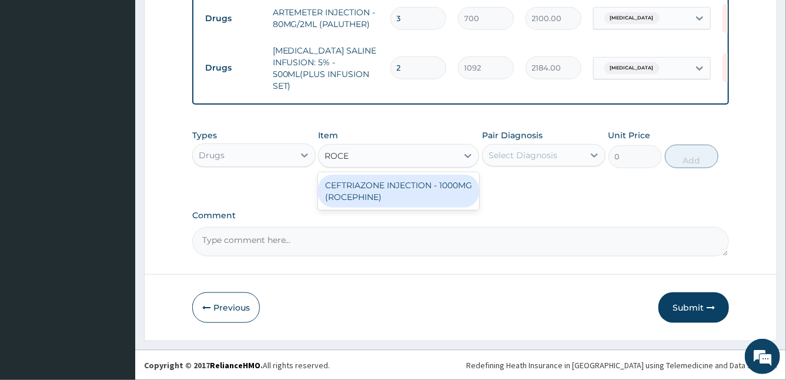
click at [395, 187] on div "CEFTRIAZONE INJECTION - 1000MG (ROCEPHINE)" at bounding box center [398, 191] width 161 height 33
type input "9520"
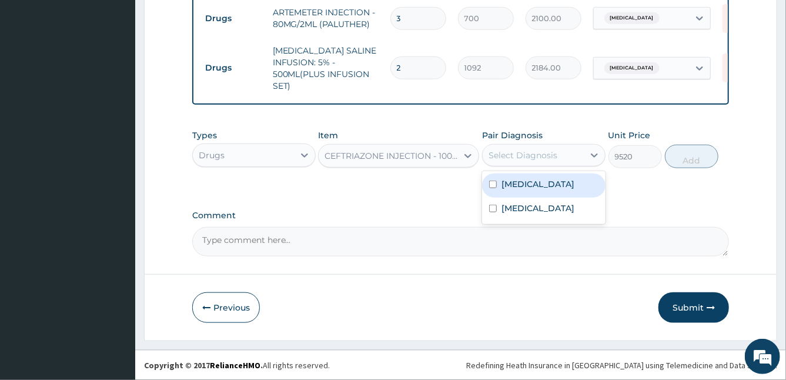
click at [526, 157] on div "Select Diagnosis" at bounding box center [522, 155] width 69 height 12
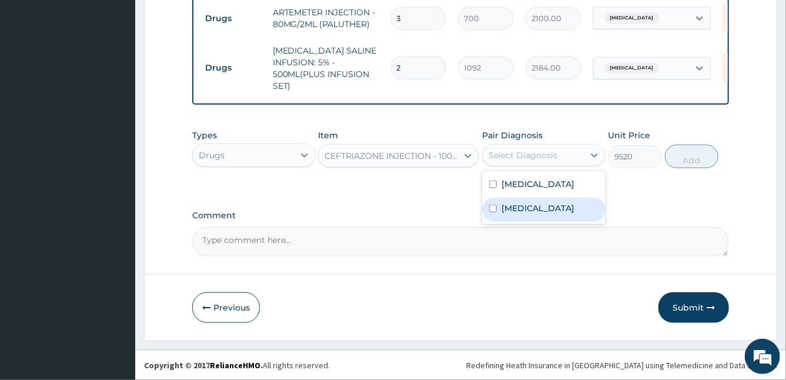
click at [517, 213] on label "Upper respiratory infection" at bounding box center [537, 208] width 73 height 12
checkbox input "true"
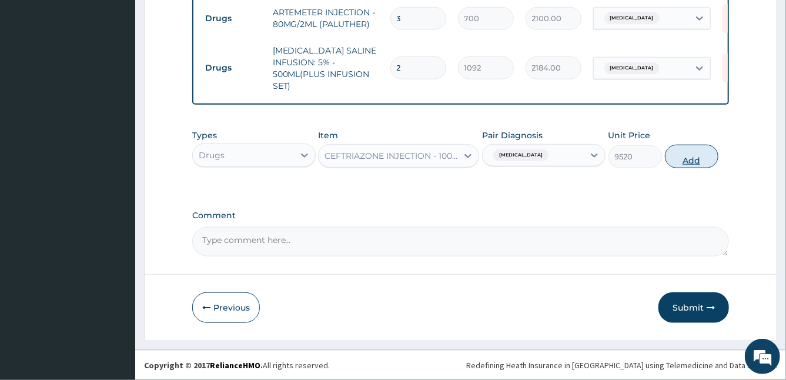
click at [691, 160] on button "Add" at bounding box center [691, 157] width 53 height 24
type input "0"
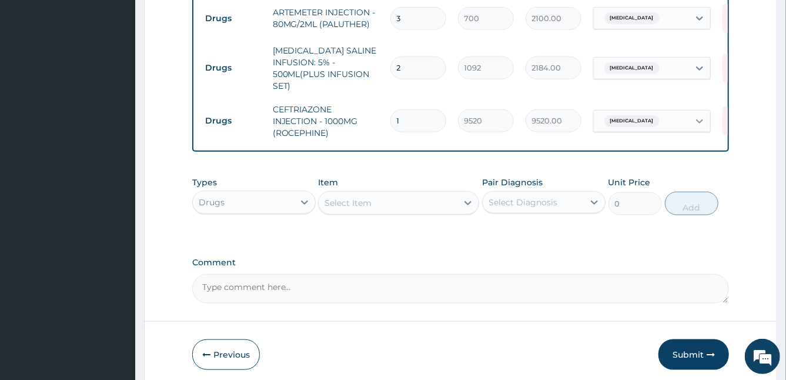
type input "0.00"
type input "3"
type input "28560.00"
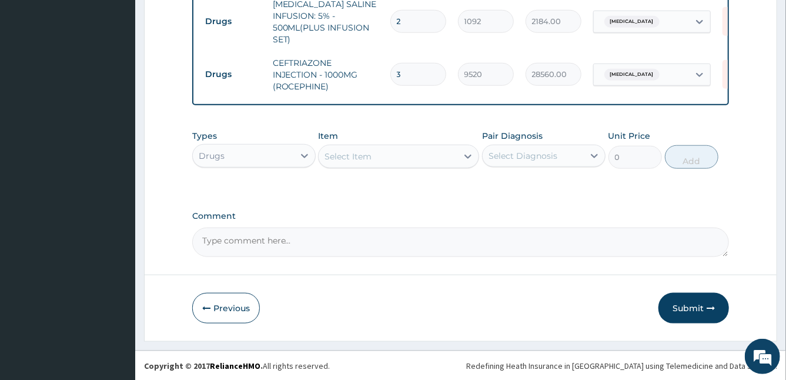
scroll to position [591, 0]
type input "3"
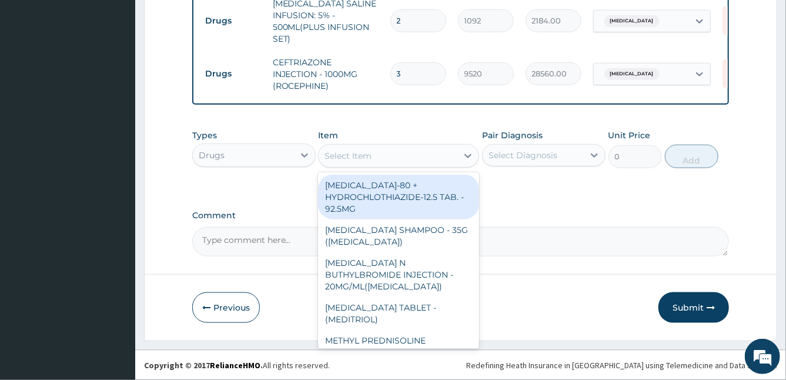
click at [382, 156] on div "Select Item" at bounding box center [388, 155] width 139 height 19
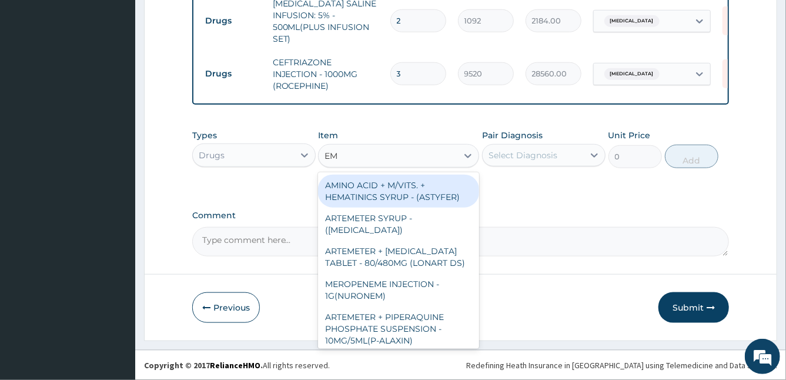
type input "E"
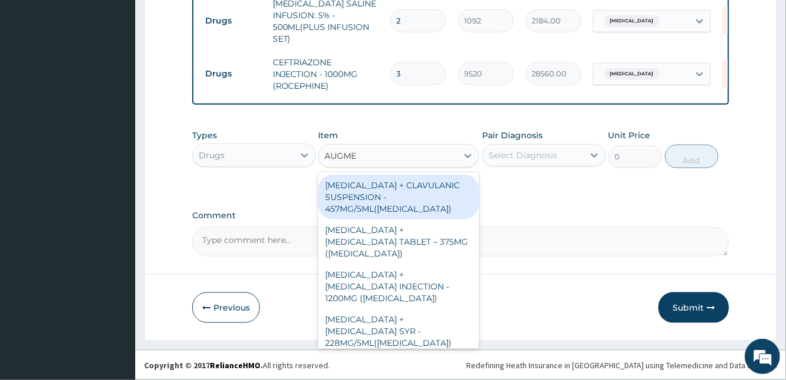
type input "AUGMEN"
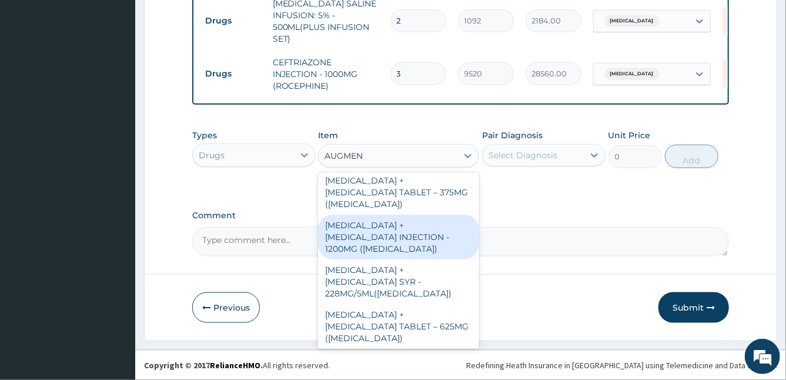
scroll to position [51, 0]
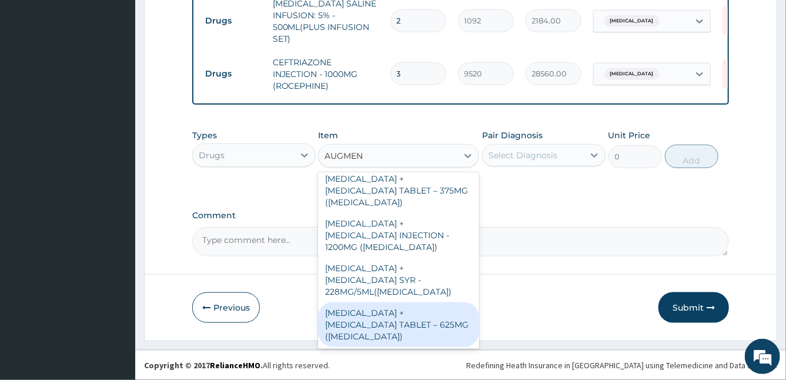
click at [428, 314] on div "AMOXICILLIN + CLAVULANIC ACID TABLET – 625MG (AUGMENTIN)" at bounding box center [398, 324] width 161 height 45
type input "672"
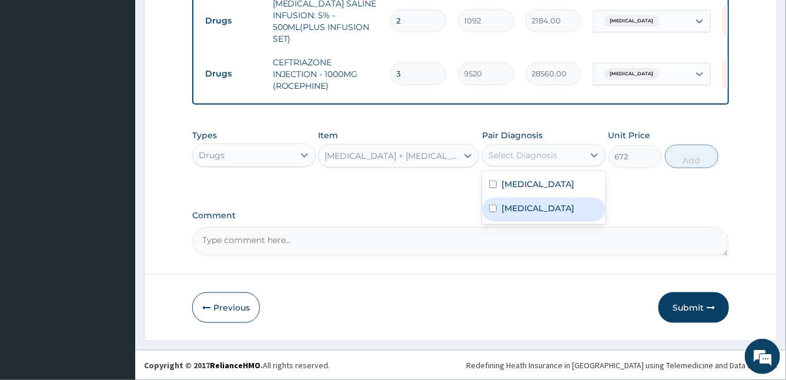
drag, startPoint x: 567, startPoint y: 150, endPoint x: 494, endPoint y: 215, distance: 98.3
click at [494, 166] on div "option Upper respiratory infection, selected. option Upper respiratory infectio…" at bounding box center [543, 155] width 123 height 22
click at [494, 212] on input "checkbox" at bounding box center [493, 209] width 8 height 8
checkbox input "true"
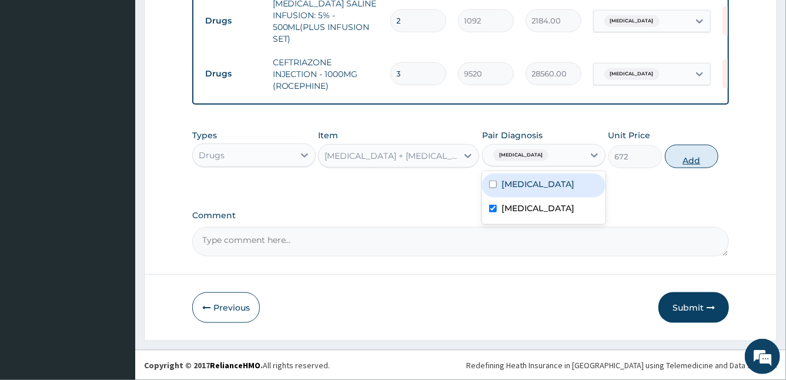
click at [684, 153] on button "Add" at bounding box center [691, 157] width 53 height 24
type input "0"
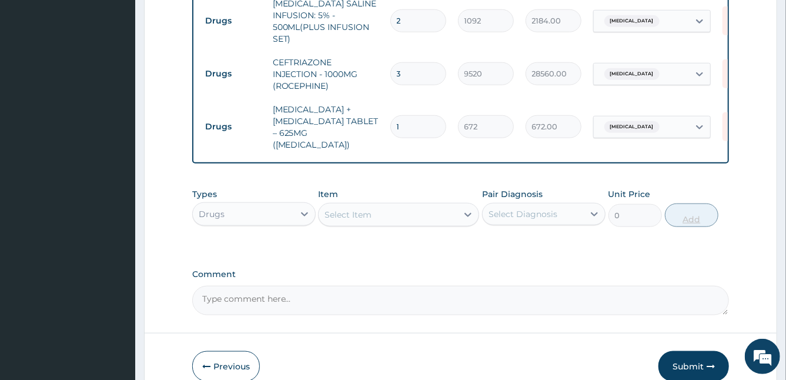
type input "10"
type input "6720.00"
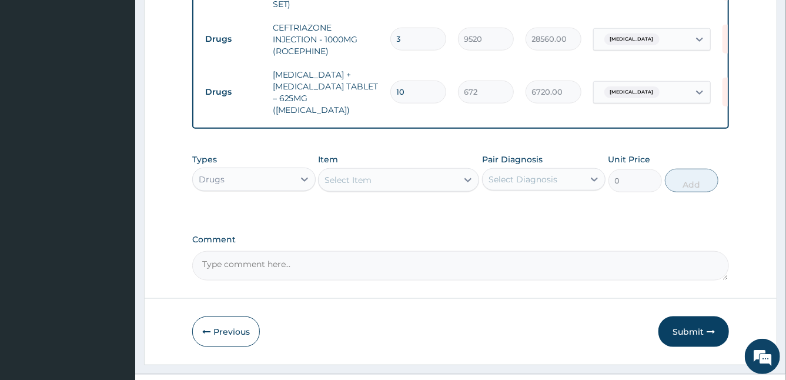
scroll to position [649, 0]
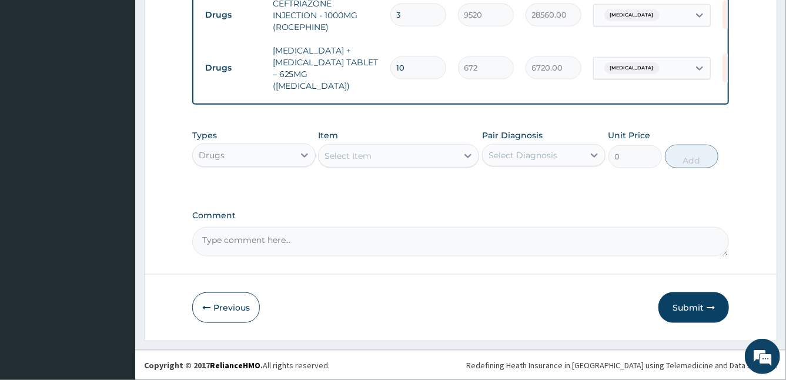
type input "10"
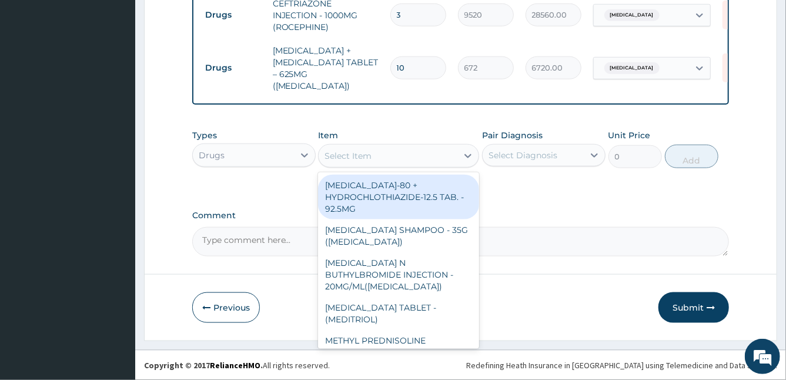
click at [352, 153] on div "Select Item" at bounding box center [347, 156] width 47 height 12
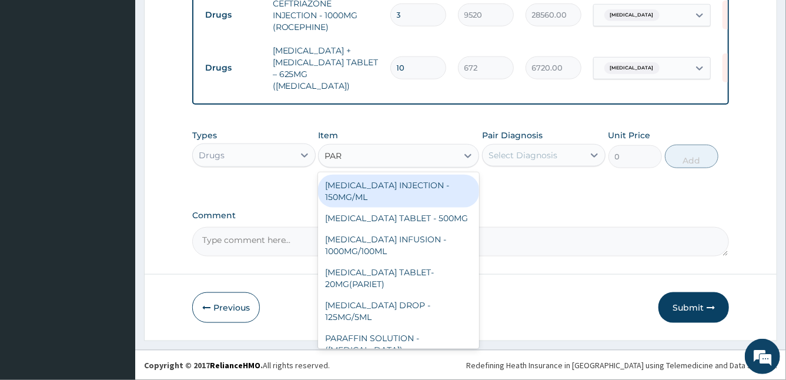
type input "PARA"
click at [371, 192] on div "PARACETAMOL INJECTION - 150MG/ML" at bounding box center [398, 191] width 161 height 33
type input "560"
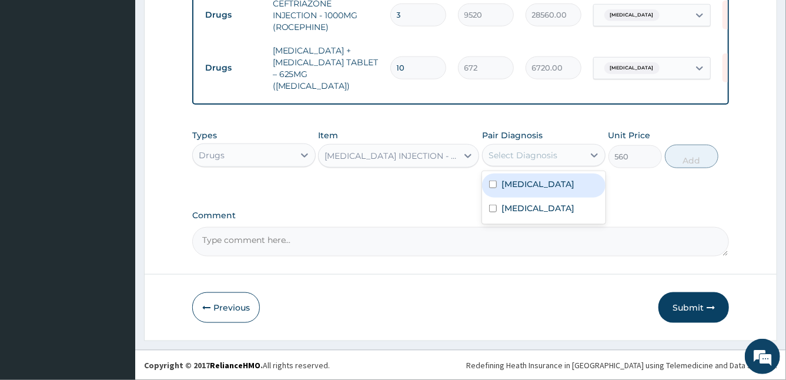
click at [531, 157] on div "Select Diagnosis" at bounding box center [522, 155] width 69 height 12
click at [511, 183] on label "Malaria" at bounding box center [537, 184] width 73 height 12
checkbox input "true"
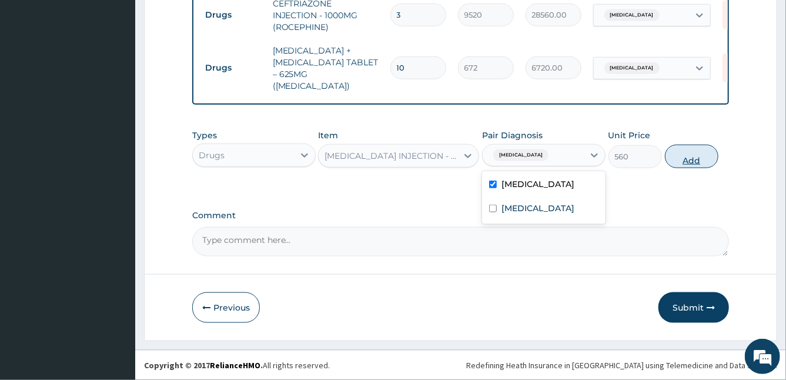
click at [687, 154] on button "Add" at bounding box center [691, 157] width 53 height 24
type input "0"
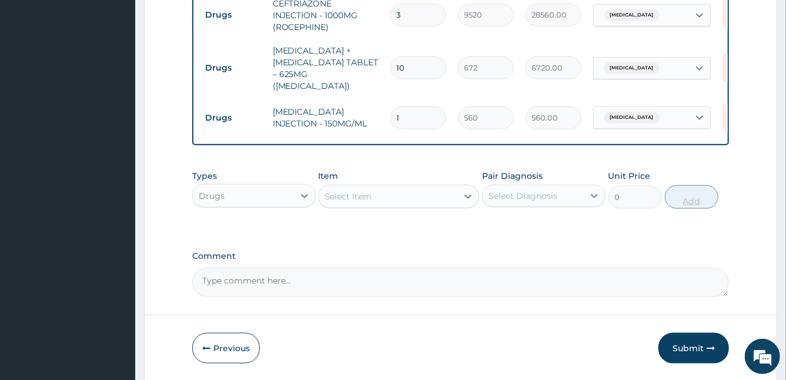
type input "0.00"
type input "2"
type input "1120.00"
type input "2"
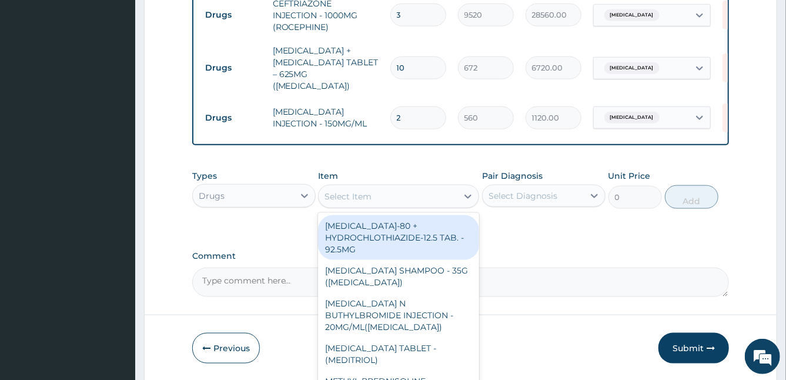
click at [419, 196] on div "Select Item" at bounding box center [388, 196] width 139 height 19
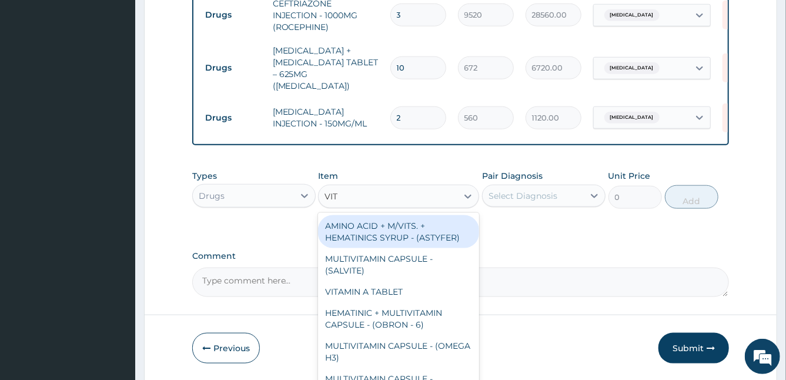
type input "VIT B"
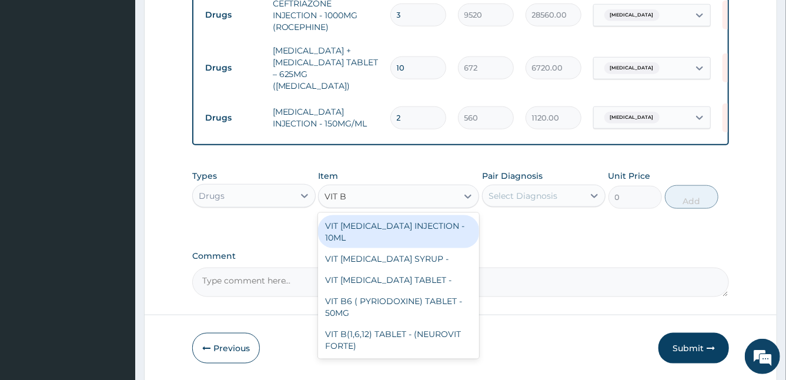
click at [413, 223] on div "VIT B- COMPLEX INJECTION - 10ML" at bounding box center [398, 231] width 161 height 33
type input "154"
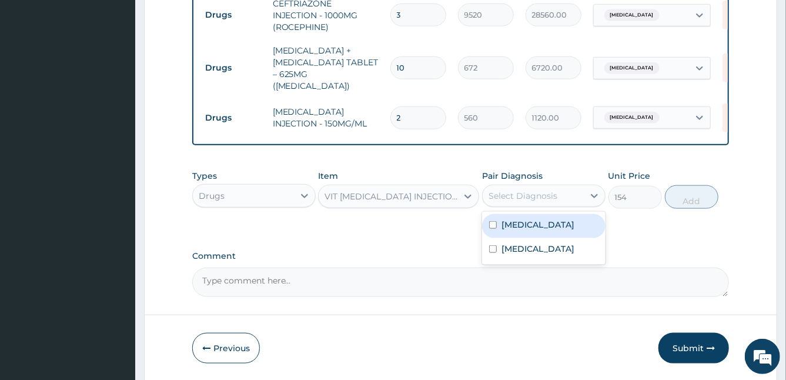
click at [513, 199] on div "Select Diagnosis" at bounding box center [522, 196] width 69 height 12
click at [499, 223] on div "Malaria" at bounding box center [543, 226] width 123 height 24
checkbox input "true"
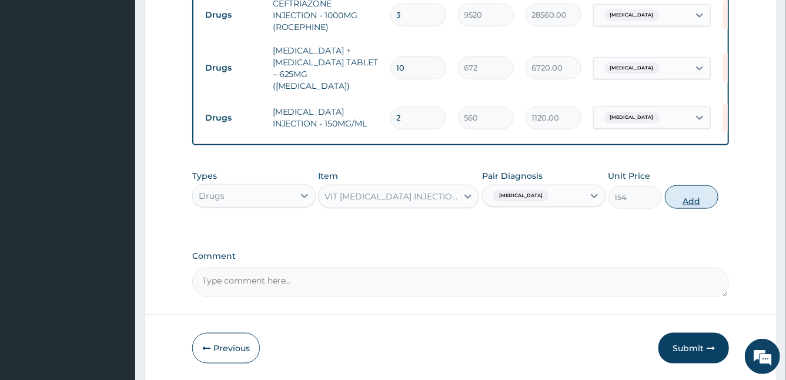
click at [681, 191] on button "Add" at bounding box center [691, 197] width 53 height 24
type input "0"
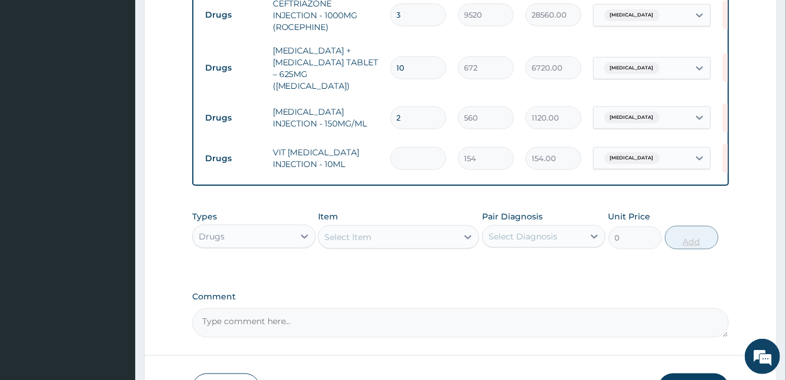
type input "0.00"
type input "2"
type input "308.00"
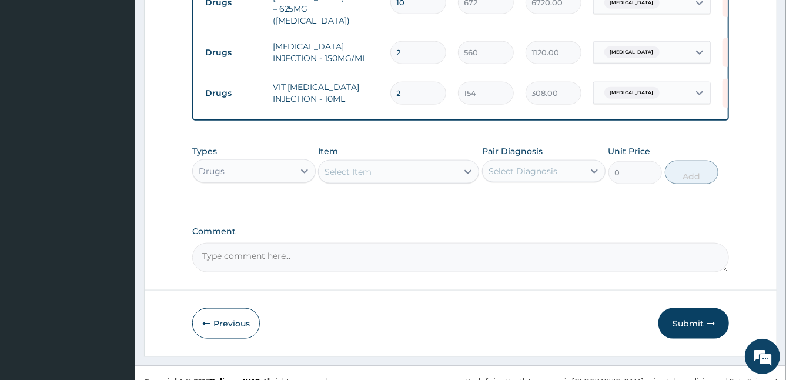
scroll to position [731, 0]
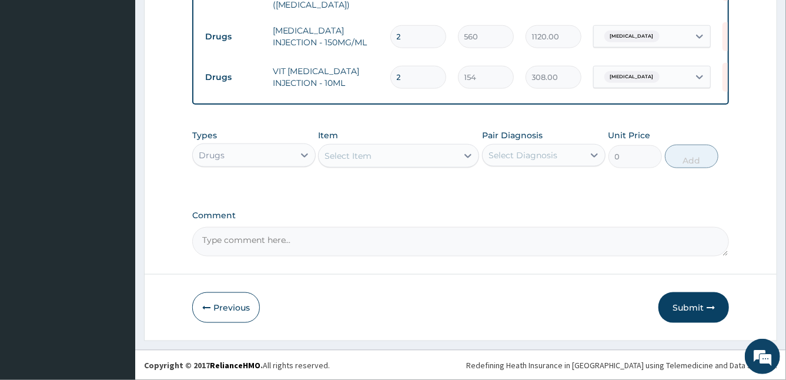
type input "2"
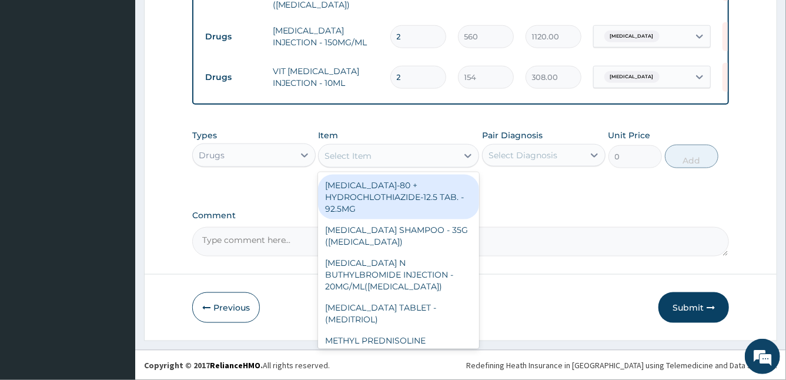
click at [349, 160] on div "Select Item" at bounding box center [347, 156] width 47 height 12
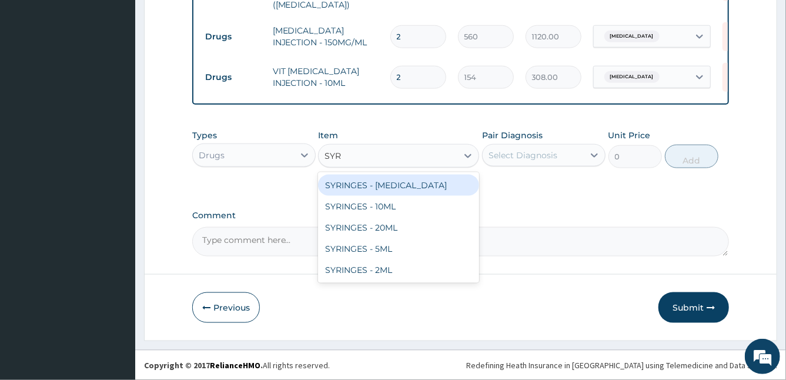
type input "SYRI"
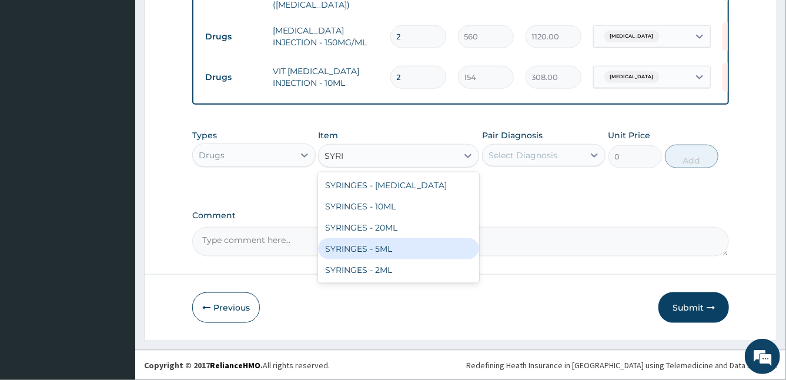
click at [396, 252] on div "SYRINGES - 5ML" at bounding box center [398, 248] width 161 height 21
type input "42"
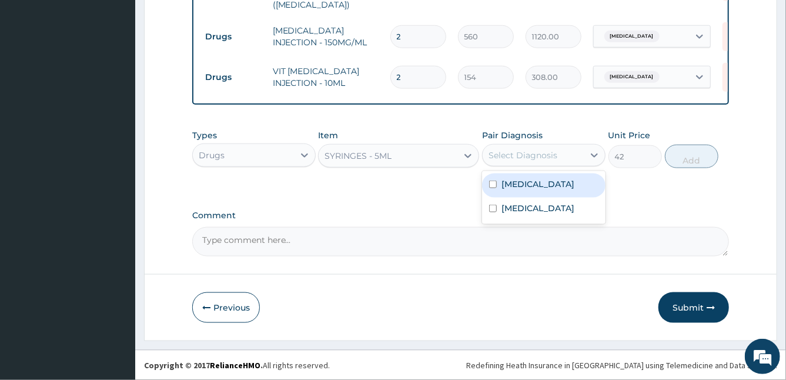
click at [538, 162] on div "Select Diagnosis" at bounding box center [533, 155] width 101 height 19
click at [516, 190] on label "Malaria" at bounding box center [537, 184] width 73 height 12
checkbox input "true"
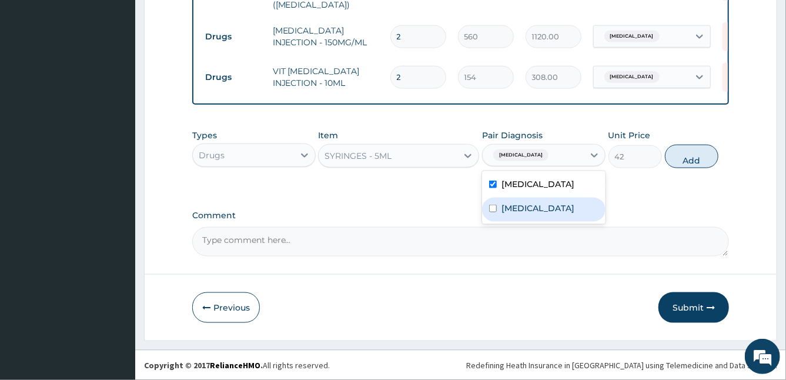
click at [496, 219] on div "Upper respiratory infection" at bounding box center [543, 209] width 123 height 24
checkbox input "true"
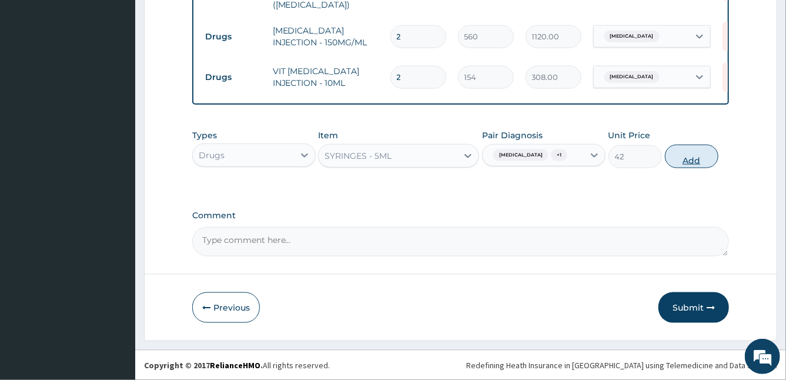
click at [680, 156] on button "Add" at bounding box center [691, 157] width 53 height 24
type input "0"
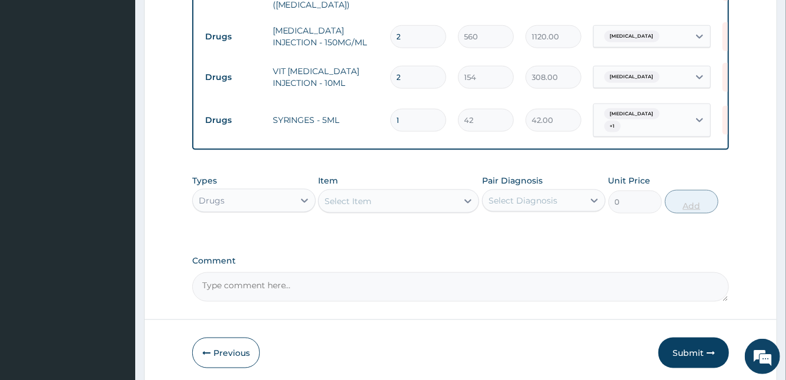
type input "0.00"
type input "3"
type input "126.00"
type input "3"
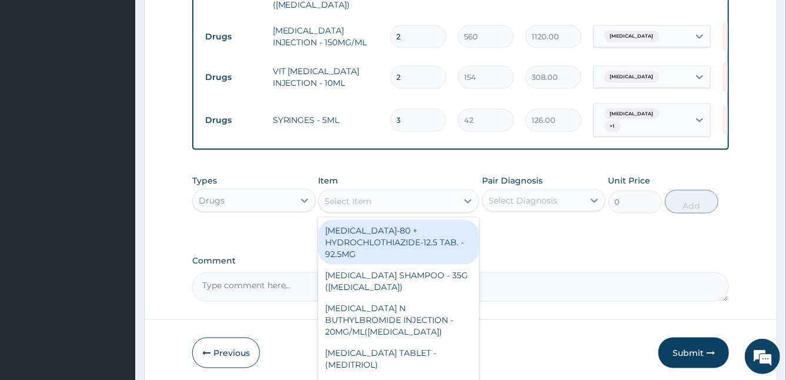
click at [361, 196] on div "Select Item" at bounding box center [347, 201] width 47 height 12
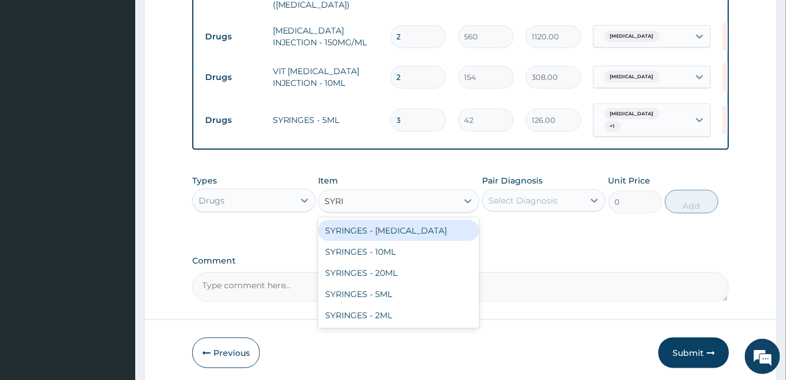
type input "SYRIN"
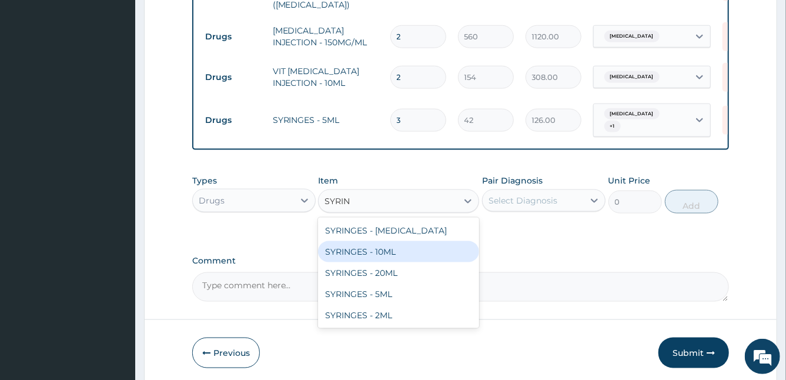
click at [360, 247] on div "SYRINGES - 10ML" at bounding box center [398, 251] width 161 height 21
type input "84"
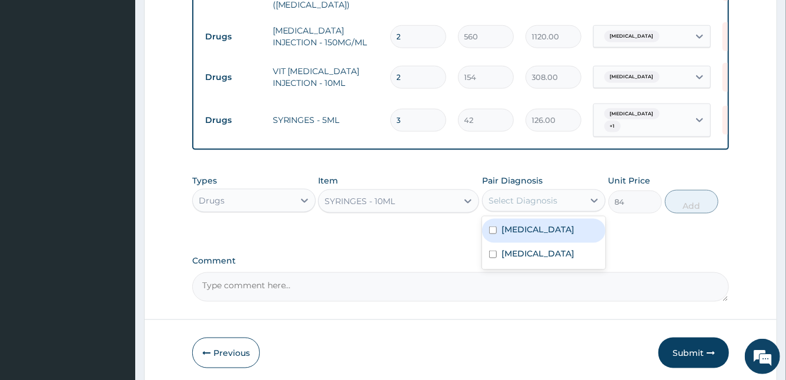
click at [507, 196] on div "Select Diagnosis" at bounding box center [522, 201] width 69 height 12
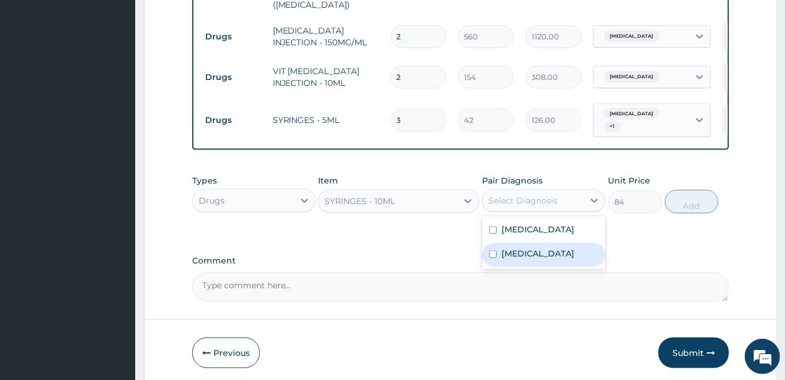
click at [509, 252] on label "Upper respiratory infection" at bounding box center [537, 253] width 73 height 12
checkbox input "true"
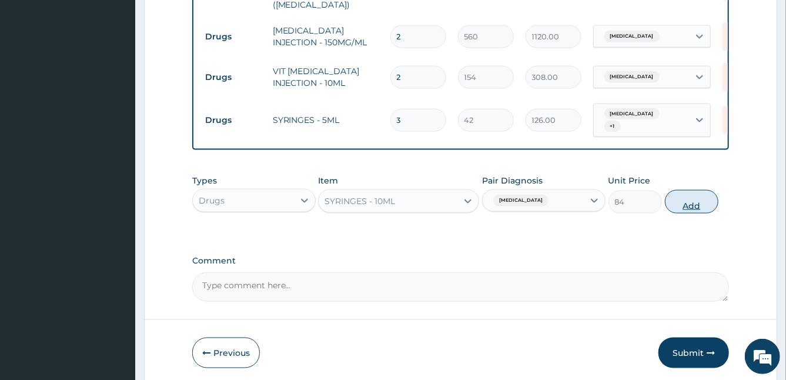
click at [692, 199] on button "Add" at bounding box center [691, 202] width 53 height 24
type input "0"
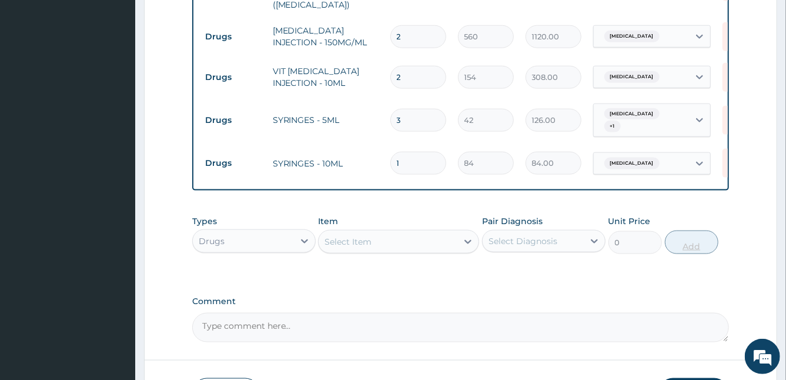
type input "0.00"
type input "3"
type input "252.00"
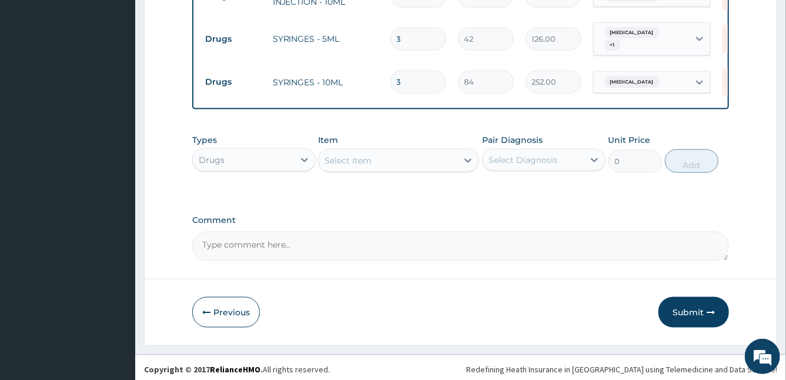
type input "3"
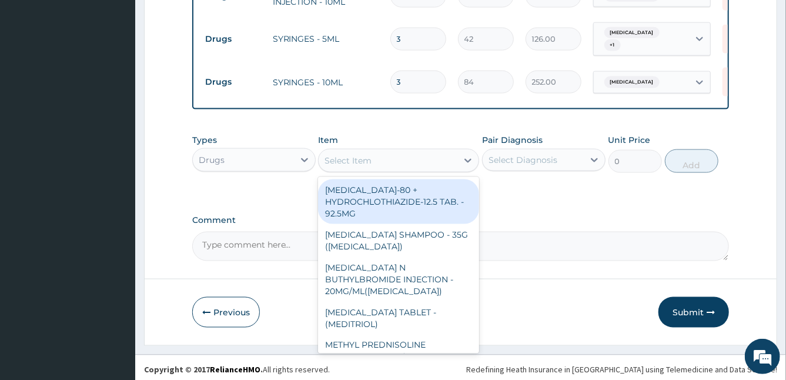
click at [368, 155] on div "Select Item" at bounding box center [347, 161] width 47 height 12
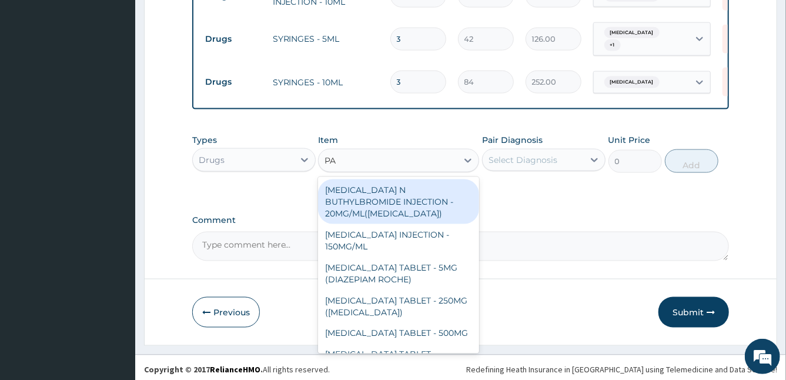
type input "PAR"
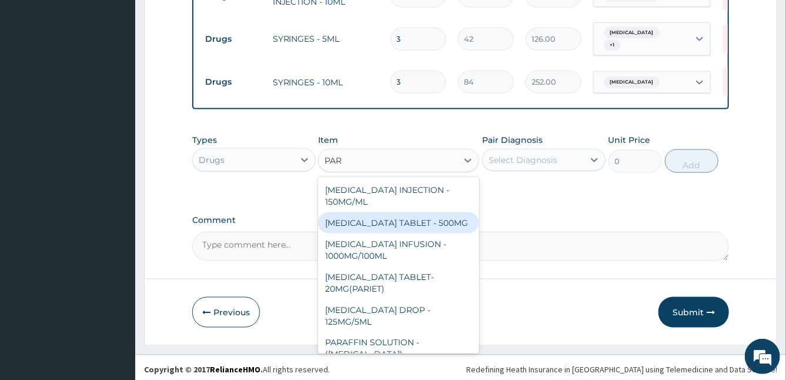
click at [392, 212] on div "[MEDICAL_DATA] TABLET - 500MG" at bounding box center [398, 222] width 161 height 21
type input "33.599999999999994"
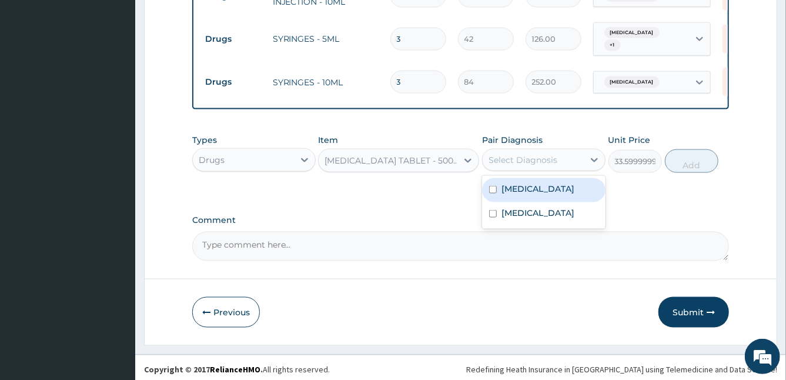
click at [532, 160] on div "Select Diagnosis" at bounding box center [522, 160] width 69 height 12
click at [516, 191] on div "[MEDICAL_DATA]" at bounding box center [543, 190] width 123 height 24
checkbox input "true"
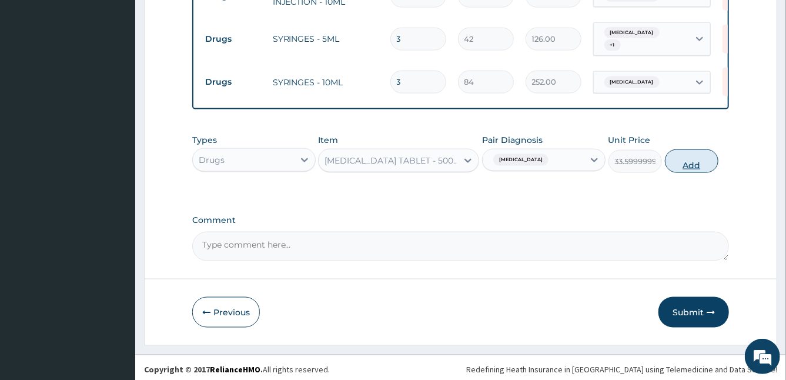
click at [691, 152] on button "Add" at bounding box center [691, 161] width 53 height 24
type input "0"
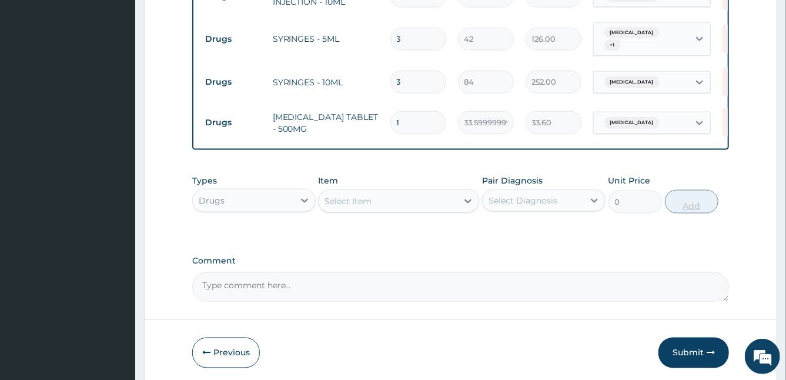
type input "10"
type input "336.00"
type input "10"
click at [691, 348] on button "Submit" at bounding box center [693, 352] width 71 height 31
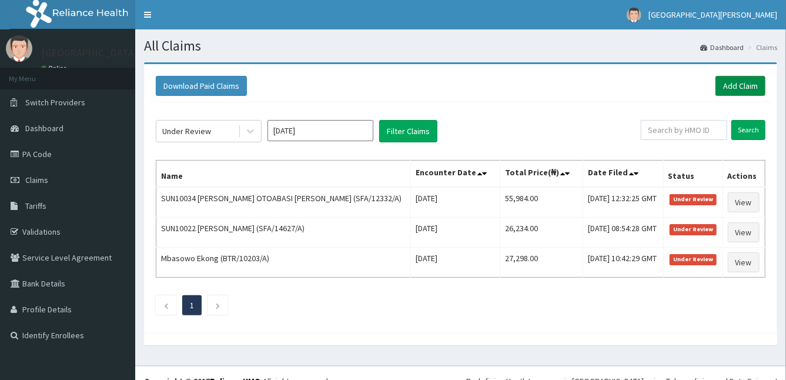
click at [751, 90] on link "Add Claim" at bounding box center [740, 86] width 50 height 20
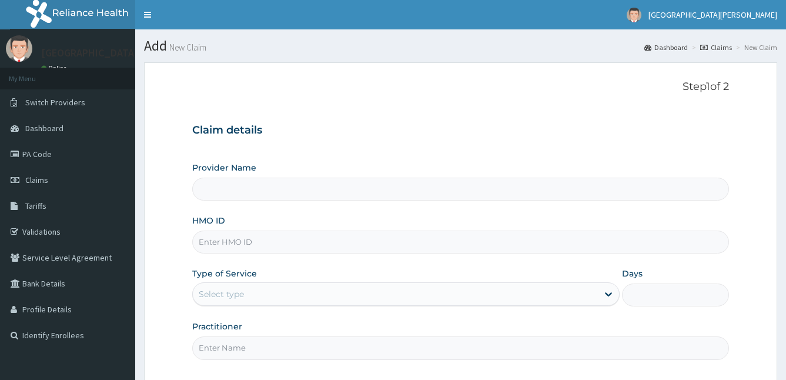
type input "[GEOGRAPHIC_DATA]"
click at [292, 244] on input "HMO ID" at bounding box center [460, 241] width 537 height 23
type input "SFA/15350/A"
click at [251, 308] on div "Provider Name [GEOGRAPHIC_DATA] HMO ID SFA/15350/A Type of Service Select type …" at bounding box center [460, 260] width 537 height 197
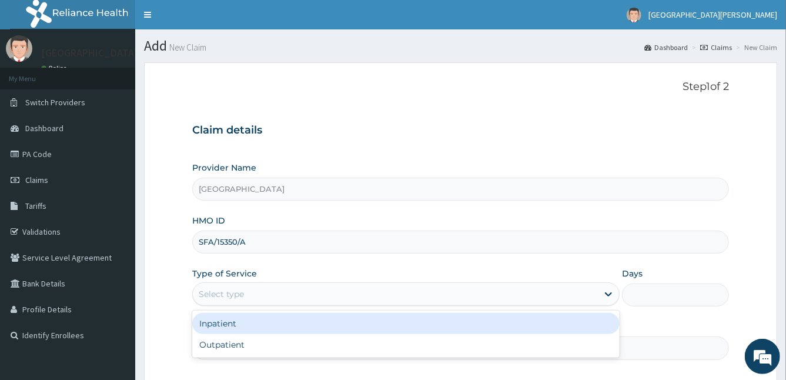
click at [245, 296] on div "Select type" at bounding box center [396, 293] width 406 height 19
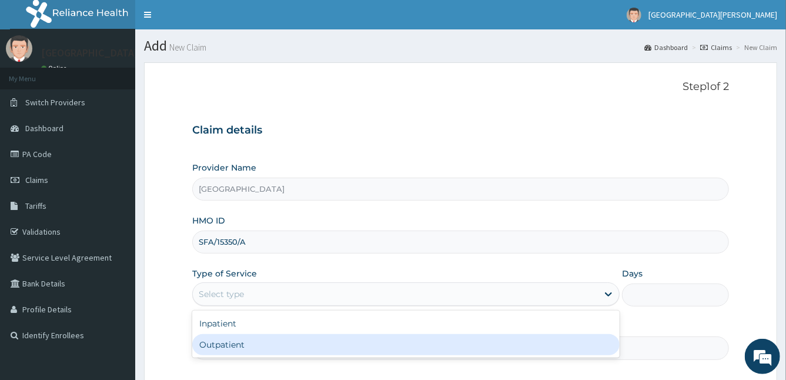
click at [227, 348] on div "Outpatient" at bounding box center [406, 344] width 428 height 21
type input "1"
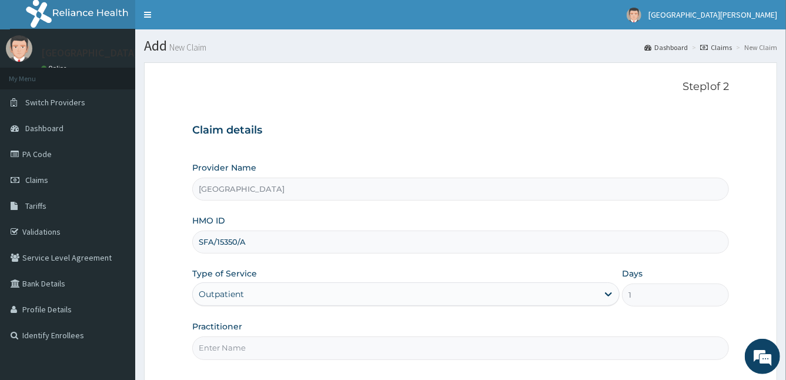
click at [235, 347] on input "Practitioner" at bounding box center [460, 347] width 537 height 23
type input "[PERSON_NAME]"
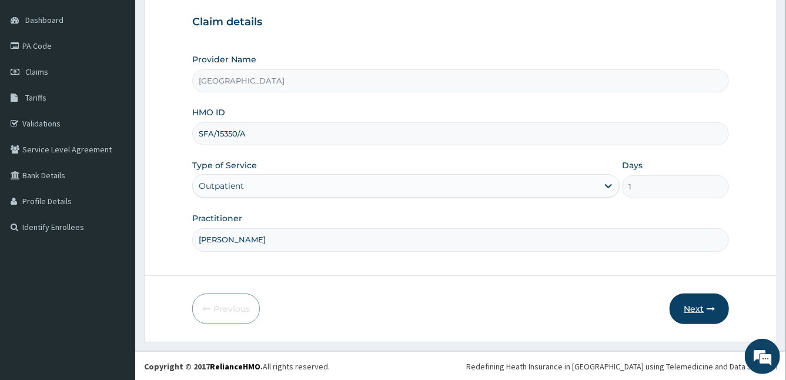
click at [712, 307] on icon "button" at bounding box center [710, 308] width 8 height 8
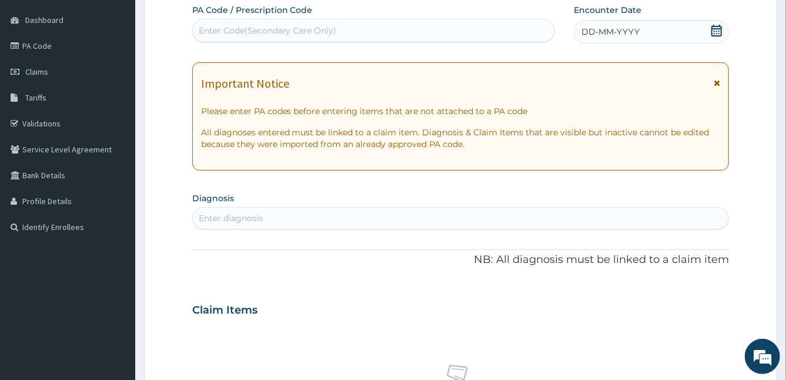
click at [720, 82] on icon at bounding box center [717, 83] width 6 height 8
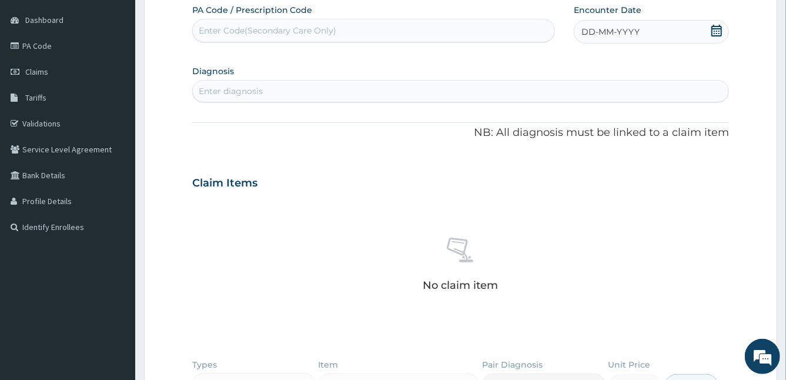
click at [621, 30] on span "DD-MM-YYYY" at bounding box center [610, 32] width 58 height 12
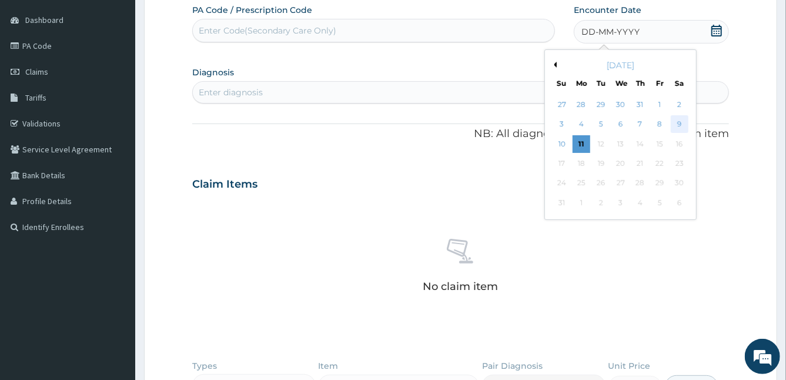
click at [672, 124] on div "9" at bounding box center [679, 125] width 18 height 18
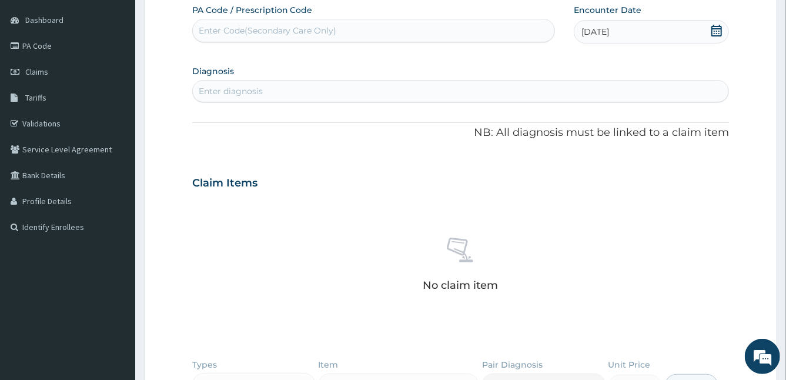
click at [327, 96] on div "Enter diagnosis" at bounding box center [461, 91] width 536 height 19
type input "MALARIA"
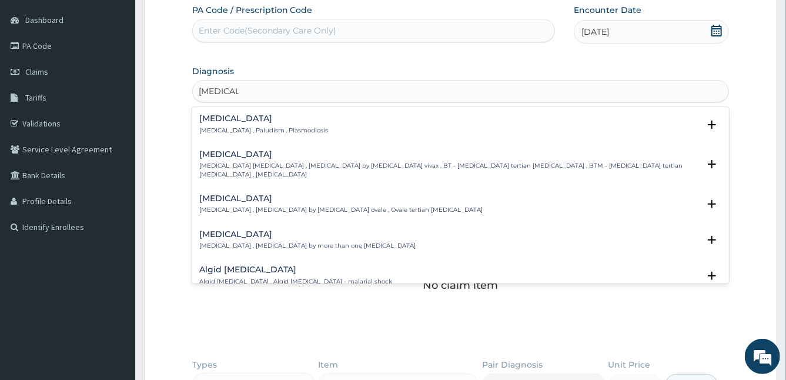
click at [223, 123] on div "Malaria Malaria , Paludism , Plasmodiosis" at bounding box center [263, 124] width 129 height 21
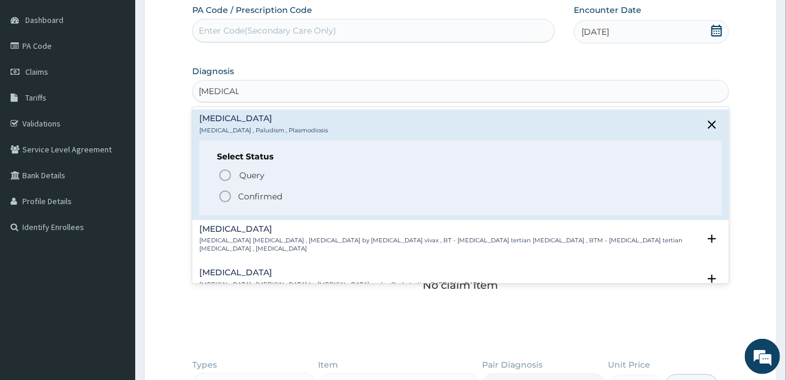
click at [220, 197] on circle "status option filled" at bounding box center [225, 196] width 11 height 11
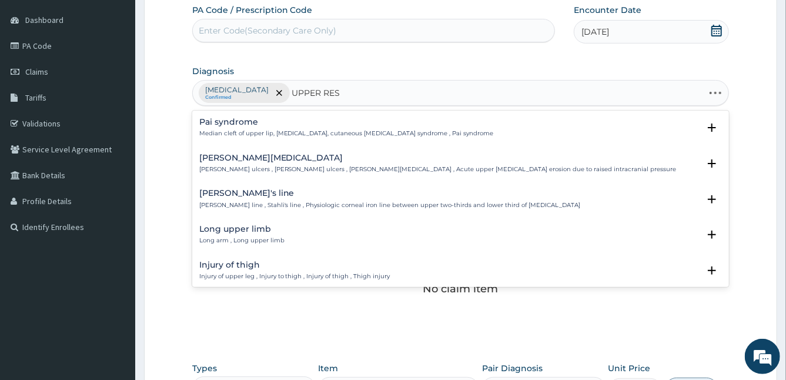
type input "UPPER RESP"
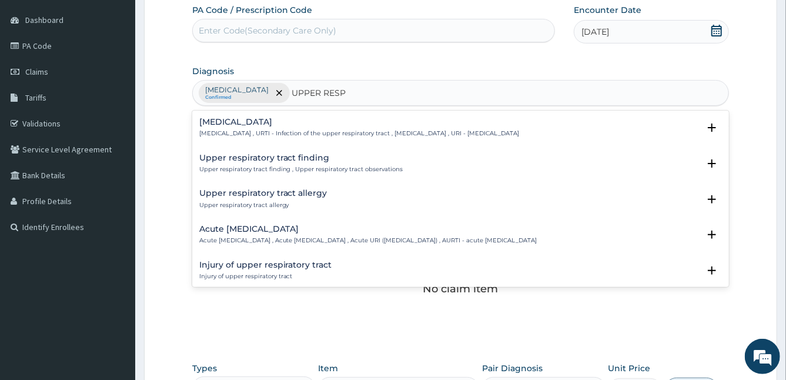
click at [251, 132] on p "Upper respiratory infection , URTI - Infection of the upper respiratory tract ,…" at bounding box center [359, 133] width 320 height 8
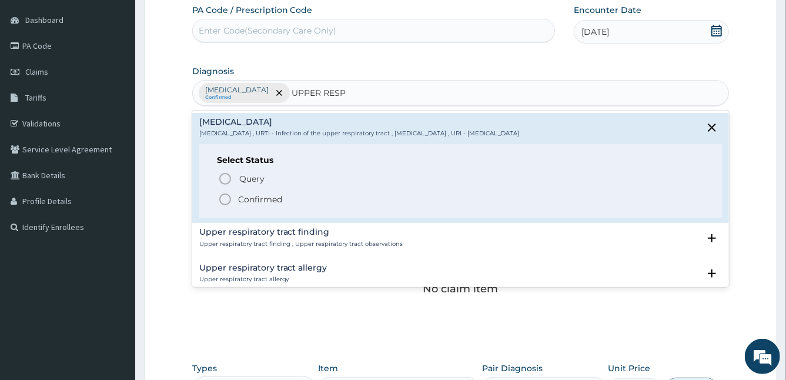
click at [222, 200] on icon "status option filled" at bounding box center [225, 199] width 14 height 14
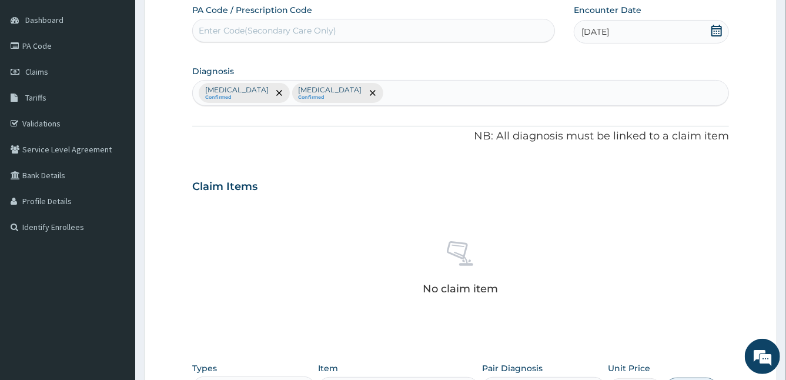
scroll to position [339, 0]
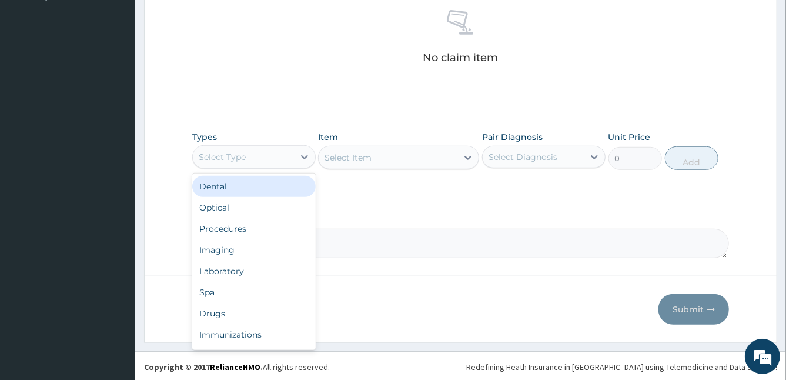
click at [287, 149] on div "Select Type" at bounding box center [243, 157] width 101 height 19
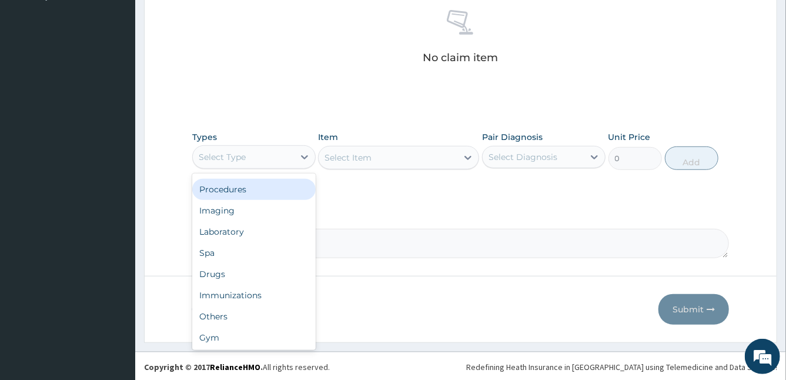
click at [293, 185] on div "Procedures" at bounding box center [253, 189] width 123 height 21
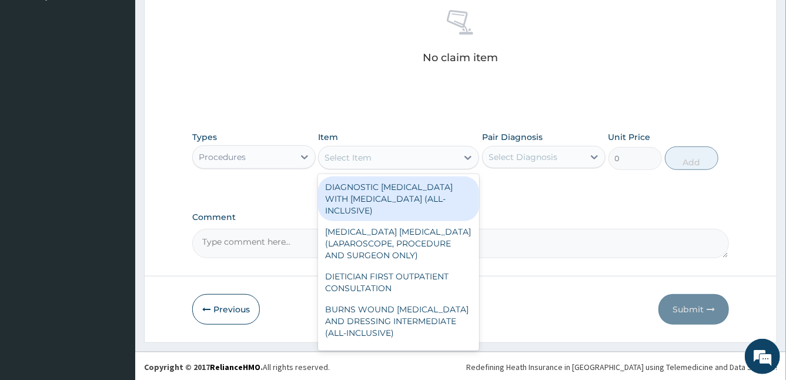
click at [350, 153] on div "Select Item" at bounding box center [347, 158] width 47 height 12
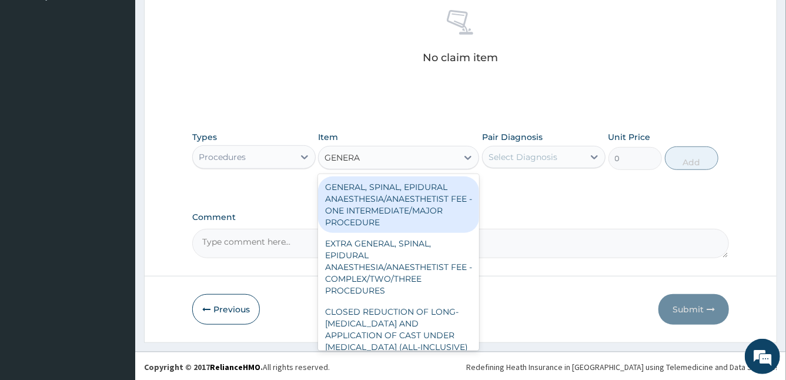
type input "GENERAL"
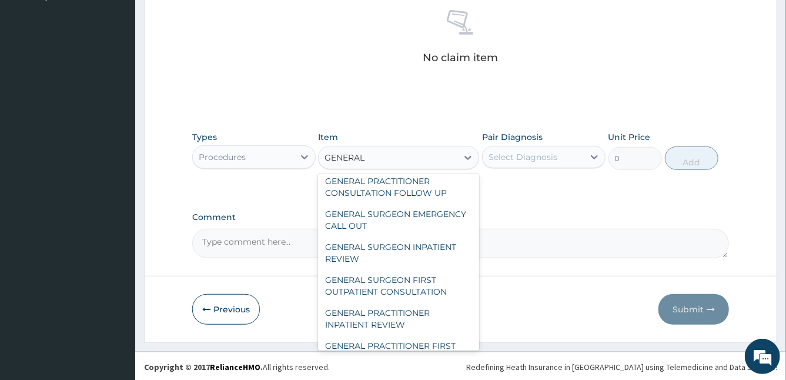
scroll to position [329, 0]
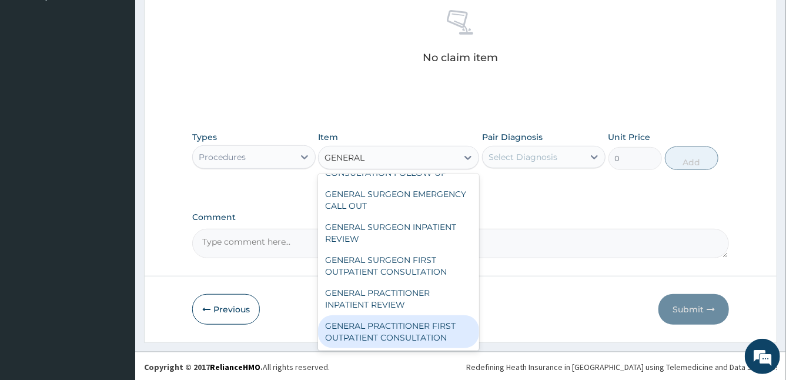
click at [438, 334] on div "GENERAL PRACTITIONER FIRST OUTPATIENT CONSULTATION" at bounding box center [398, 331] width 161 height 33
type input "3750"
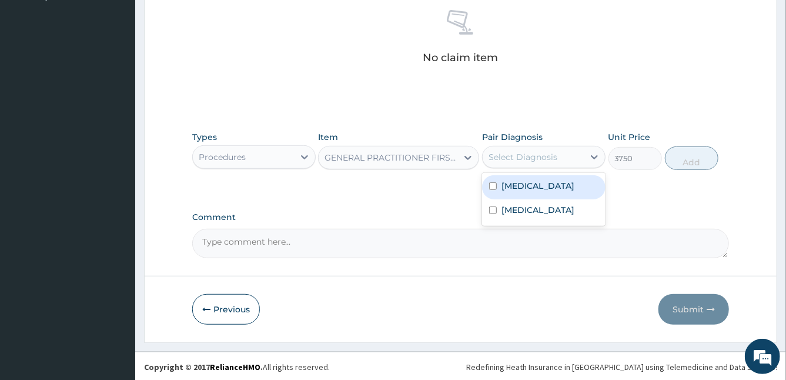
click at [567, 151] on div "Select Diagnosis" at bounding box center [533, 157] width 101 height 19
click at [509, 184] on label "Malaria" at bounding box center [537, 186] width 73 height 12
checkbox input "true"
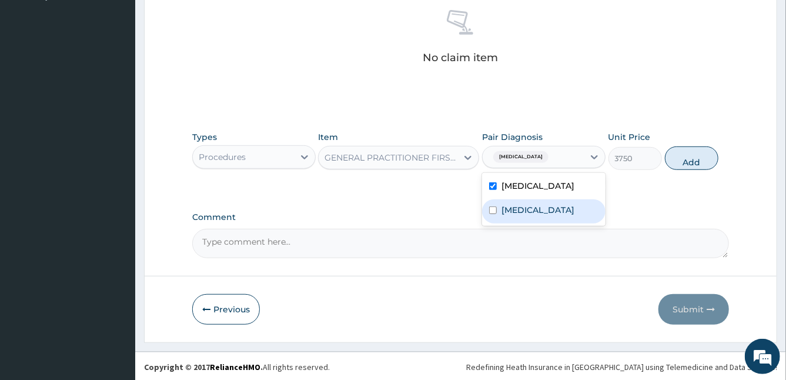
click at [511, 216] on label "Upper respiratory infection" at bounding box center [537, 210] width 73 height 12
checkbox input "true"
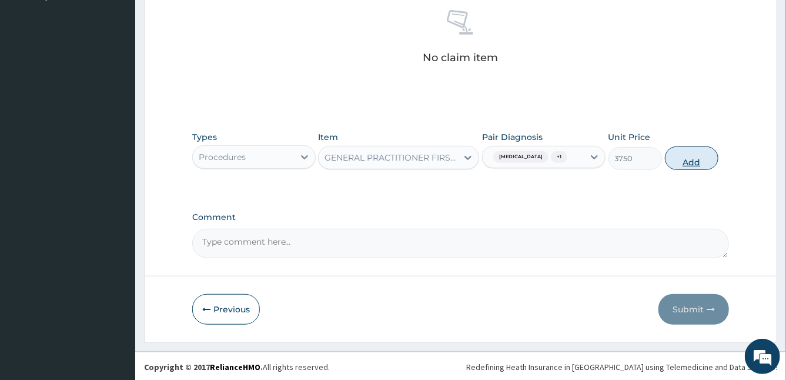
click at [693, 162] on button "Add" at bounding box center [691, 158] width 53 height 24
type input "0"
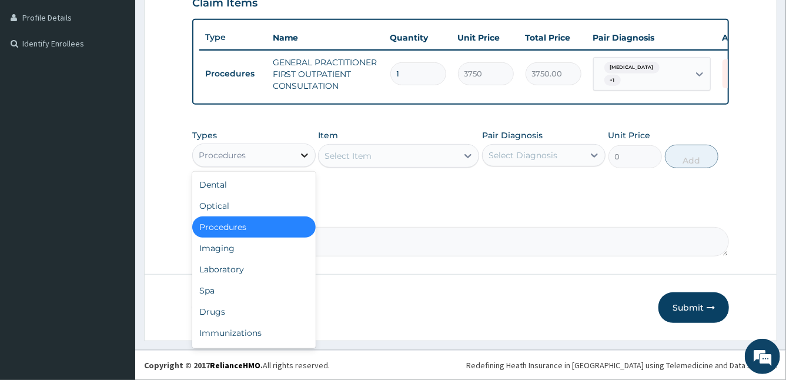
click at [304, 159] on icon at bounding box center [305, 155] width 12 height 12
click at [252, 268] on div "Laboratory" at bounding box center [253, 269] width 123 height 21
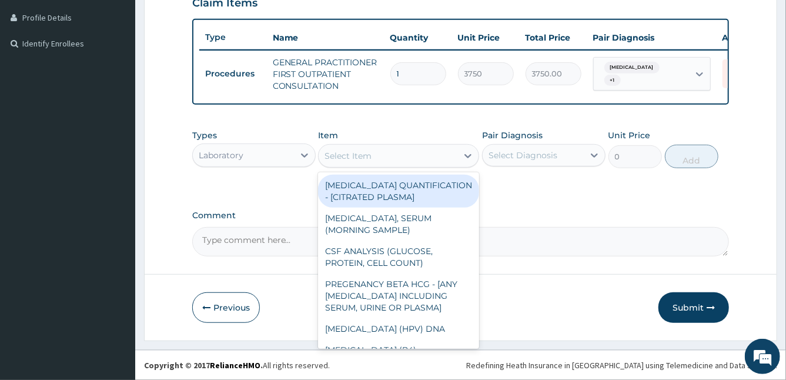
click at [361, 152] on div "Select Item" at bounding box center [347, 156] width 47 height 12
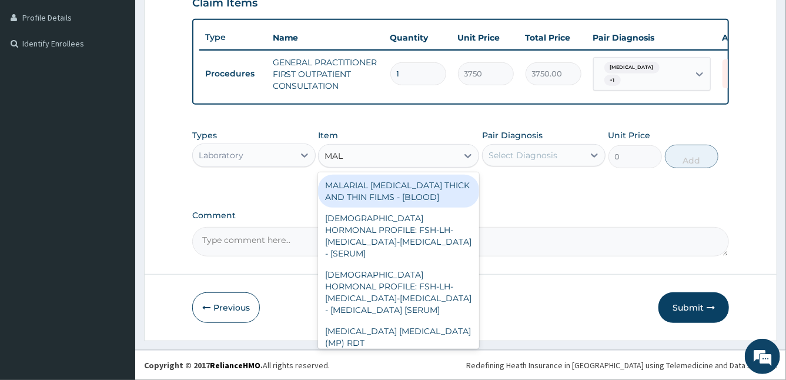
type input "MALA"
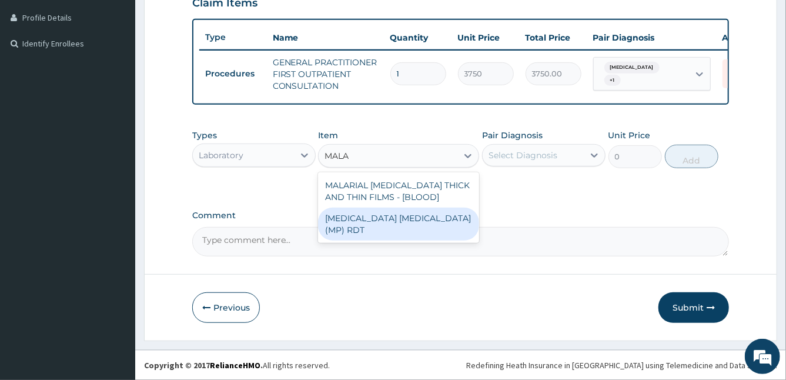
click at [423, 227] on div "MALARIA PARASITE (MP) RDT" at bounding box center [398, 223] width 161 height 33
type input "2000"
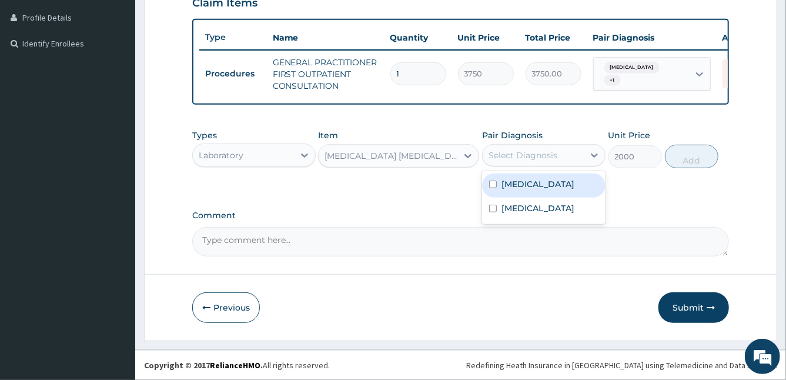
click at [569, 155] on div "Select Diagnosis" at bounding box center [533, 155] width 101 height 19
click at [501, 182] on label "Malaria" at bounding box center [537, 184] width 73 height 12
checkbox input "true"
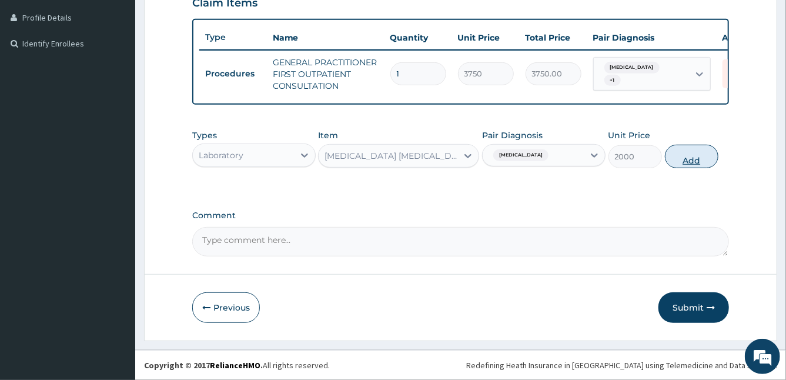
click at [687, 164] on button "Add" at bounding box center [691, 157] width 53 height 24
type input "0"
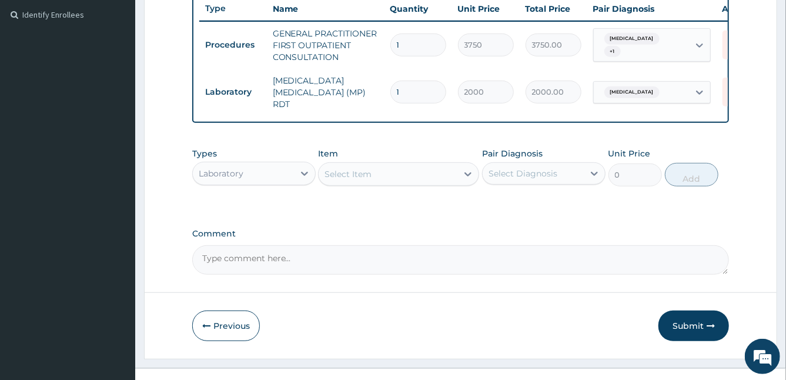
scroll to position [339, 0]
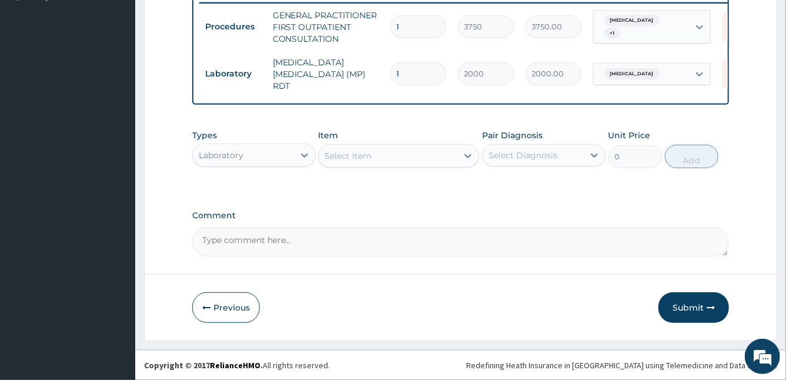
click at [407, 153] on div "Select Item" at bounding box center [388, 155] width 139 height 19
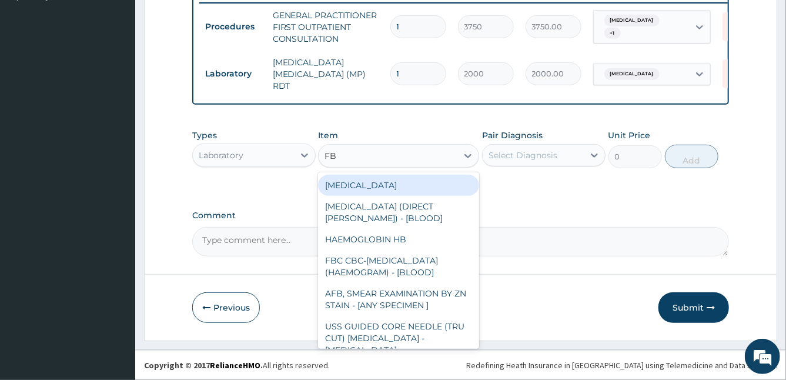
type input "FBC"
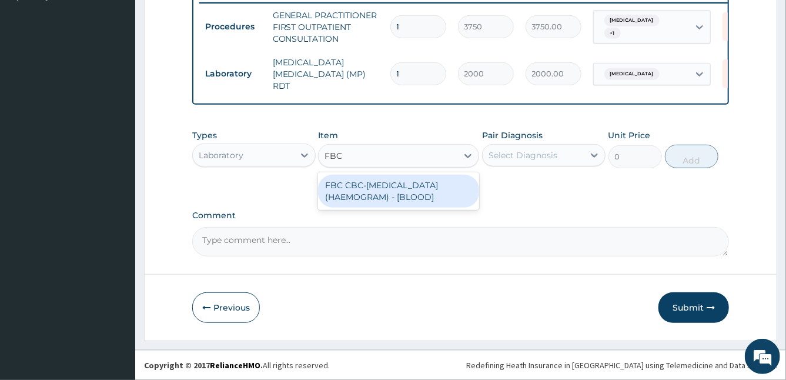
click at [416, 194] on div "FBC CBC-COMPLETE BLOOD COUNT (HAEMOGRAM) - [BLOOD]" at bounding box center [398, 191] width 161 height 33
type input "5000"
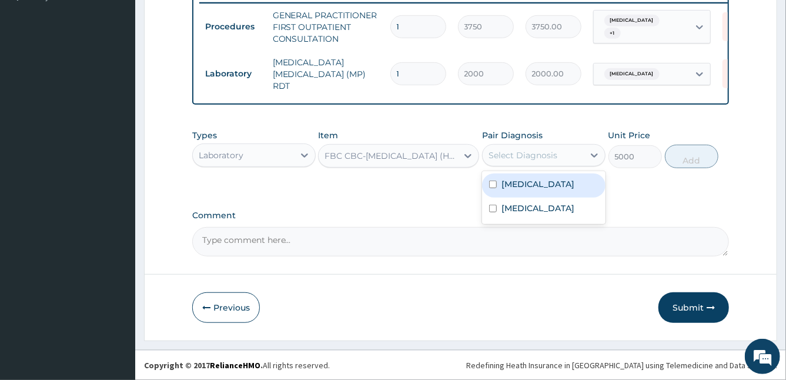
click at [562, 157] on div "Select Diagnosis" at bounding box center [533, 155] width 101 height 19
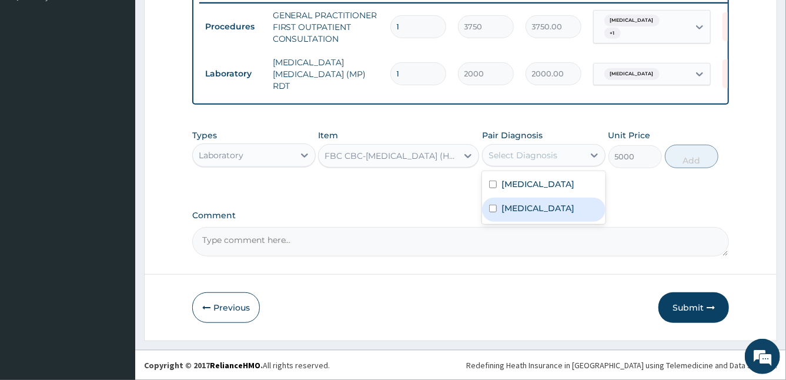
click at [500, 213] on div "Upper respiratory infection" at bounding box center [543, 209] width 123 height 24
checkbox input "true"
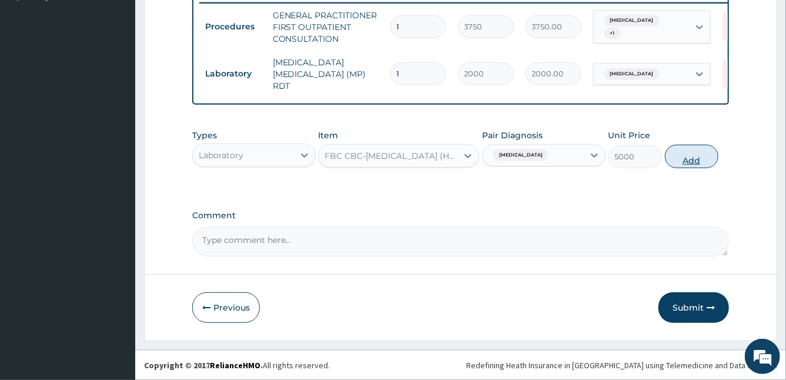
click at [688, 162] on button "Add" at bounding box center [691, 157] width 53 height 24
type input "0"
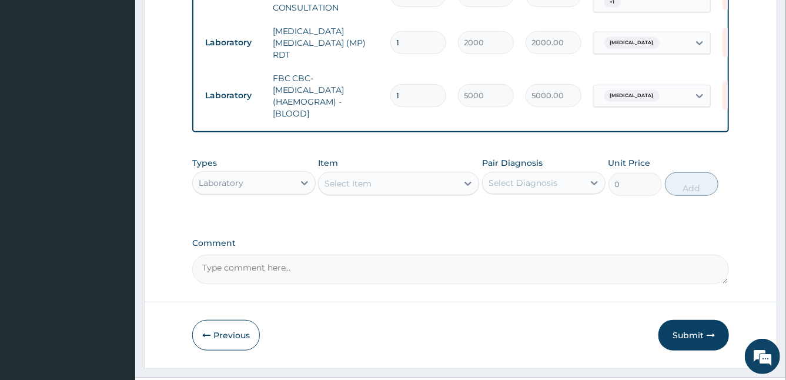
scroll to position [397, 0]
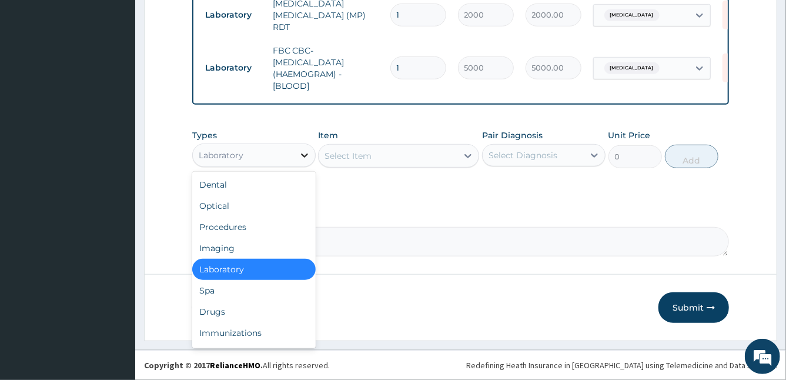
click at [308, 150] on icon at bounding box center [305, 155] width 12 height 12
click at [229, 313] on div "Drugs" at bounding box center [253, 311] width 123 height 21
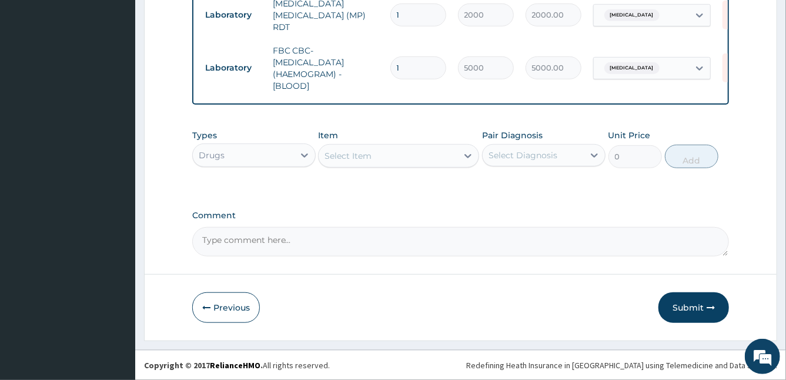
click at [411, 152] on div "Select Item" at bounding box center [388, 155] width 139 height 19
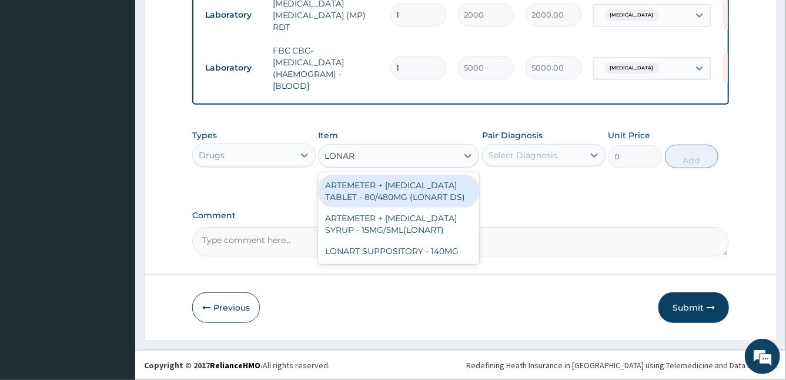
type input "LONART"
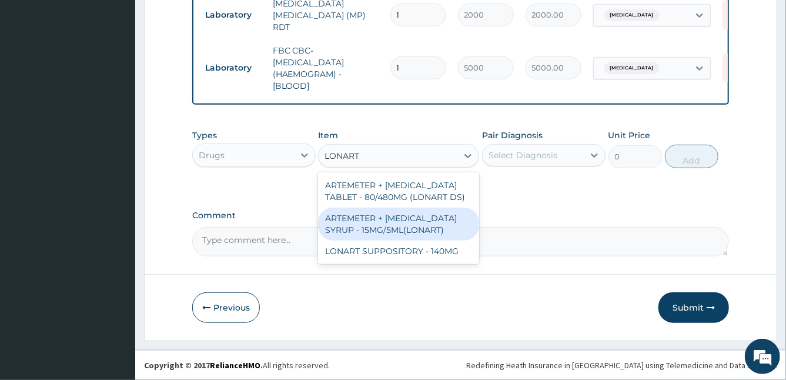
click at [419, 226] on div "ARTEMETER + LUMEFANTRINE SYRUP - 15MG/5ML(LONART)" at bounding box center [398, 223] width 161 height 33
type input "1680"
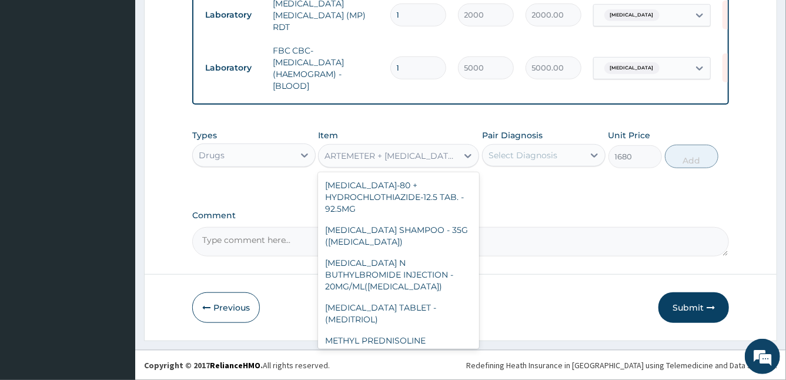
click at [452, 152] on div "ARTEMETER + LUMEFANTRINE SYRUP - 15MG/5ML(LONART)" at bounding box center [391, 156] width 134 height 12
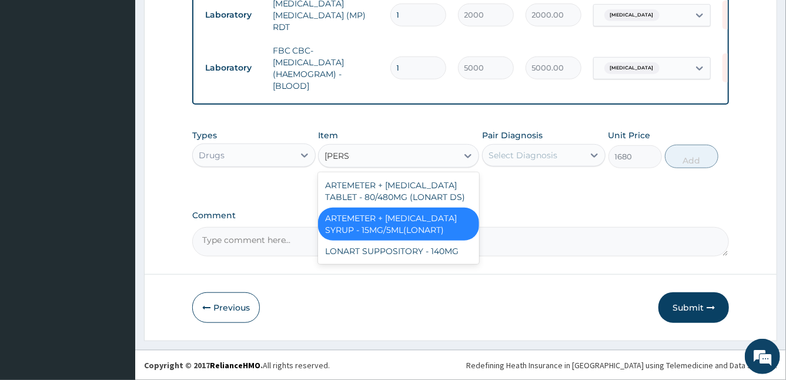
scroll to position [0, 0]
type input "LONAR"
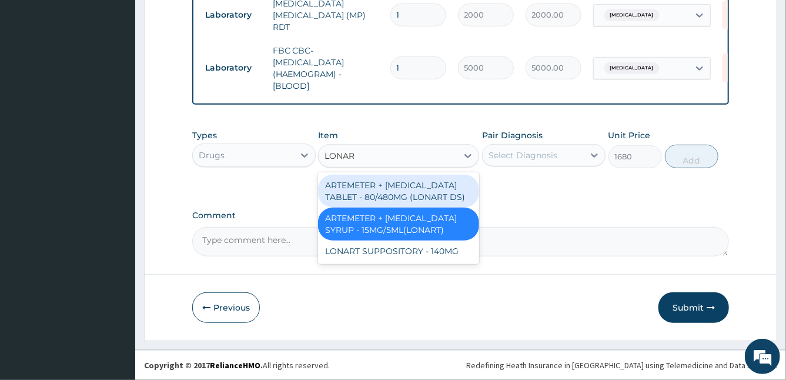
click at [443, 200] on div "ARTEMETER + LUMEFANTRINE TABLET - 80/480MG (LONART DS)" at bounding box center [398, 191] width 161 height 33
type input "588"
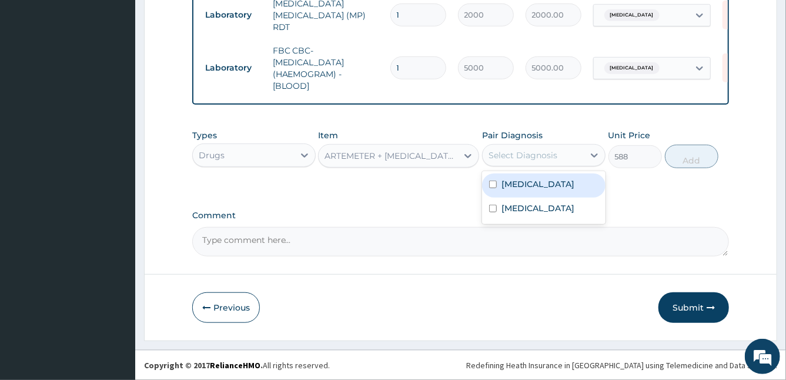
click at [555, 157] on div "Select Diagnosis" at bounding box center [522, 155] width 69 height 12
click at [524, 183] on label "Malaria" at bounding box center [537, 184] width 73 height 12
checkbox input "true"
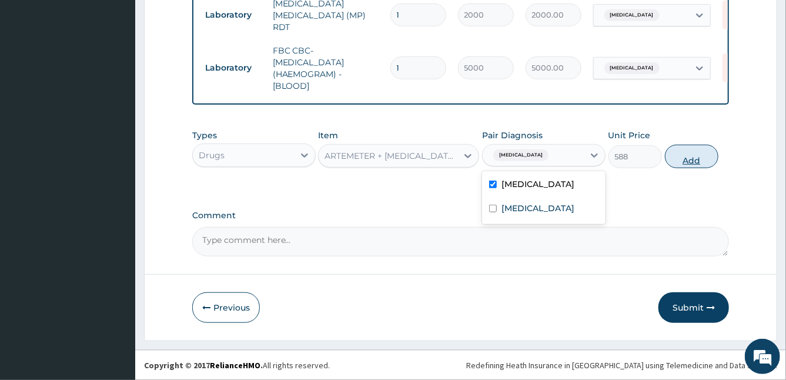
click at [701, 157] on button "Add" at bounding box center [691, 157] width 53 height 24
type input "0"
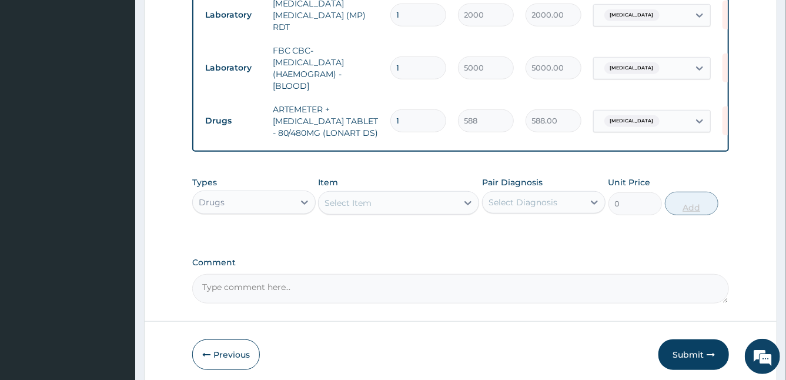
type input "0.00"
type input "6"
type input "3528.00"
type input "6"
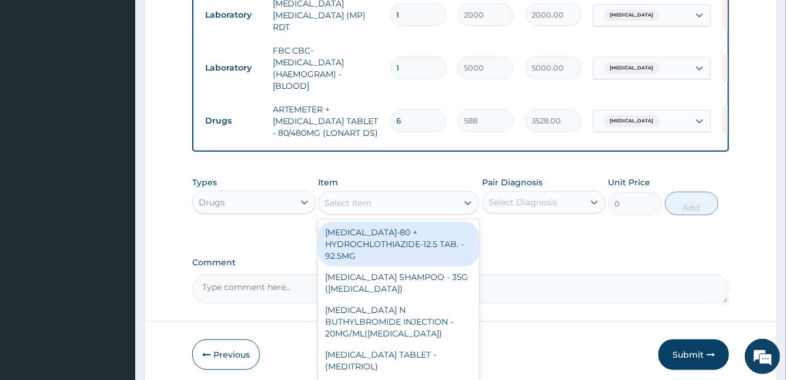
click at [430, 199] on div "Select Item" at bounding box center [388, 202] width 139 height 19
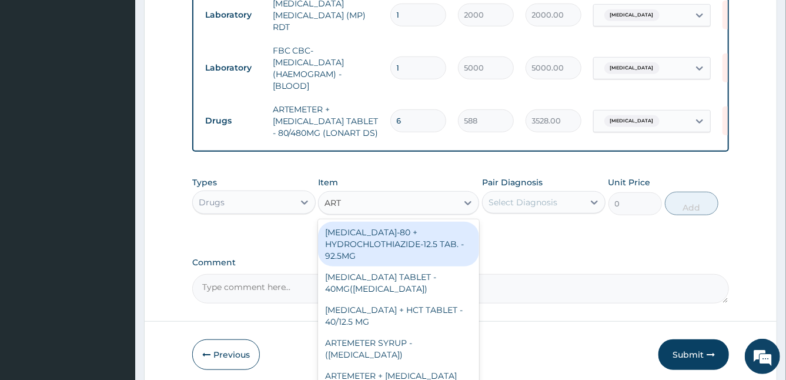
type input "ARTE"
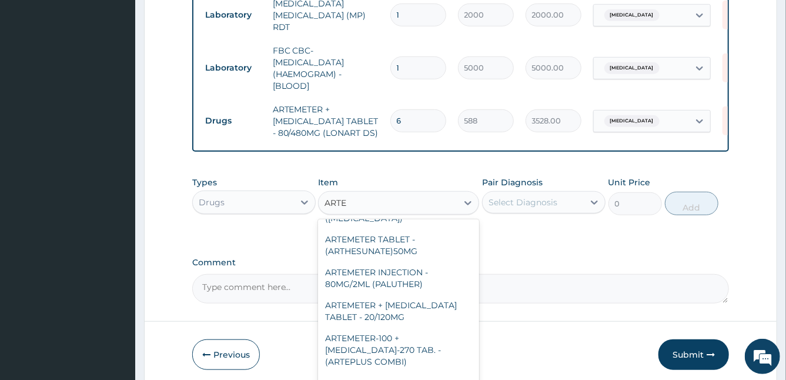
scroll to position [475, 0]
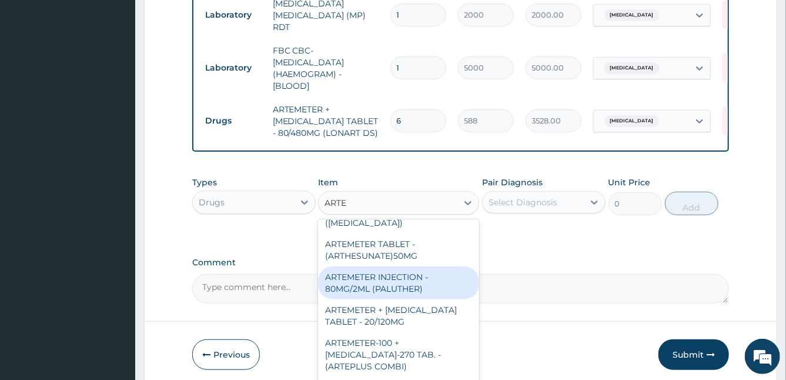
click at [409, 299] on div "ARTEMETER INJECTION - 80MG/2ML (PALUTHER)" at bounding box center [398, 282] width 161 height 33
type input "700"
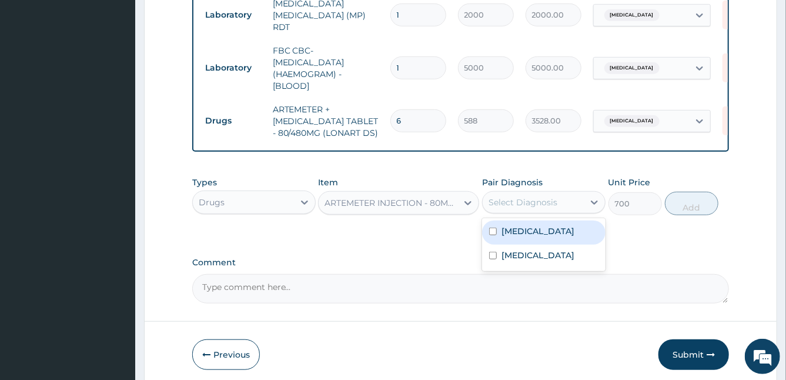
click at [539, 212] on div "Select Diagnosis" at bounding box center [533, 202] width 101 height 19
click at [512, 233] on label "Malaria" at bounding box center [537, 231] width 73 height 12
checkbox input "true"
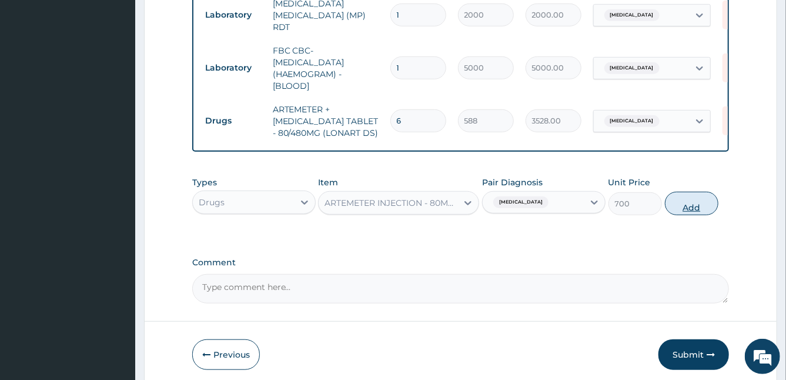
click at [689, 206] on button "Add" at bounding box center [691, 204] width 53 height 24
type input "0"
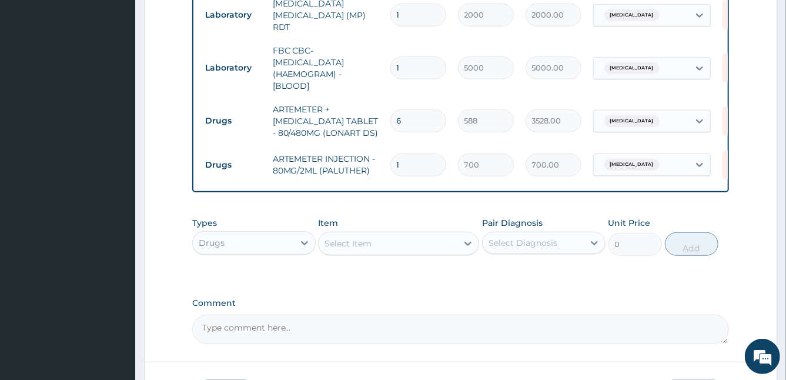
type input "0.00"
type input "3"
type input "2100.00"
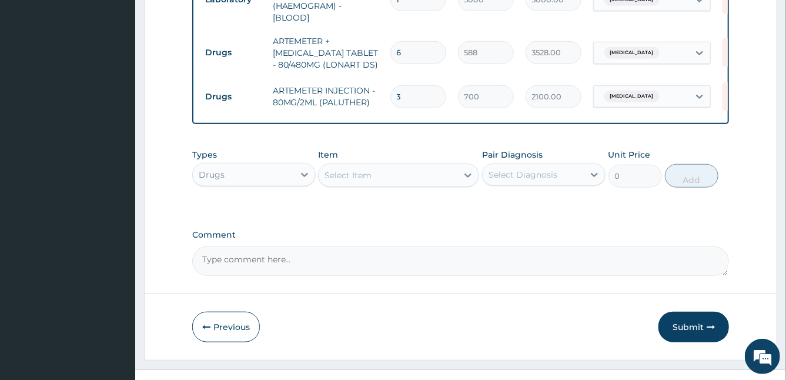
scroll to position [485, 0]
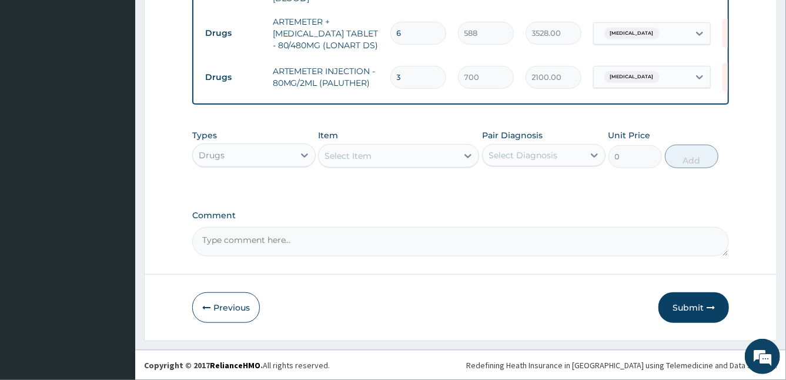
type input "3"
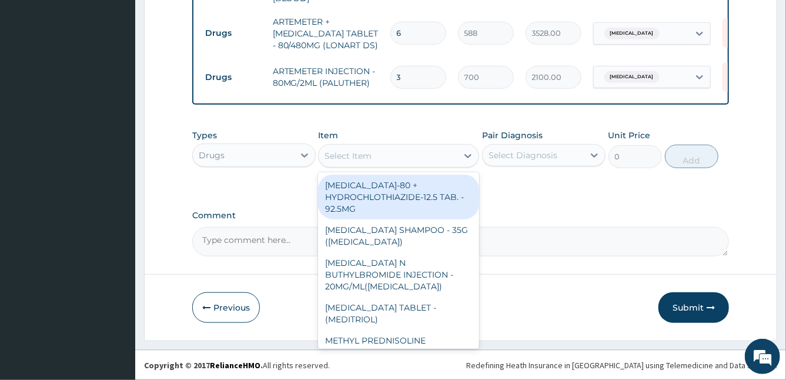
click at [346, 155] on div "Select Item" at bounding box center [347, 156] width 47 height 12
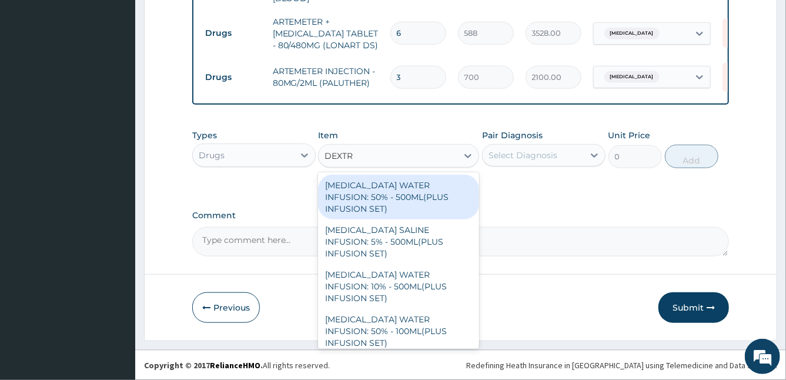
type input "DEXTRO"
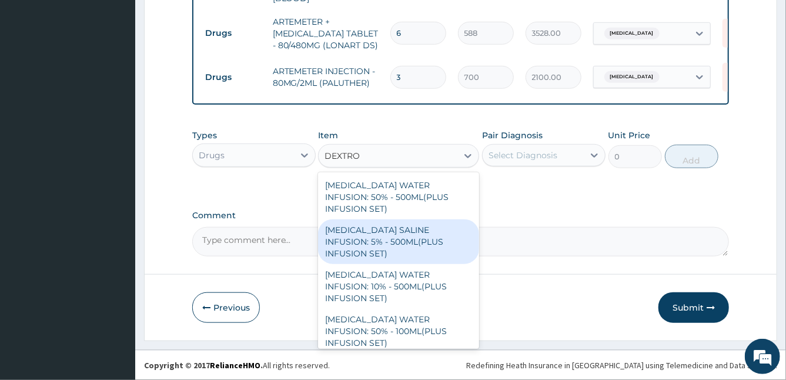
click at [383, 237] on div "DEXTROSE SALINE INFUSION: 5% - 500ML(PLUS INFUSION SET)" at bounding box center [398, 241] width 161 height 45
type input "1092"
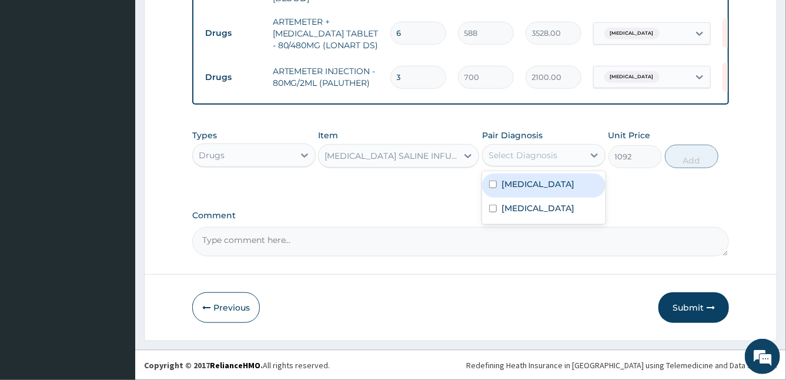
click at [569, 153] on div "Select Diagnosis" at bounding box center [533, 155] width 101 height 19
click at [528, 187] on label "Malaria" at bounding box center [537, 184] width 73 height 12
checkbox input "true"
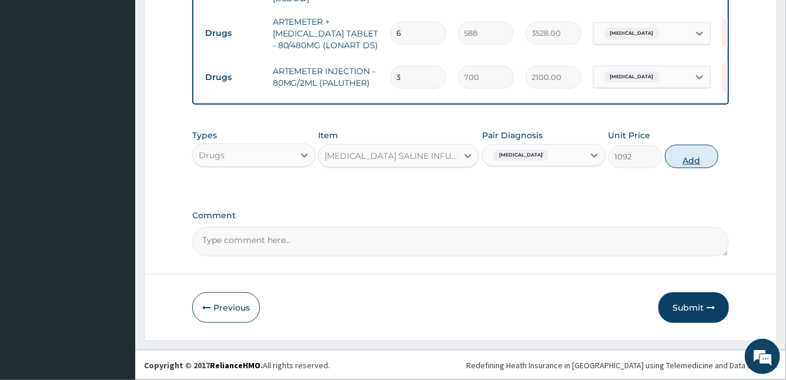
click at [685, 162] on button "Add" at bounding box center [691, 157] width 53 height 24
type input "0"
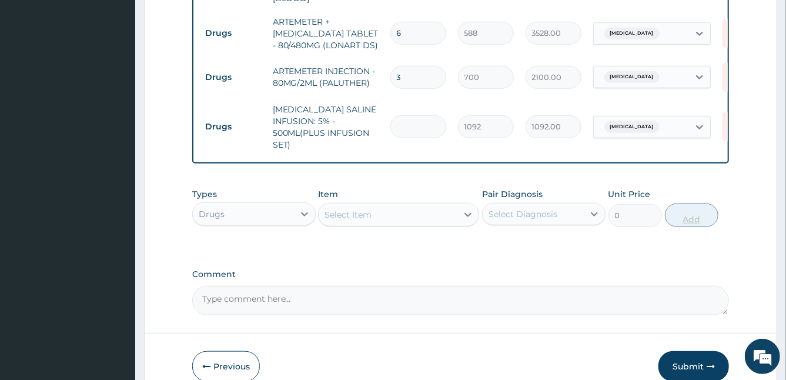
type input "0.00"
type input "2"
type input "2184.00"
type input "2"
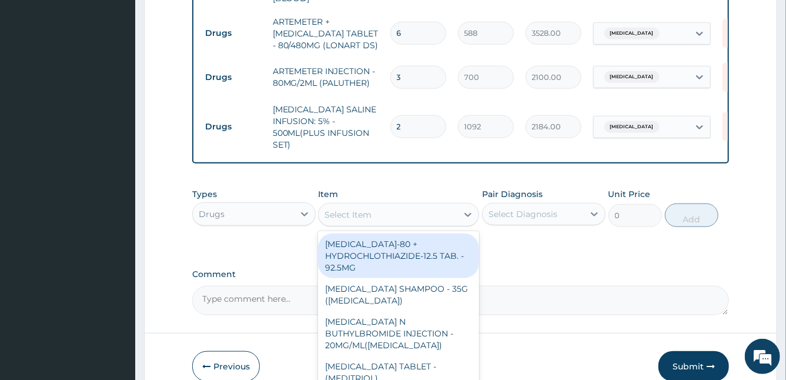
click at [373, 218] on div "Select Item" at bounding box center [388, 214] width 139 height 19
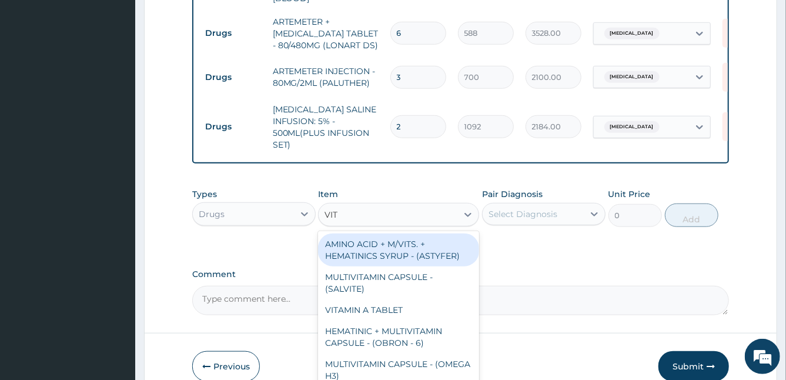
type input "VIT B"
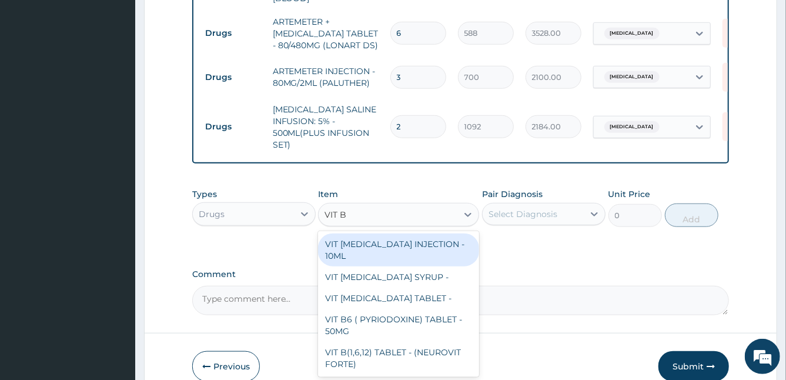
click at [396, 243] on div "VIT B- COMPLEX INJECTION - 10ML" at bounding box center [398, 249] width 161 height 33
type input "154"
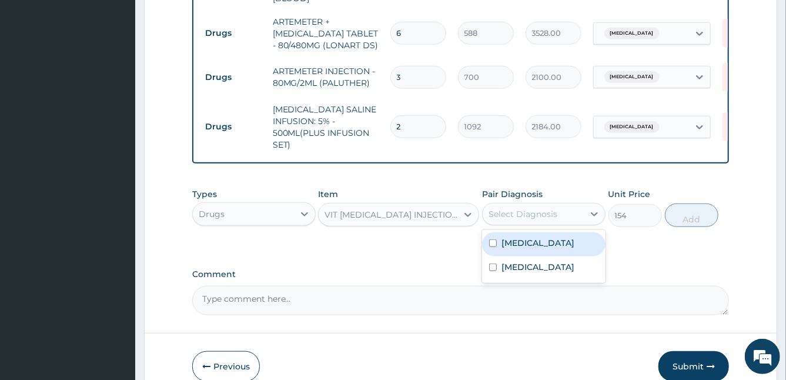
click at [512, 218] on div "Select Diagnosis" at bounding box center [522, 214] width 69 height 12
click at [497, 243] on div "Malaria" at bounding box center [543, 244] width 123 height 24
checkbox input "true"
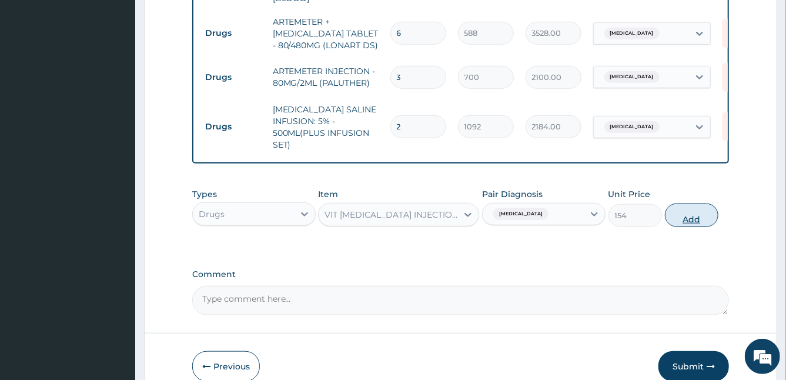
click at [687, 219] on button "Add" at bounding box center [691, 215] width 53 height 24
type input "0"
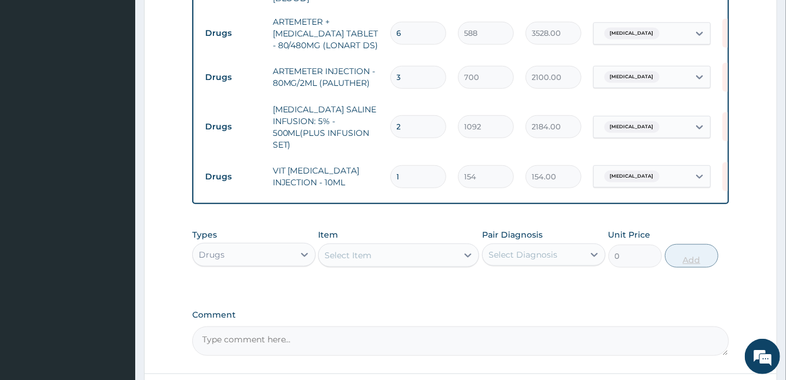
type input "0.00"
type input "2"
type input "308.00"
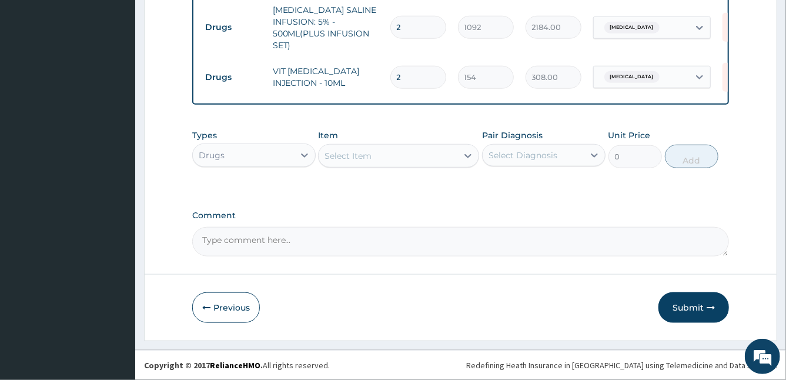
type input "2"
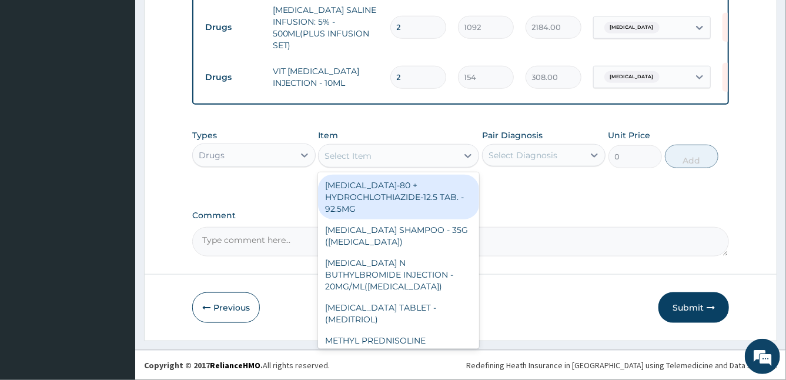
click at [331, 159] on div "Select Item" at bounding box center [347, 156] width 47 height 12
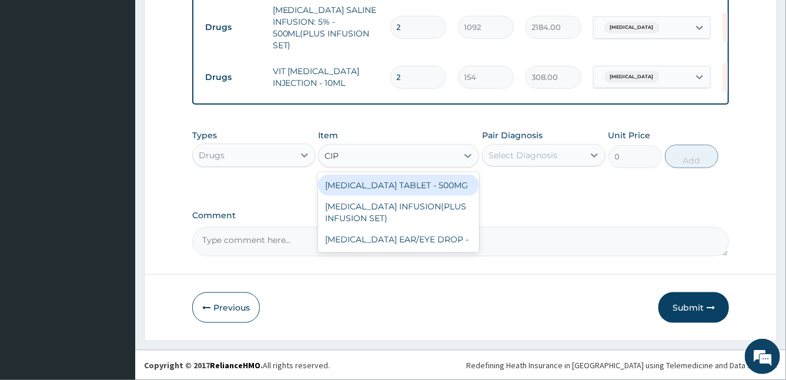
type input "CIPR"
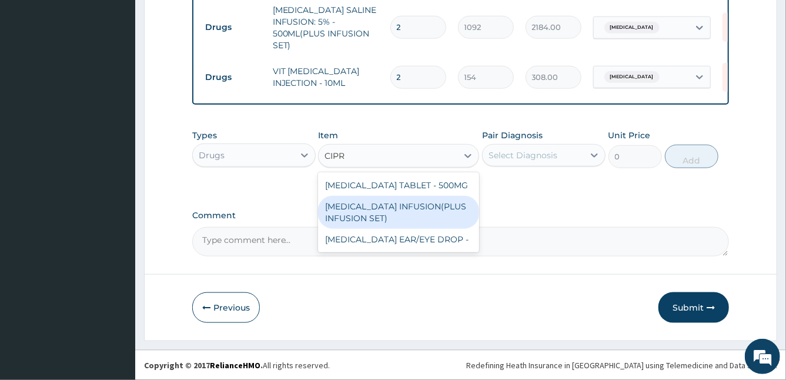
click at [401, 215] on div "CIPROFLOXACIN INFUSION(PLUS INFUSION SET)" at bounding box center [398, 212] width 161 height 33
type input "1092"
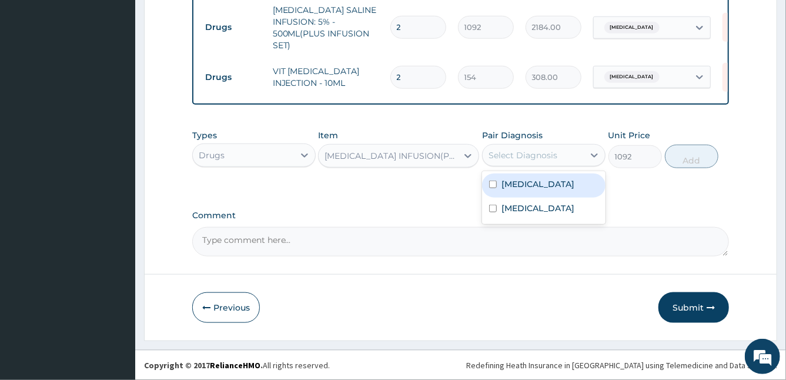
click at [540, 157] on div "Select Diagnosis" at bounding box center [522, 155] width 69 height 12
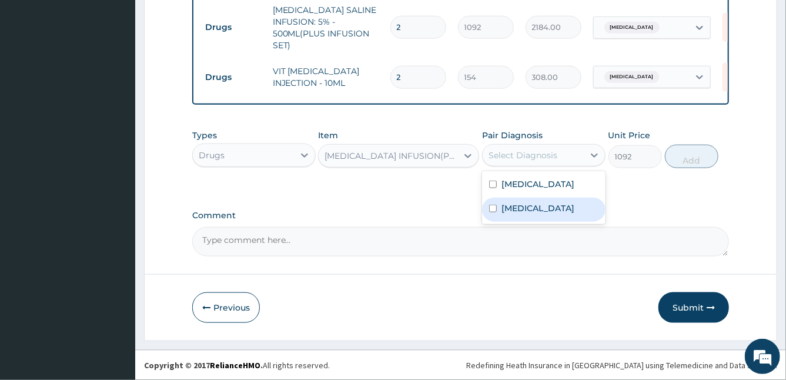
click at [512, 214] on label "Upper respiratory infection" at bounding box center [537, 208] width 73 height 12
checkbox input "true"
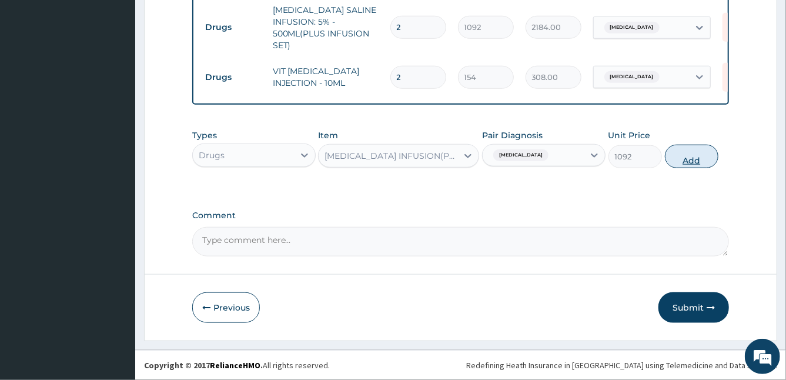
click at [685, 160] on button "Add" at bounding box center [691, 157] width 53 height 24
type input "0"
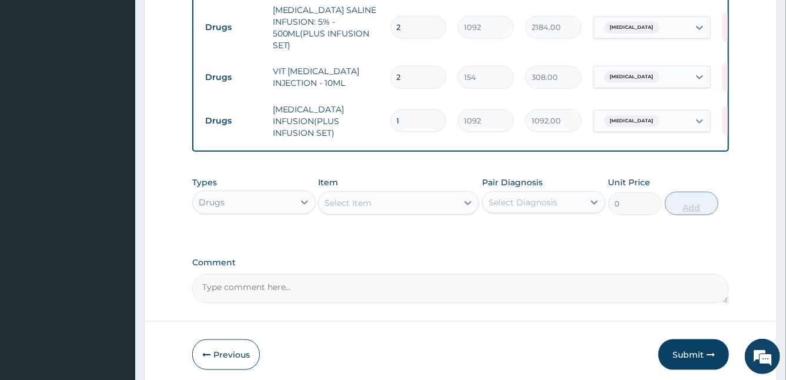
type input "0.00"
type input "3"
type input "3276.00"
type input "3"
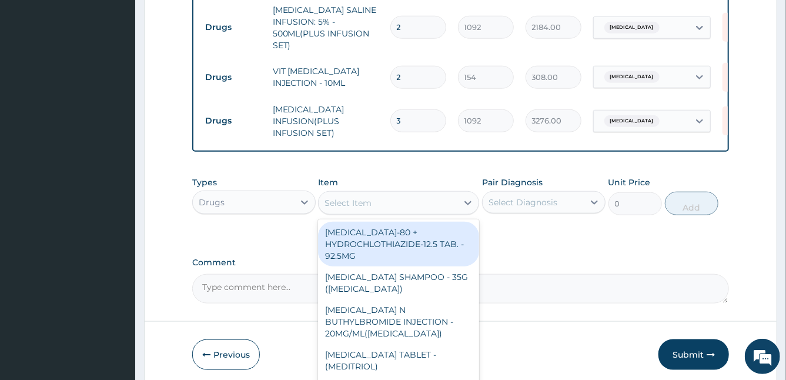
click at [351, 199] on div "Select Item" at bounding box center [347, 203] width 47 height 12
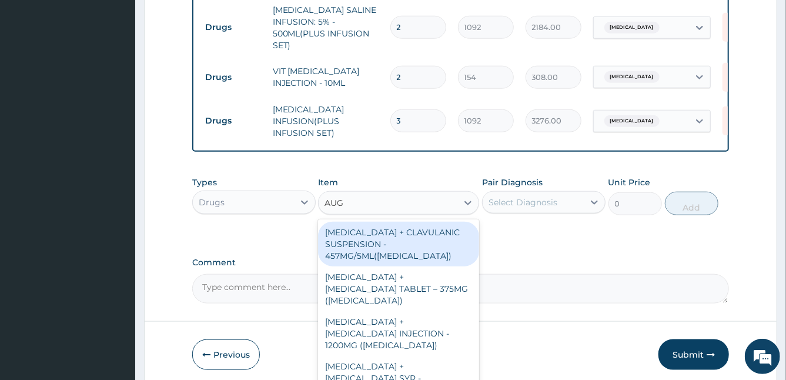
type input "AUGM"
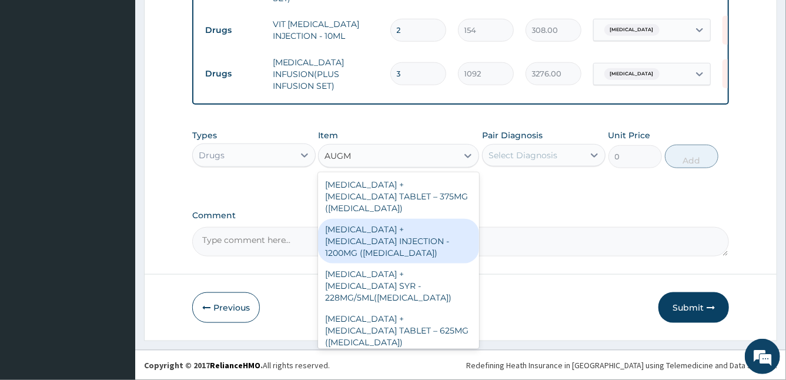
scroll to position [51, 0]
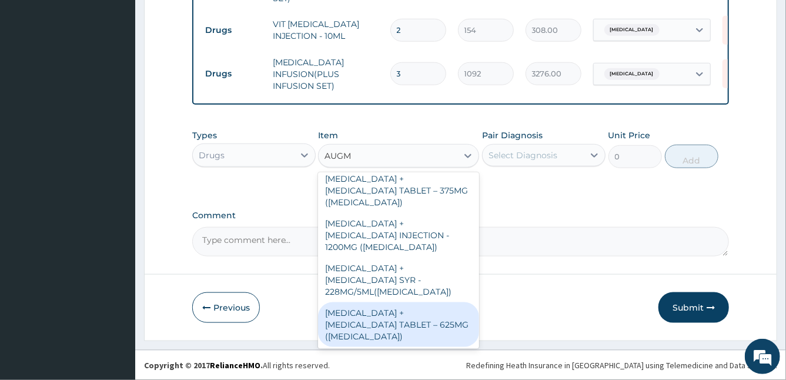
click at [434, 325] on div "AMOXICILLIN + CLAVULANIC ACID TABLET – 625MG (AUGMENTIN)" at bounding box center [398, 324] width 161 height 45
type input "672"
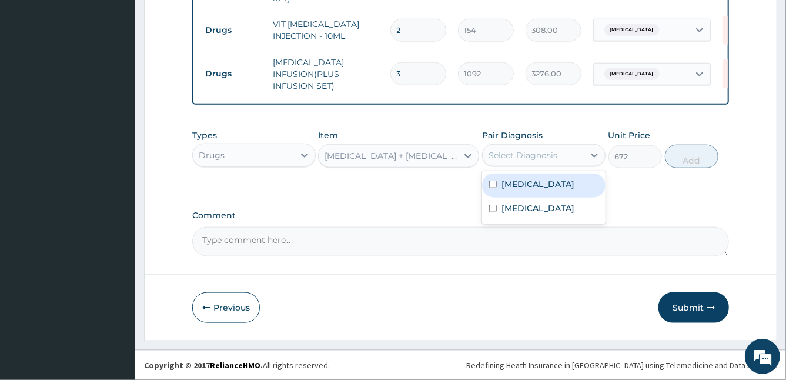
click at [554, 153] on div "Select Diagnosis" at bounding box center [522, 155] width 69 height 12
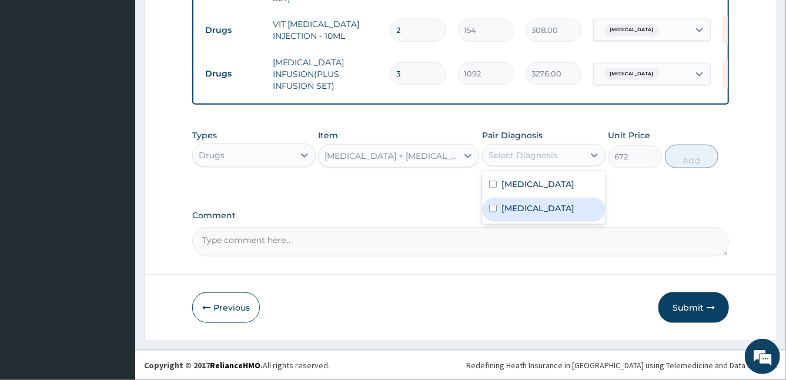
click at [504, 214] on label "Upper respiratory infection" at bounding box center [537, 208] width 73 height 12
checkbox input "true"
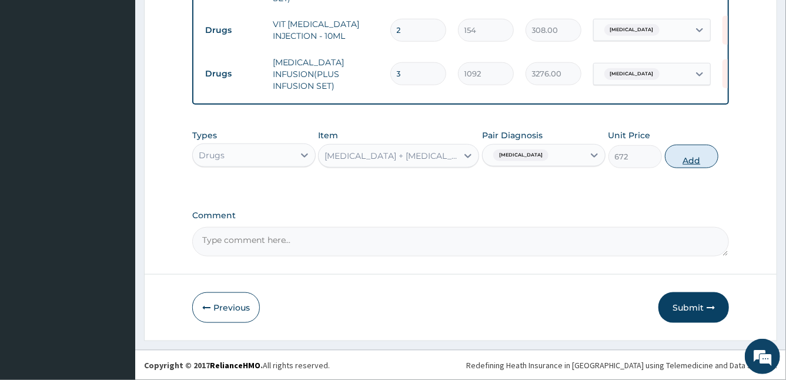
click at [691, 160] on button "Add" at bounding box center [691, 157] width 53 height 24
type input "0"
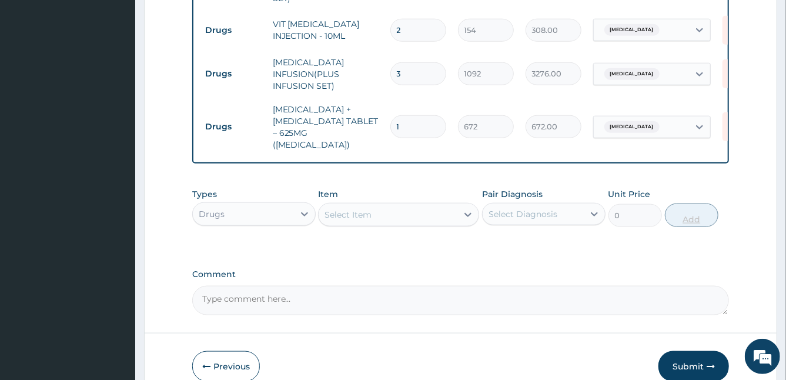
scroll to position [0, 52]
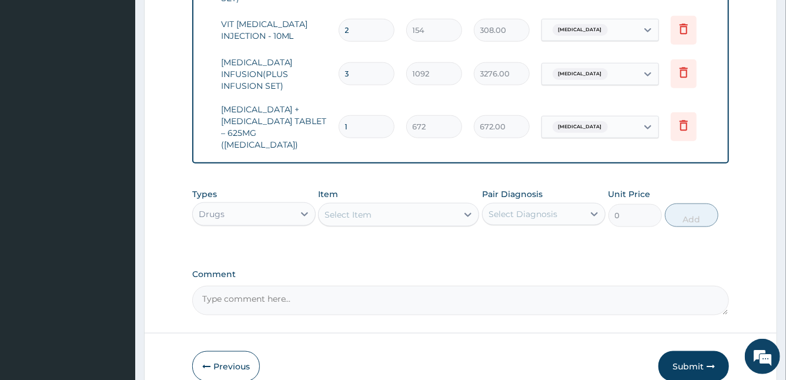
type input "10"
type input "6720.00"
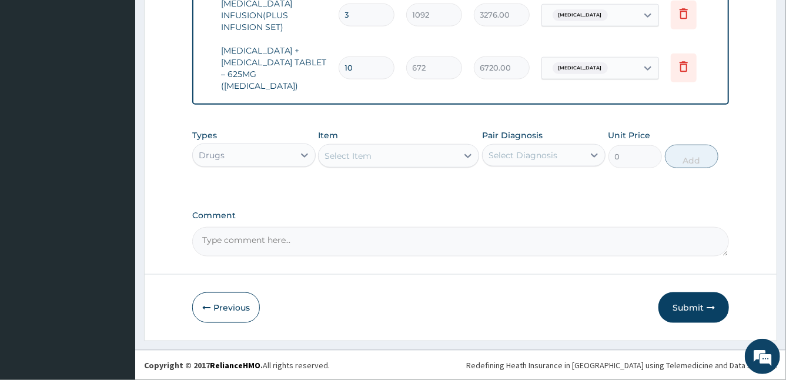
type input "10"
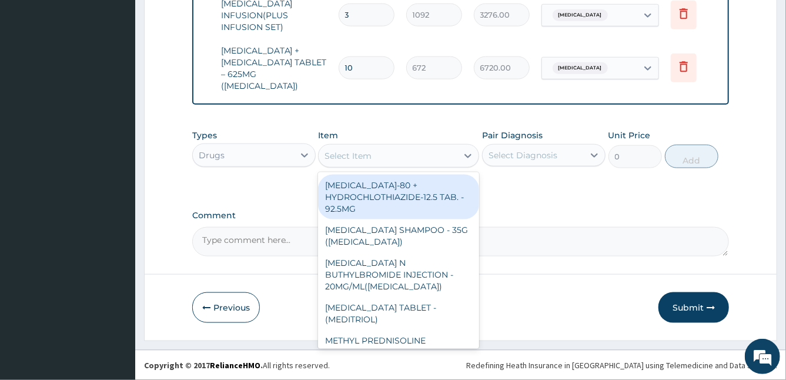
click at [361, 162] on div "Select Item" at bounding box center [347, 156] width 47 height 12
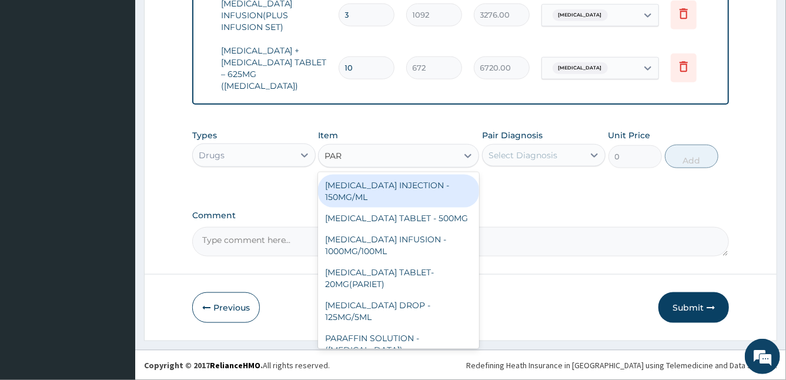
type input "PARA"
click at [377, 195] on div "PARACETAMOL INJECTION - 150MG/ML" at bounding box center [398, 191] width 161 height 33
type input "560"
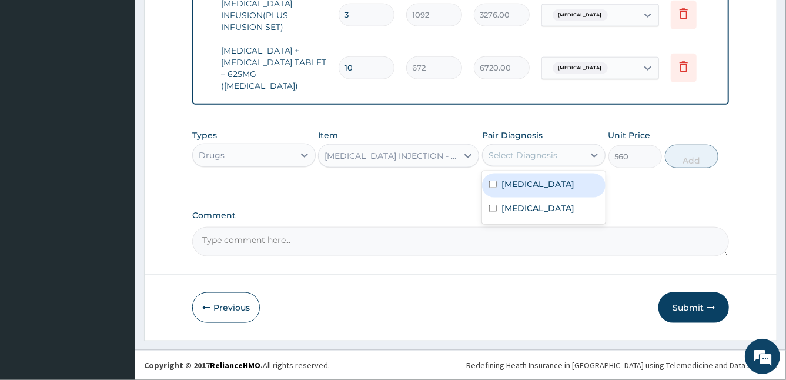
click at [539, 155] on div "Select Diagnosis" at bounding box center [522, 155] width 69 height 12
click at [525, 187] on label "Malaria" at bounding box center [537, 184] width 73 height 12
checkbox input "true"
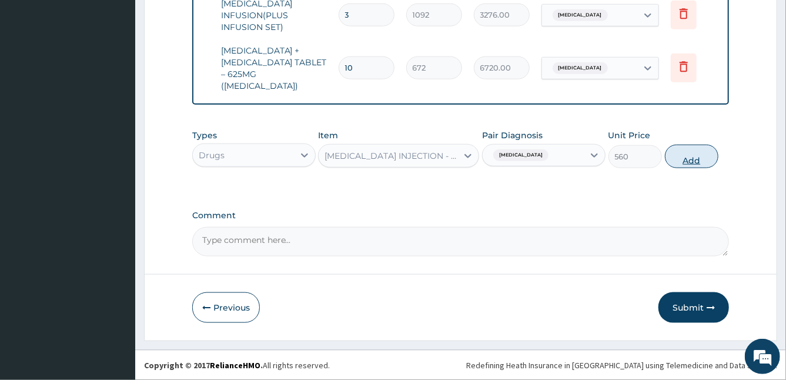
click at [684, 158] on button "Add" at bounding box center [691, 157] width 53 height 24
type input "0"
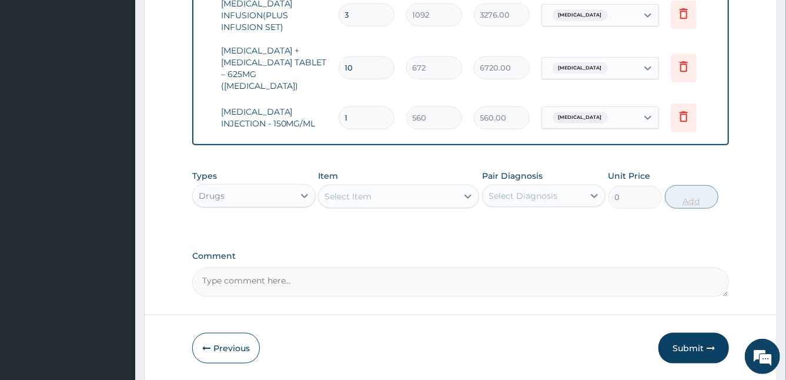
type input "0.00"
type input "2"
type input "1120.00"
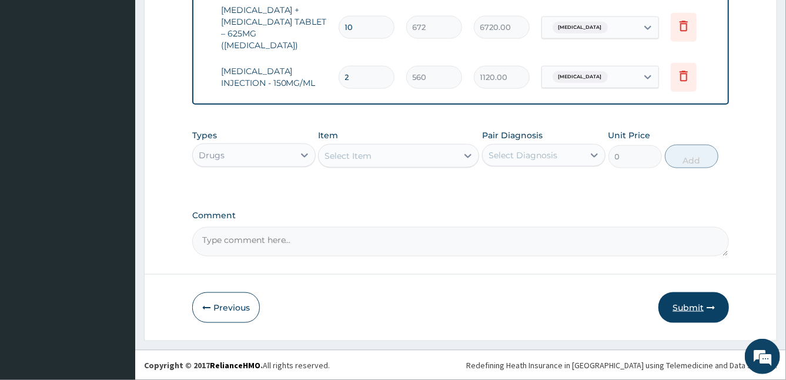
type input "2"
click at [691, 311] on button "Submit" at bounding box center [693, 307] width 71 height 31
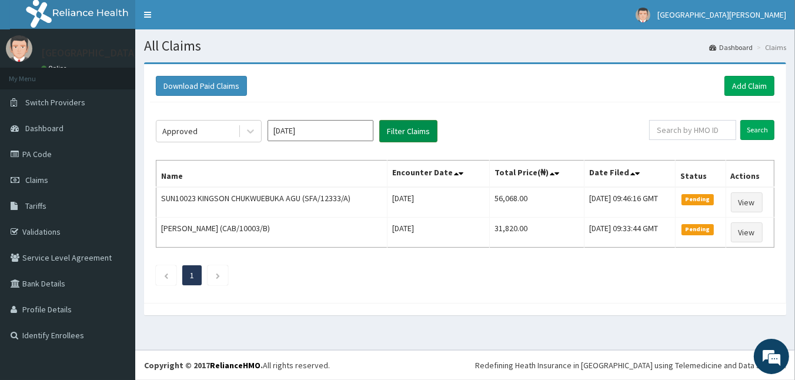
click at [398, 128] on button "Filter Claims" at bounding box center [408, 131] width 58 height 22
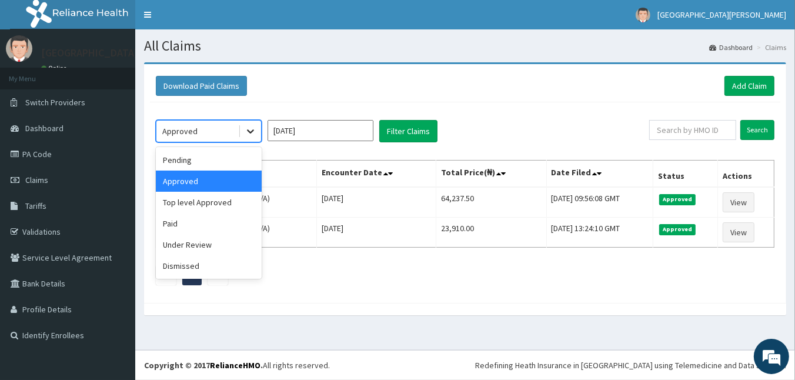
click at [252, 129] on icon at bounding box center [250, 131] width 12 height 12
click at [204, 242] on div "Under Review" at bounding box center [209, 244] width 106 height 21
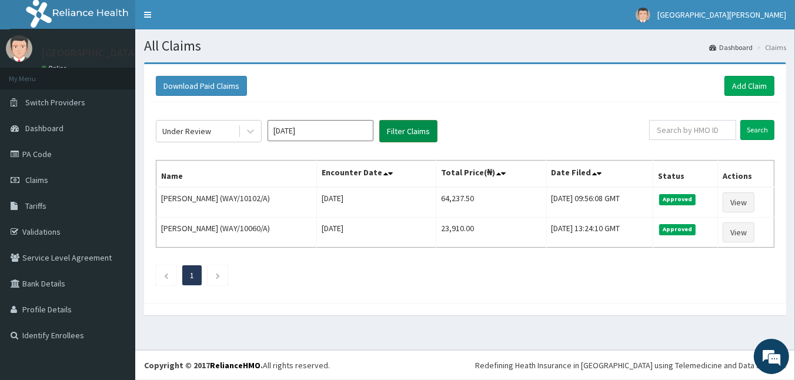
click at [402, 138] on button "Filter Claims" at bounding box center [408, 131] width 58 height 22
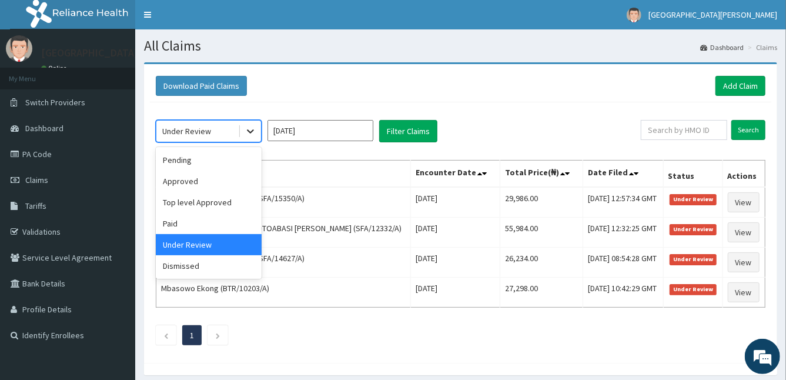
click at [248, 129] on icon at bounding box center [250, 131] width 12 height 12
click at [214, 184] on div "Approved" at bounding box center [209, 180] width 106 height 21
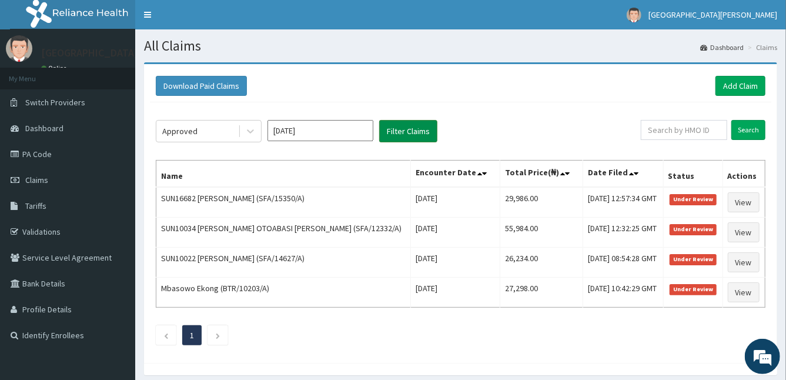
click at [412, 137] on button "Filter Claims" at bounding box center [408, 131] width 58 height 22
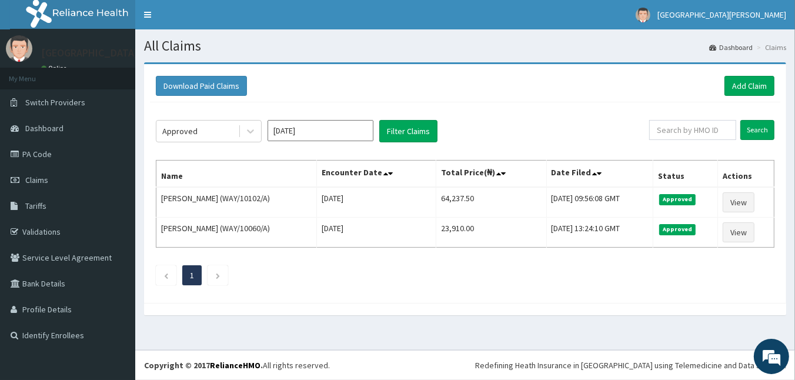
click at [255, 142] on div "Approved Aug 2025 Filter Claims Search Name Encounter Date Total Price(₦) Date …" at bounding box center [465, 199] width 630 height 195
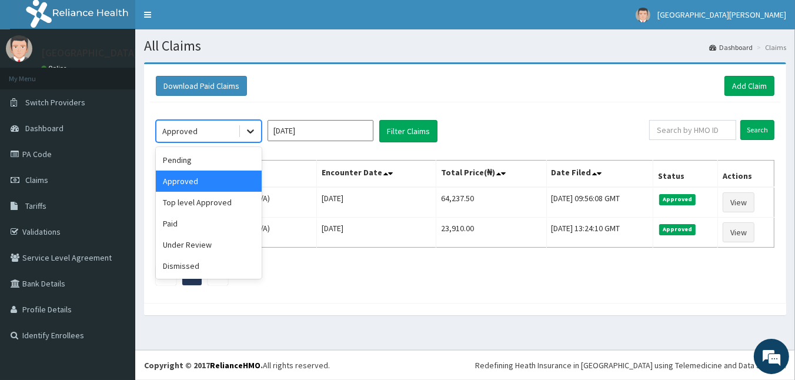
click at [255, 132] on icon at bounding box center [250, 131] width 12 height 12
drag, startPoint x: 212, startPoint y: 160, endPoint x: 227, endPoint y: 162, distance: 14.9
click at [227, 162] on div "Pending" at bounding box center [209, 159] width 106 height 21
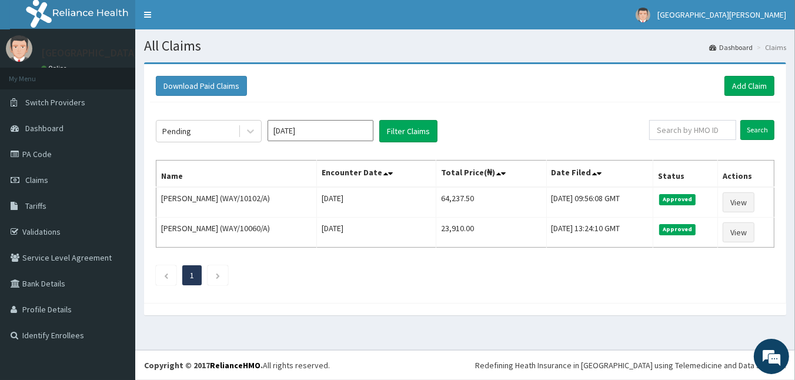
click at [227, 162] on th "Name" at bounding box center [236, 173] width 160 height 27
click at [433, 133] on button "Filter Claims" at bounding box center [408, 131] width 58 height 22
click at [421, 132] on button "Filter Claims" at bounding box center [408, 131] width 58 height 22
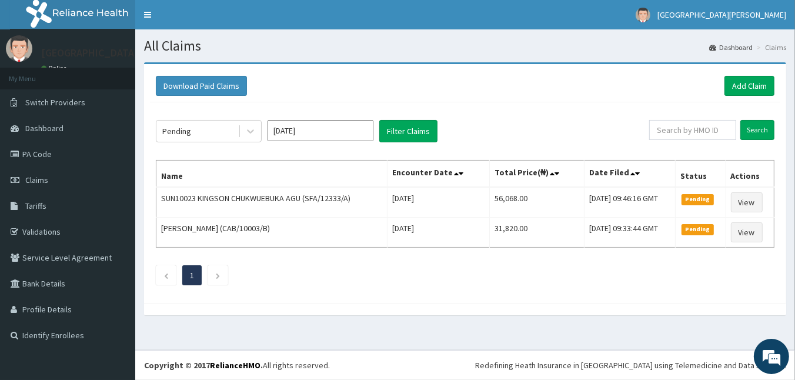
click at [557, 84] on div "Download Paid Claims Add Claim" at bounding box center [465, 86] width 618 height 20
click at [551, 292] on div "Pending Aug 2025 Filter Claims Search Name Encounter Date Total Price(₦) Date F…" at bounding box center [465, 199] width 630 height 195
click at [19, 152] on icon at bounding box center [17, 154] width 12 height 8
